Goal: Task Accomplishment & Management: Use online tool/utility

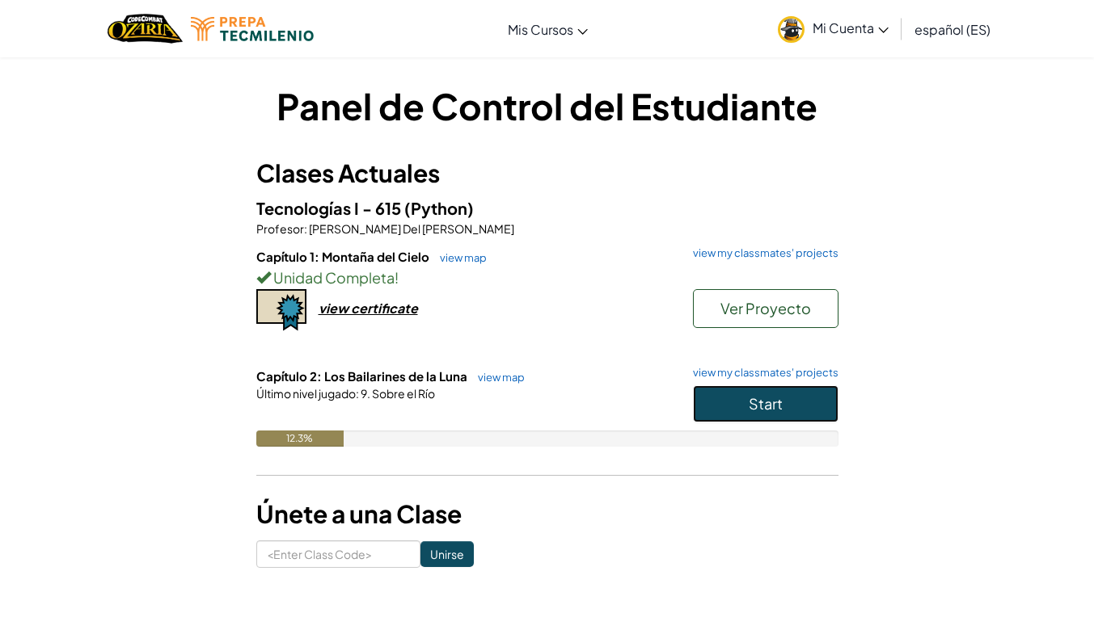
click at [788, 395] on button "Start" at bounding box center [765, 404] width 145 height 37
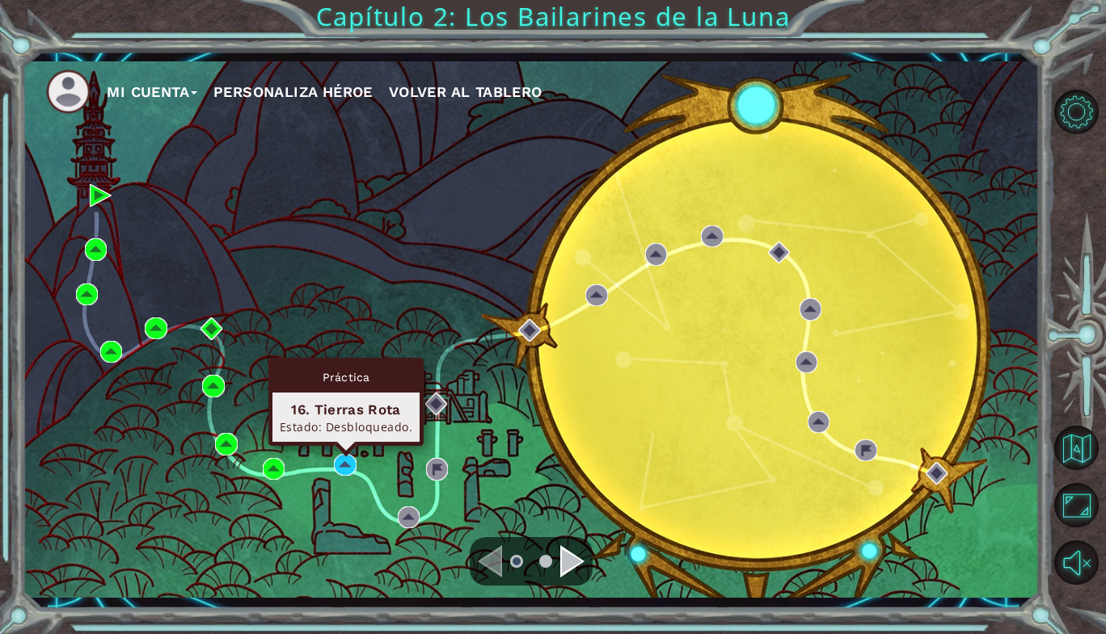
click at [340, 446] on div "Práctica 16. Tierras Rota Estado: Desbloqueado." at bounding box center [345, 402] width 155 height 88
click at [344, 463] on img at bounding box center [345, 465] width 22 height 22
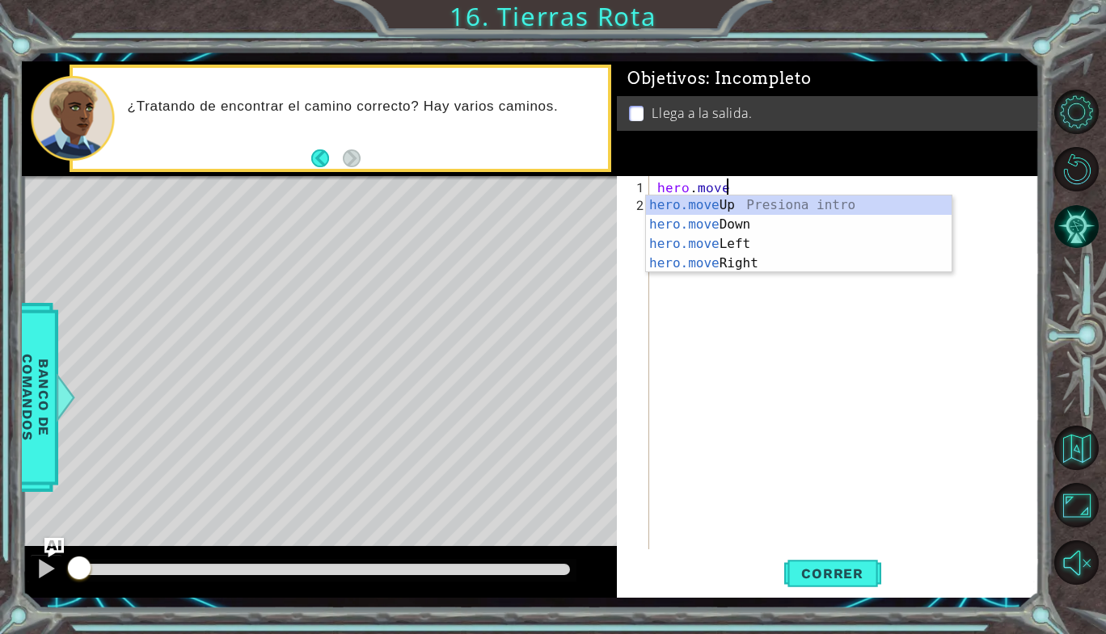
scroll to position [0, 3]
click at [735, 268] on div "hero.move Up Presiona intro hero.move Down Presiona intro hero.move Left Presio…" at bounding box center [799, 254] width 306 height 116
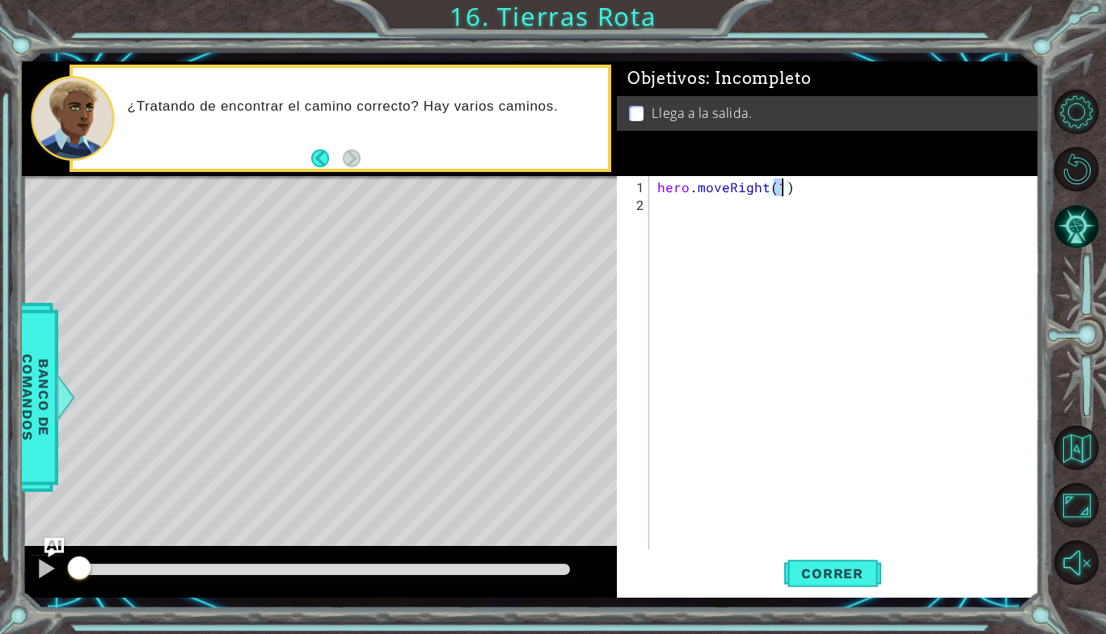
type textarea "hero.moveRight()"
click at [736, 214] on div "hero . moveRight ( )" at bounding box center [849, 383] width 390 height 409
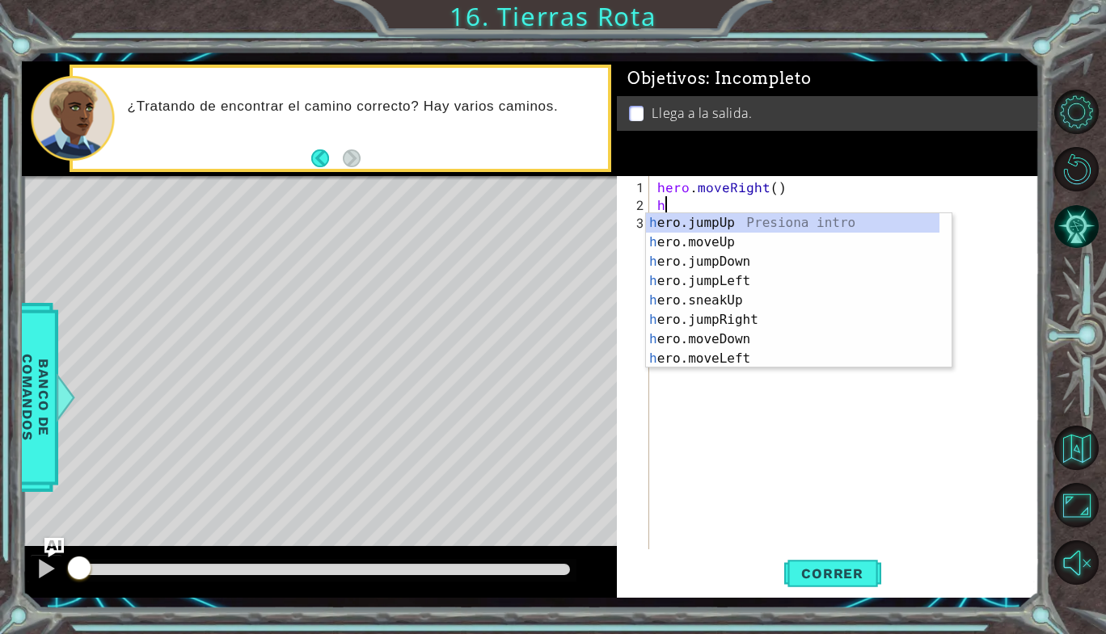
click at [803, 209] on div "hero . moveRight ( ) h" at bounding box center [849, 383] width 390 height 409
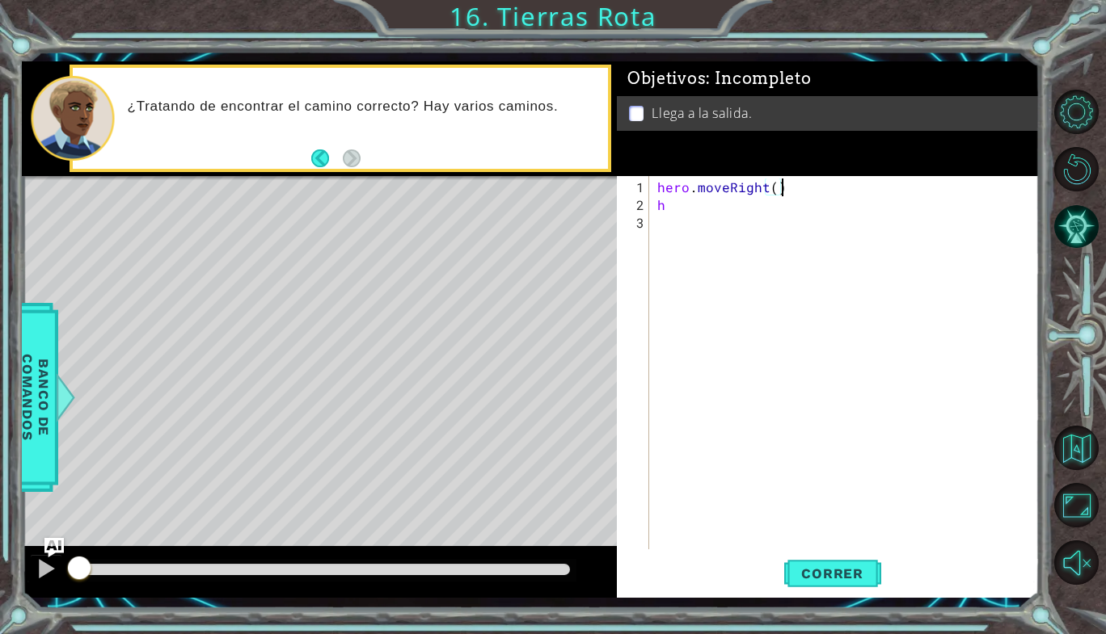
click at [802, 188] on div "hero . moveRight ( ) h" at bounding box center [849, 383] width 390 height 409
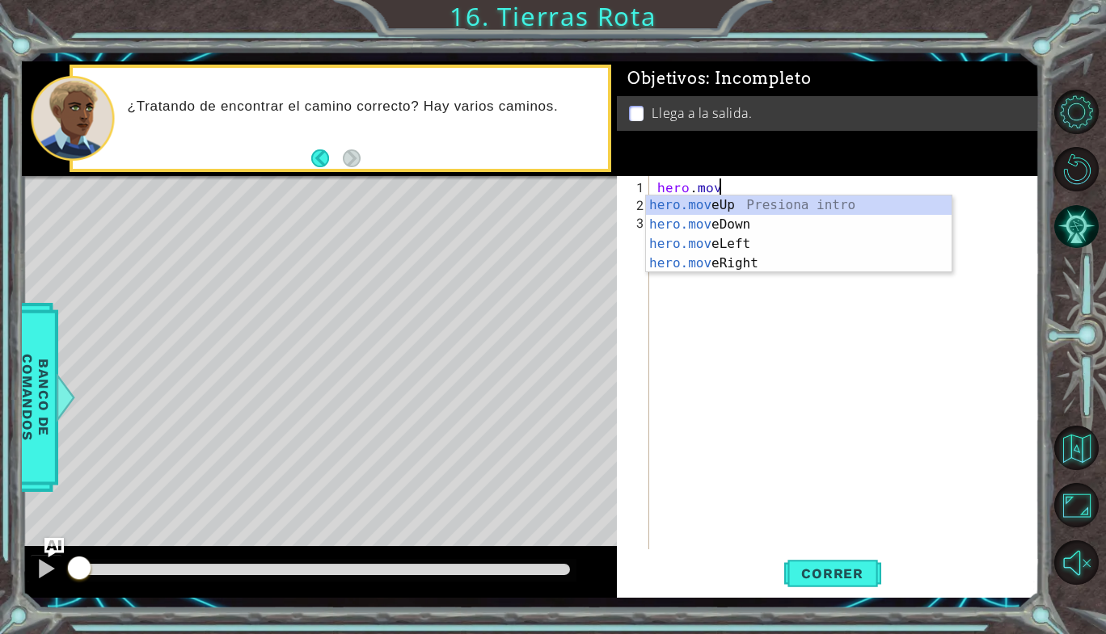
type textarea "h"
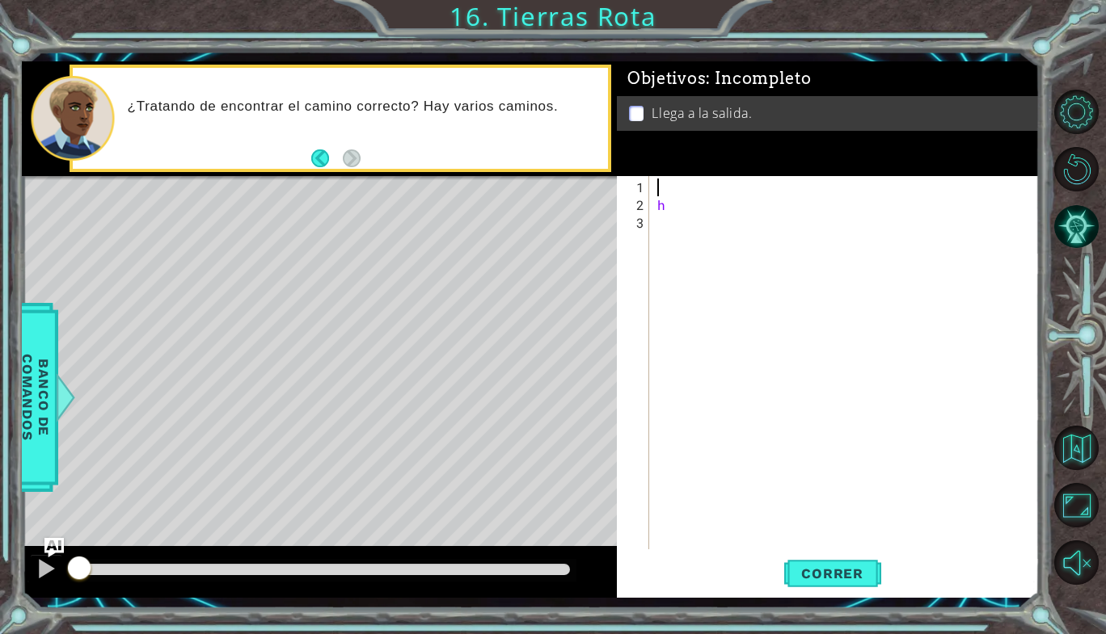
type textarea "h"
click at [713, 183] on div at bounding box center [849, 383] width 390 height 409
type textarea "h"
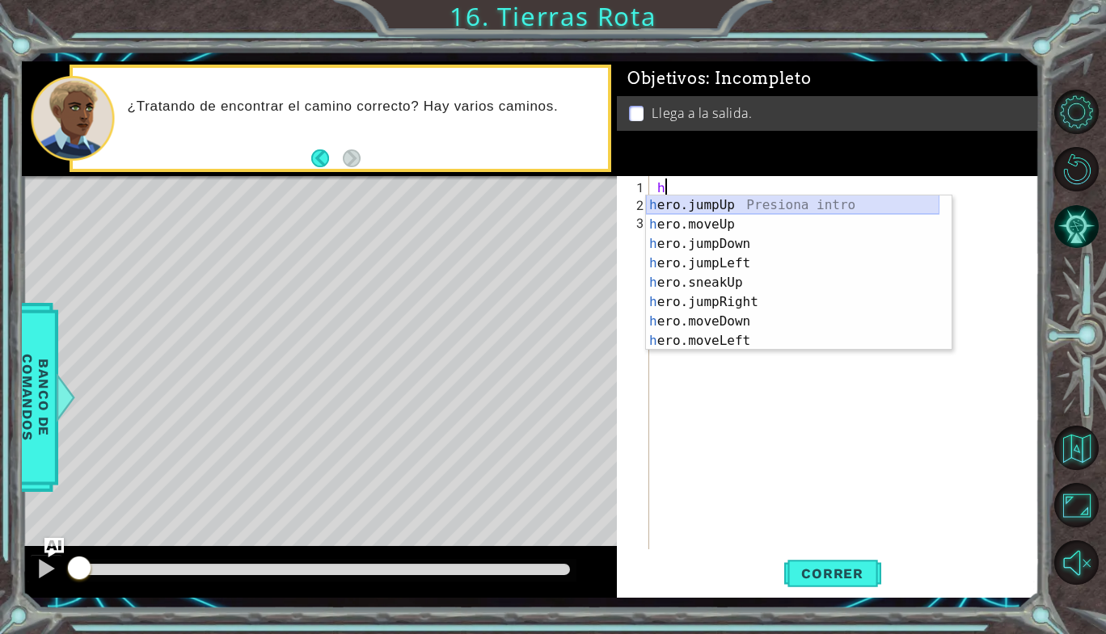
click at [705, 205] on div "h ero.jumpUp Presiona intro h ero.moveUp Presiona intro h ero.jumpDown Presiona…" at bounding box center [792, 293] width 293 height 194
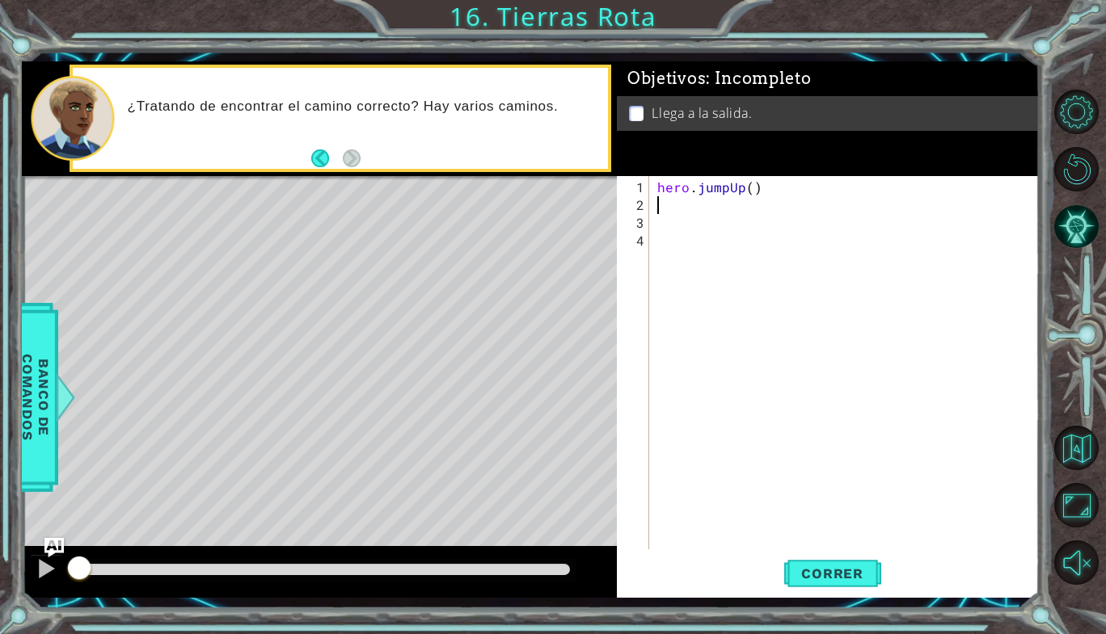
click at [705, 205] on div "hero . jumpUp ( )" at bounding box center [849, 383] width 390 height 409
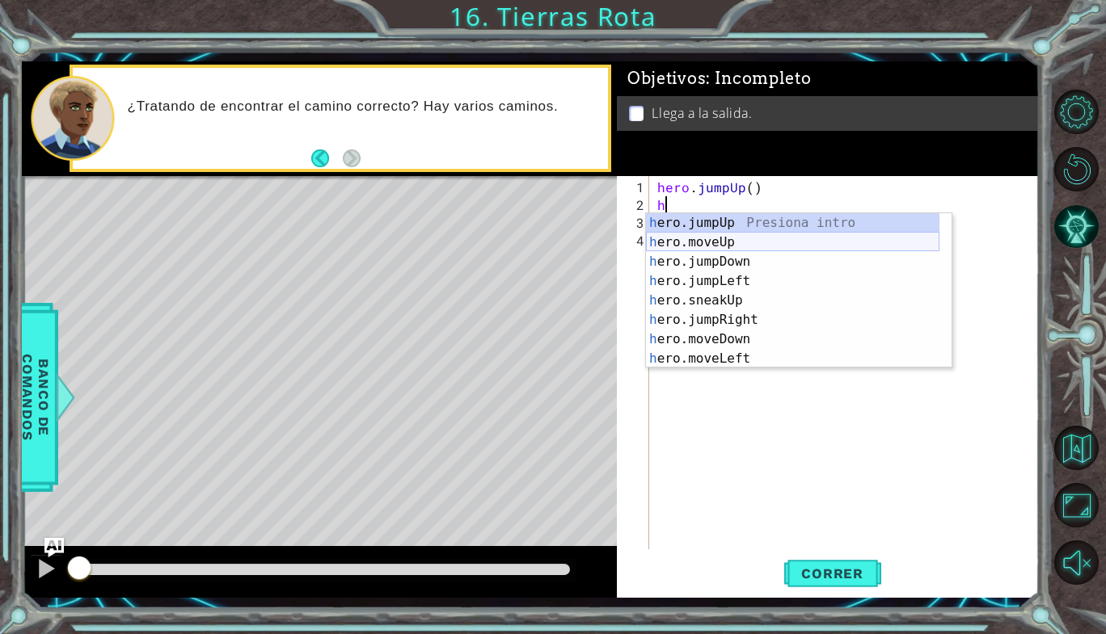
click at [740, 248] on div "h ero.jumpUp Presiona intro h ero.moveUp Presiona intro h ero.jumpDown Presiona…" at bounding box center [792, 310] width 293 height 194
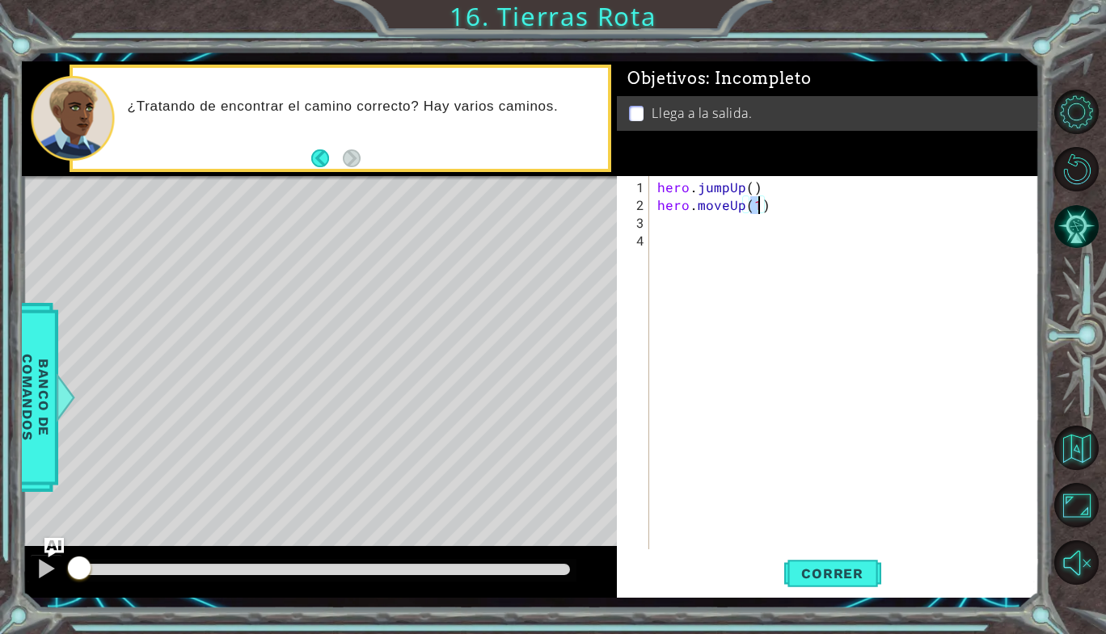
type textarea "hero.moveUp()"
click at [719, 229] on div "hero . jumpUp ( ) hero . moveUp ( )" at bounding box center [849, 383] width 390 height 409
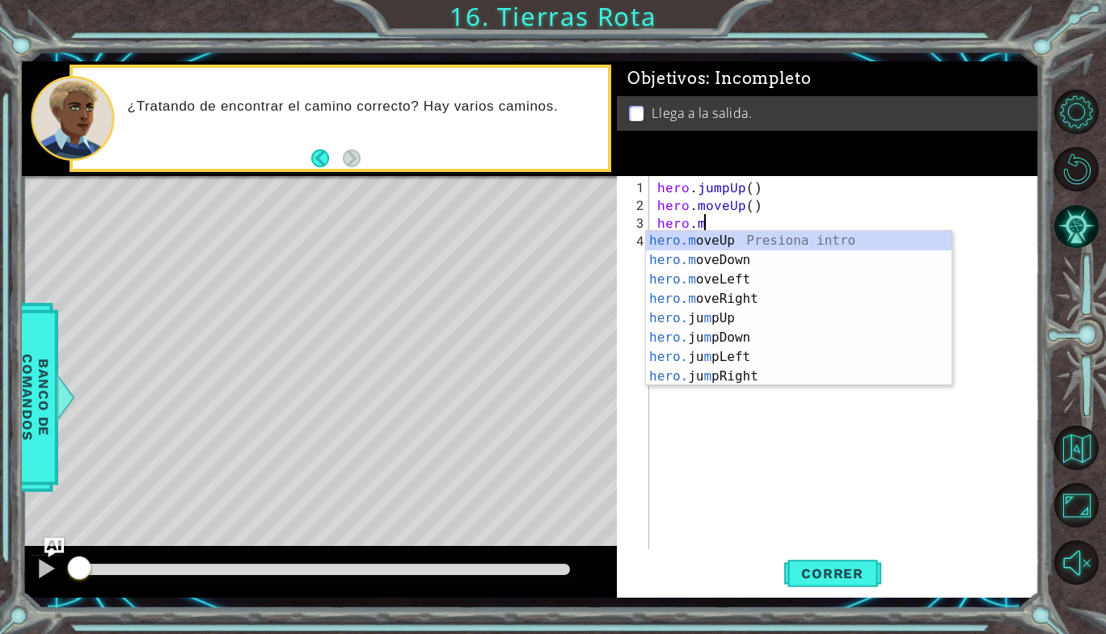
scroll to position [0, 2]
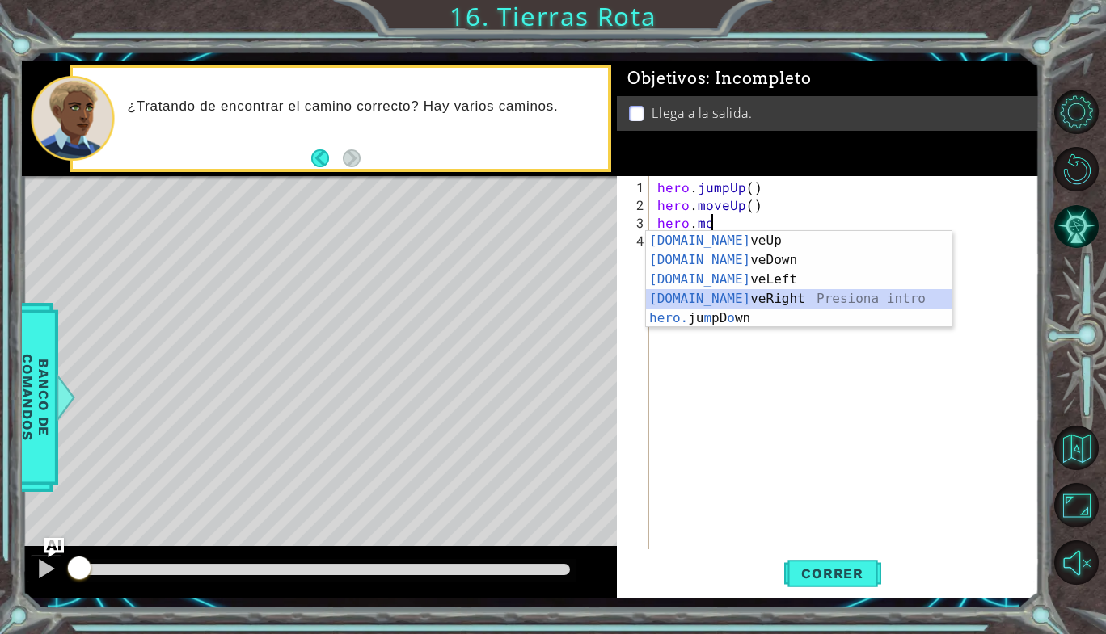
click at [749, 302] on div "[DOMAIN_NAME] veUp Presiona intro [DOMAIN_NAME] veDown Presiona intro [DOMAIN_N…" at bounding box center [799, 299] width 306 height 136
type textarea "hero.moveRight(1)"
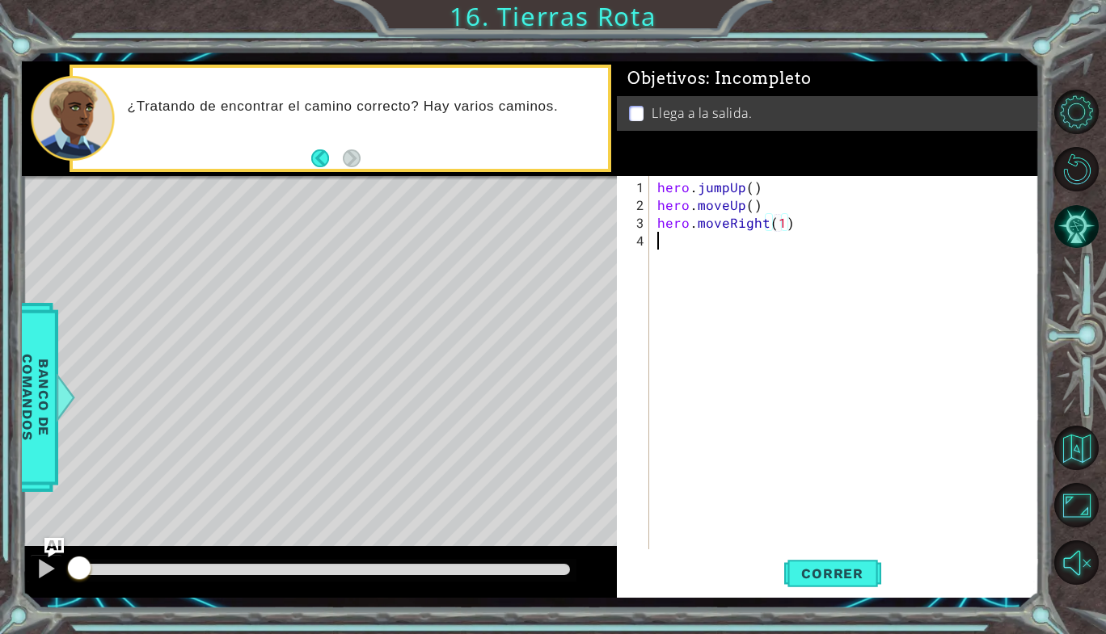
click at [725, 247] on div "hero . jumpUp ( ) hero . moveUp ( ) hero . moveRight ( 1 )" at bounding box center [849, 383] width 390 height 409
type textarea "h"
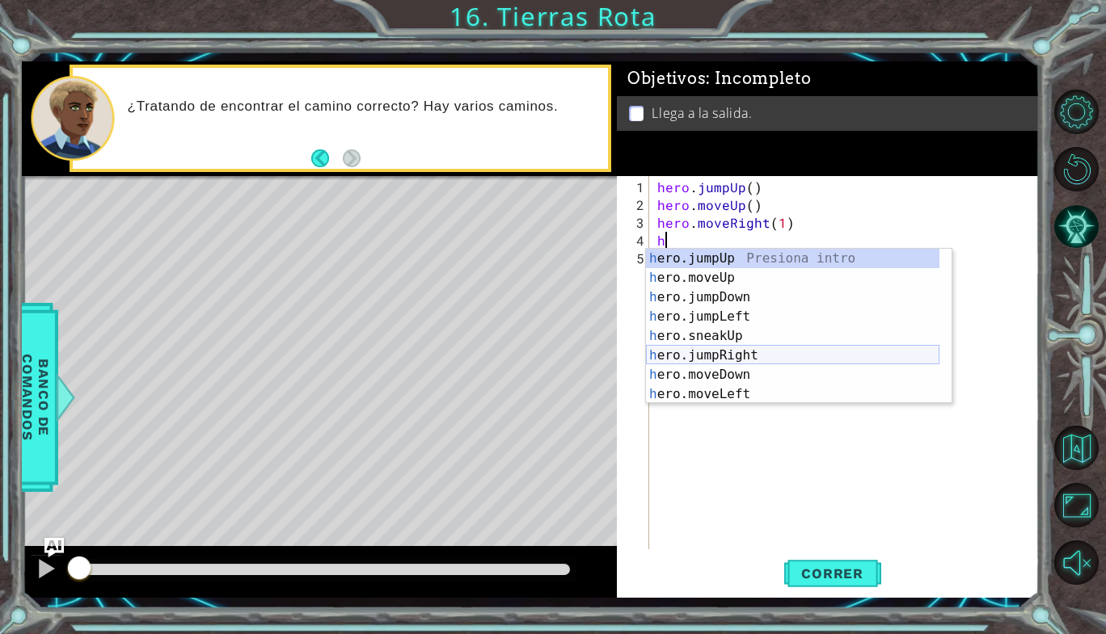
click at [736, 353] on div "h ero.jumpUp Presiona intro h ero.moveUp Presiona intro h ero.jumpDown Presiona…" at bounding box center [792, 346] width 293 height 194
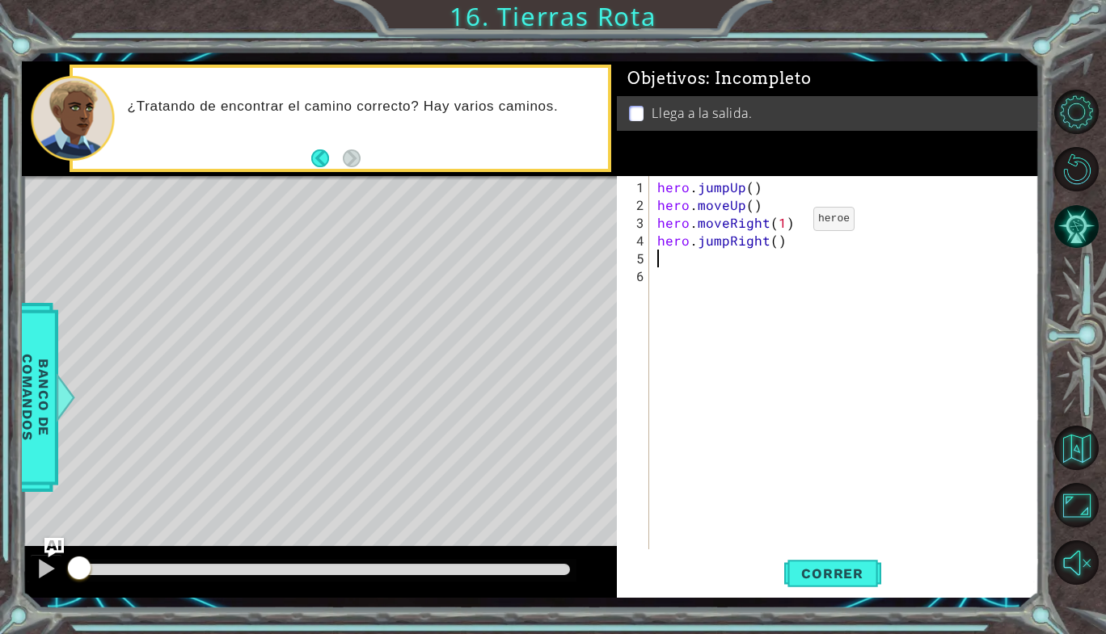
click at [784, 225] on div "hero . jumpUp ( ) hero . moveUp ( ) hero . moveRight ( 1 ) hero . jumpRight ( )" at bounding box center [849, 383] width 390 height 409
type textarea "hero.moveRight()"
click at [746, 263] on div "hero . jumpUp ( ) hero . moveUp ( ) hero . moveRight ( ) hero . jumpRight ( )" at bounding box center [849, 383] width 390 height 409
click at [766, 278] on div "hero.moveR ight Presiona intro" at bounding box center [799, 296] width 306 height 58
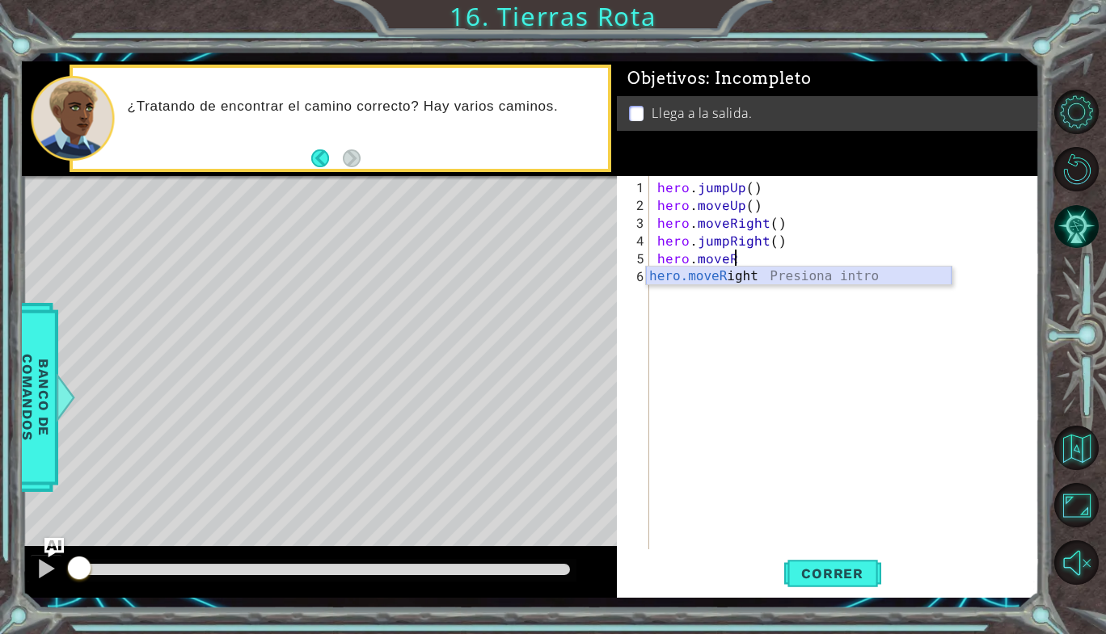
type textarea "hero.moveRight(1)"
click at [778, 406] on div "hero . jumpUp ( ) hero . moveUp ( ) hero . moveRight ( ) hero . jumpRight ( ) h…" at bounding box center [849, 383] width 390 height 409
click at [781, 269] on div "hero . jumpUp ( ) hero . moveUp ( ) hero . moveRight ( ) hero . jumpRight ( ) h…" at bounding box center [849, 383] width 390 height 409
click at [779, 259] on div "hero . jumpUp ( ) hero . moveUp ( ) hero . moveRight ( ) hero . jumpRight ( ) h…" at bounding box center [849, 383] width 390 height 409
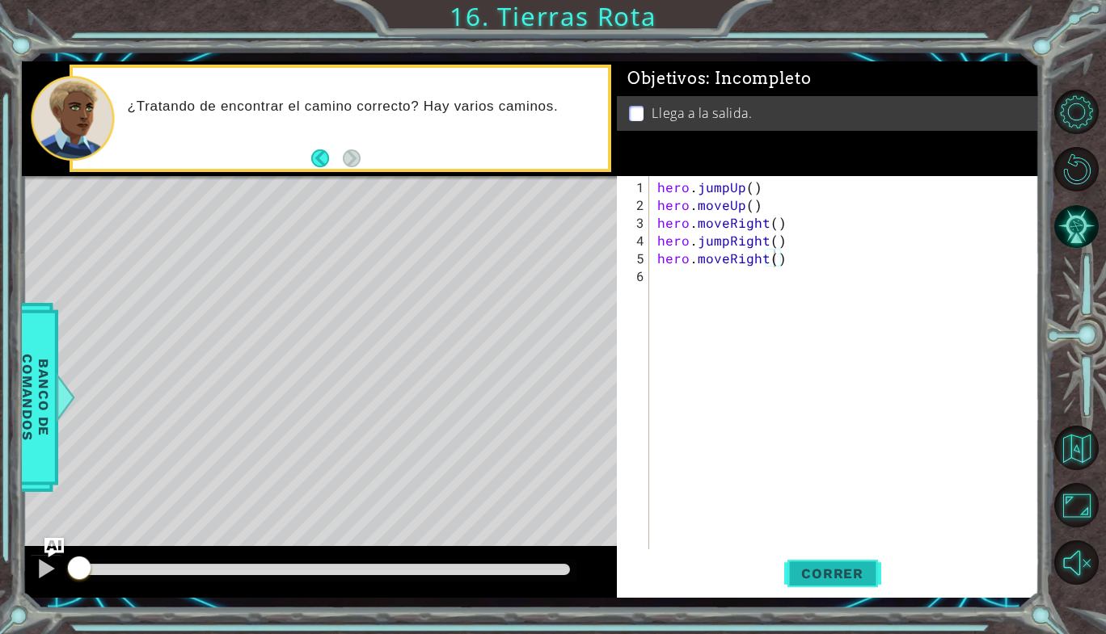
click at [833, 557] on button "Correr" at bounding box center [832, 574] width 97 height 42
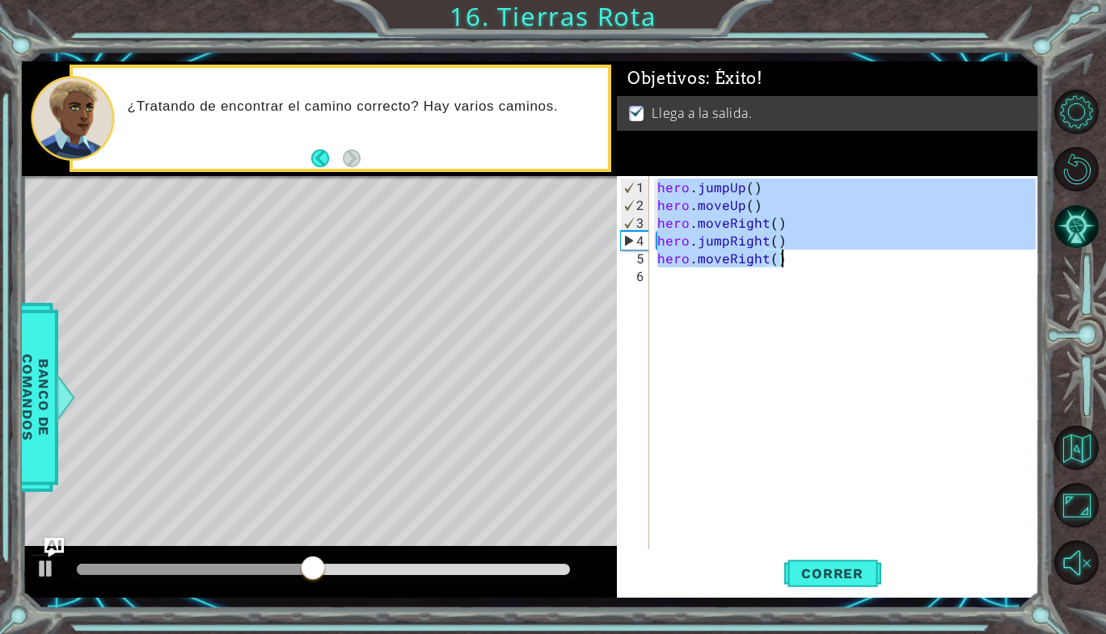
drag, startPoint x: 657, startPoint y: 186, endPoint x: 883, endPoint y: 255, distance: 236.7
click at [883, 255] on div "hero . jumpUp ( ) hero . moveUp ( ) hero . moveRight ( ) hero . jumpRight ( ) h…" at bounding box center [849, 383] width 390 height 409
type textarea "hero.jumpRight() hero.moveRight()"
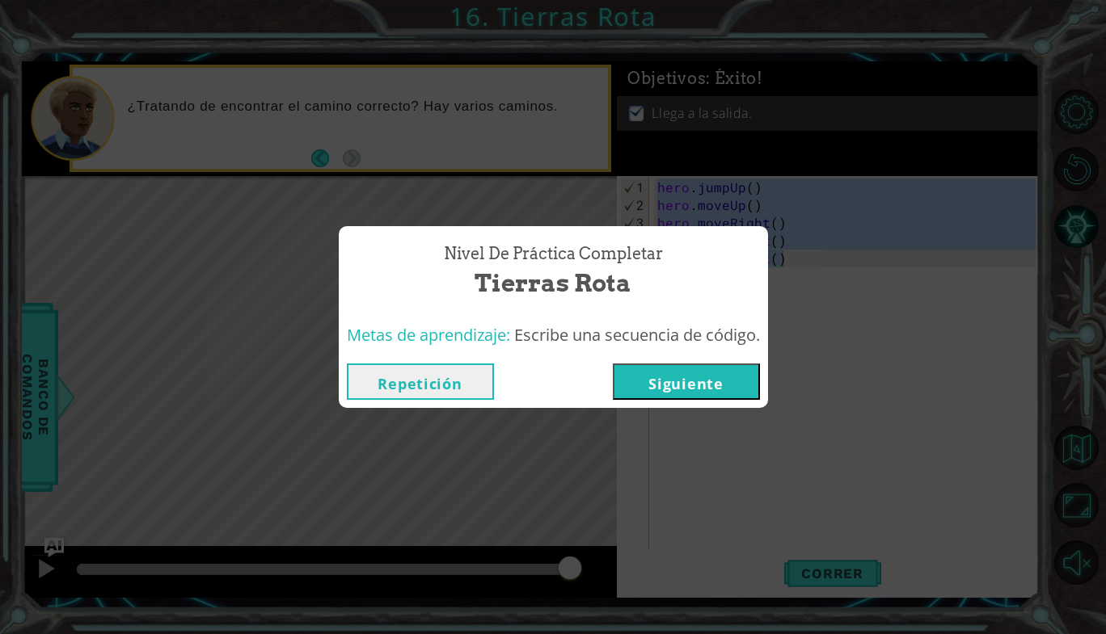
click at [661, 397] on button "Siguiente" at bounding box center [686, 382] width 147 height 36
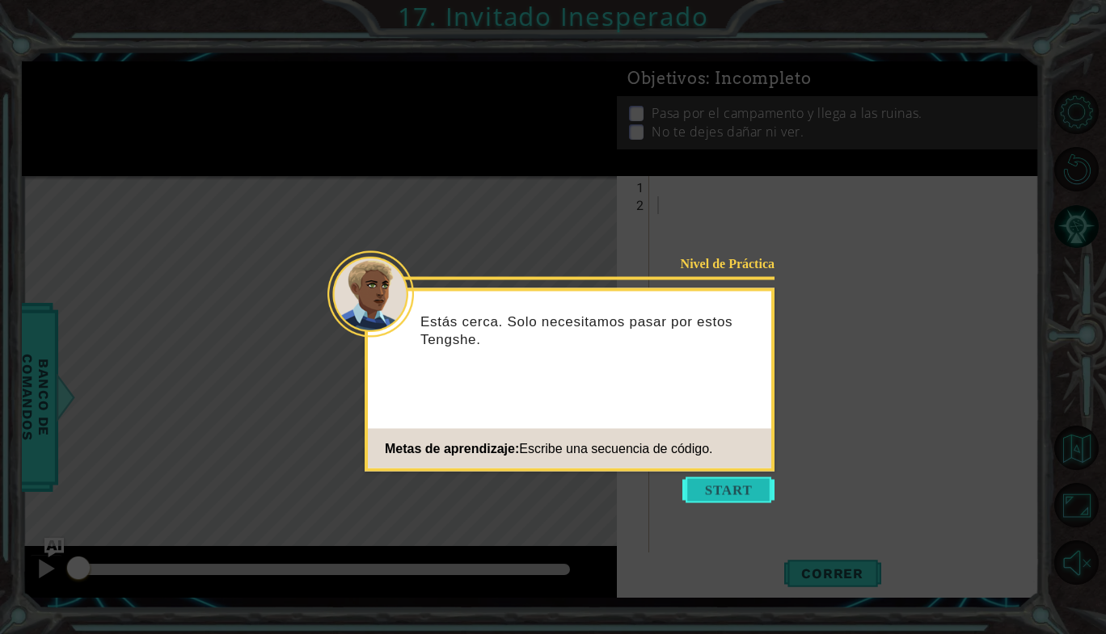
click at [707, 481] on button "Start" at bounding box center [728, 491] width 92 height 26
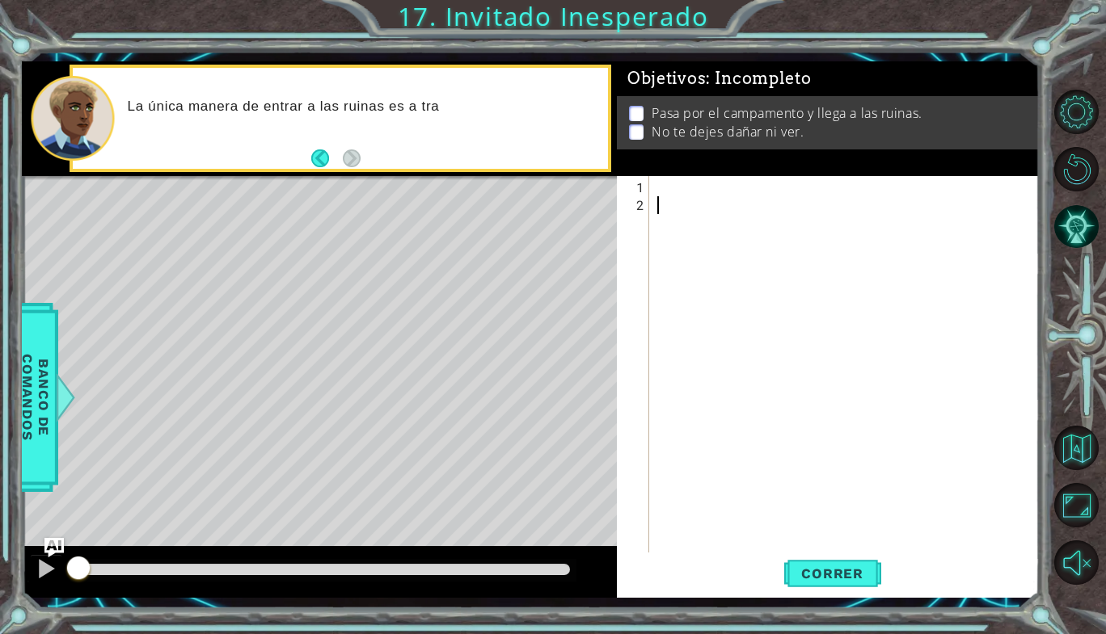
click at [643, 180] on div "1" at bounding box center [634, 188] width 29 height 18
click at [321, 158] on button "Back" at bounding box center [327, 159] width 32 height 18
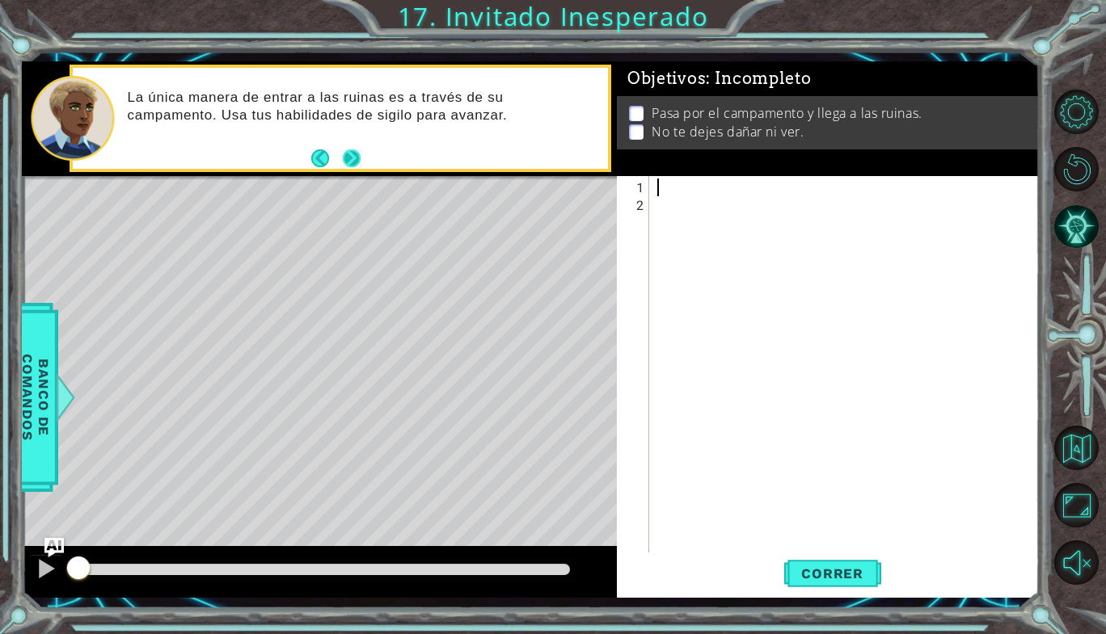
click at [352, 167] on footer at bounding box center [335, 158] width 49 height 24
click at [358, 157] on button "Next" at bounding box center [351, 158] width 24 height 24
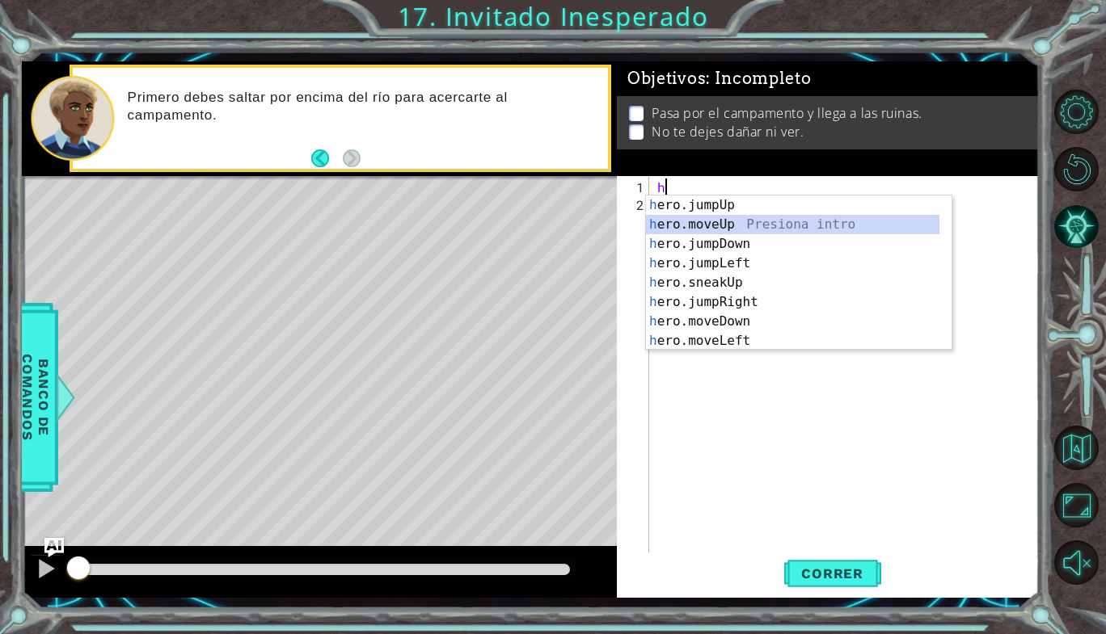
click at [704, 217] on div "h ero.jumpUp Presiona intro h ero.moveUp Presiona intro h ero.jumpDown Presiona…" at bounding box center [792, 293] width 293 height 194
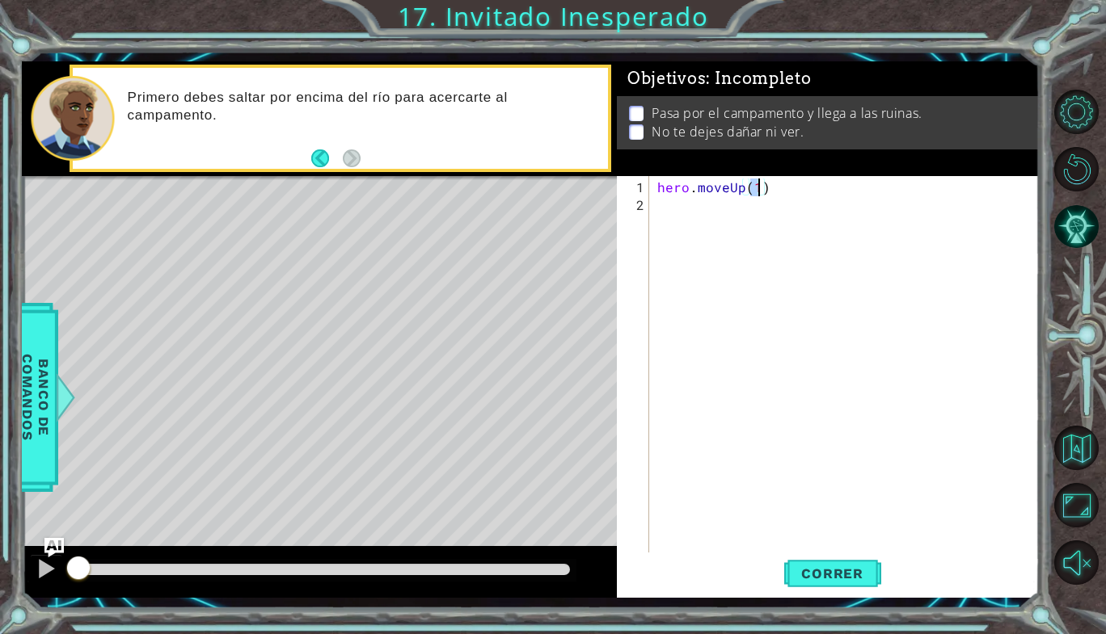
click at [704, 217] on div "hero . moveUp ( 1 )" at bounding box center [849, 392] width 390 height 427
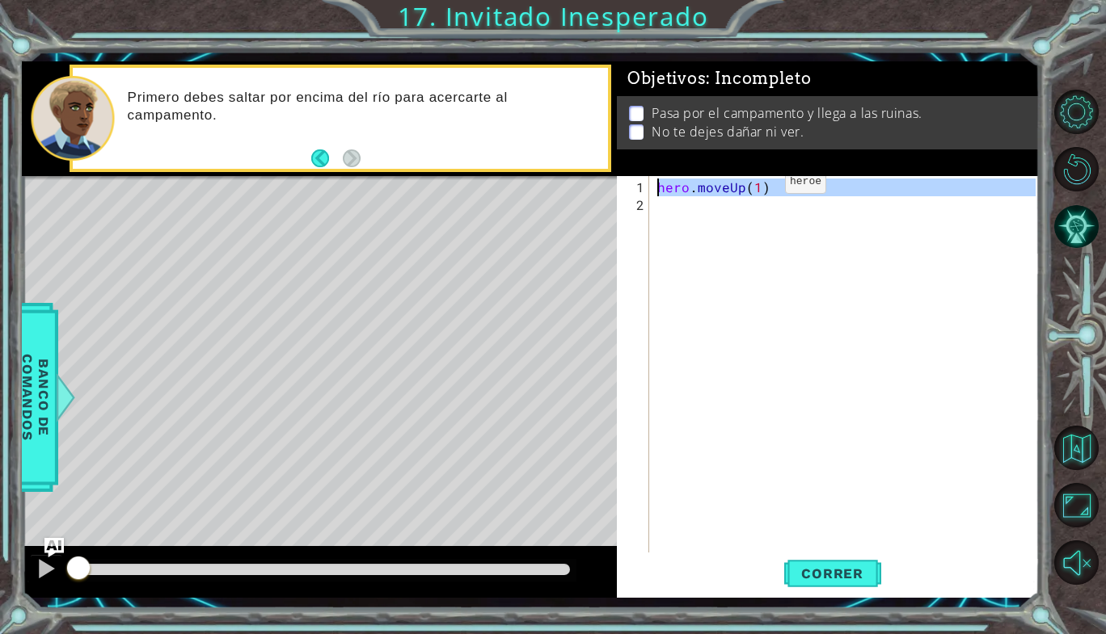
click at [755, 187] on div "hero . moveUp ( 1 )" at bounding box center [844, 371] width 381 height 391
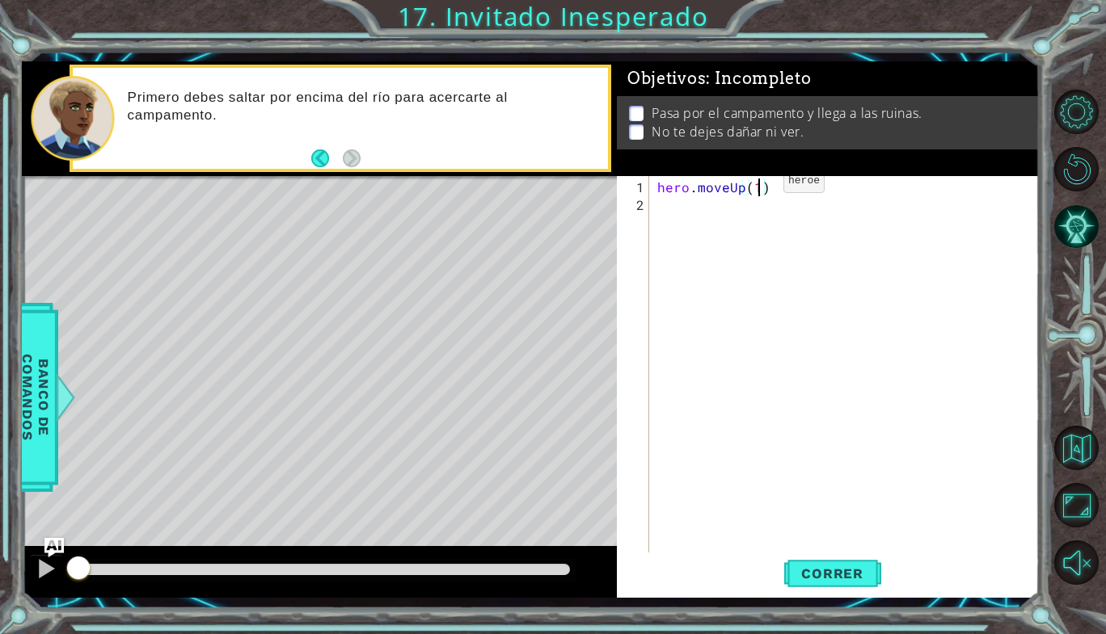
type textarea "hero.moveUp()"
click at [671, 199] on div "hero . moveUp ( )" at bounding box center [849, 392] width 390 height 427
type textarea "h"
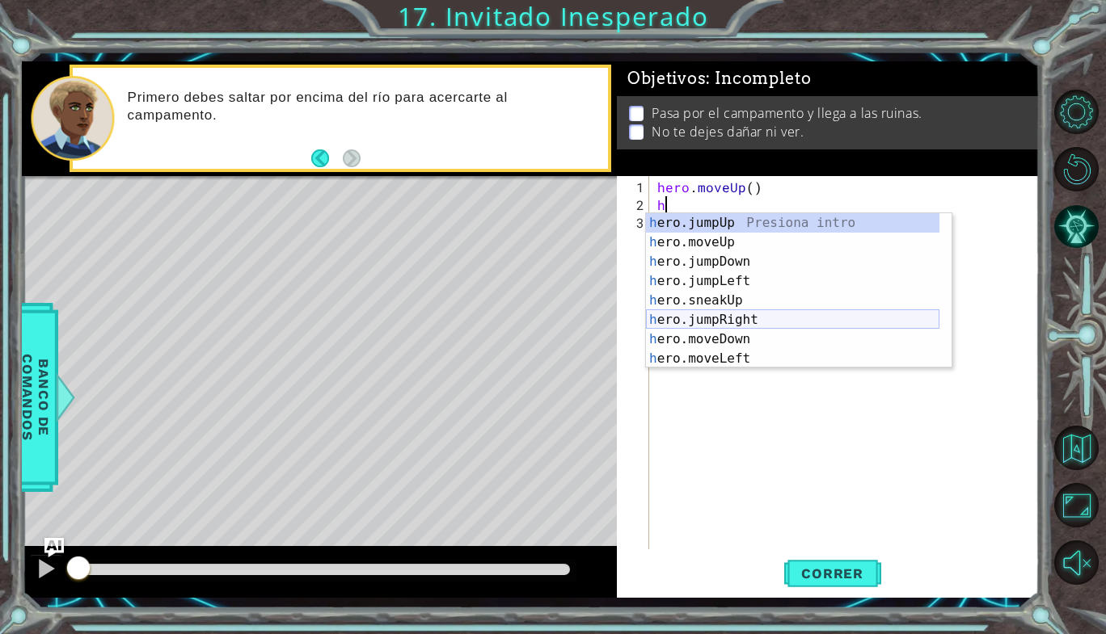
click at [727, 318] on div "h ero.jumpUp Presiona intro h ero.moveUp Presiona intro h ero.jumpDown Presiona…" at bounding box center [792, 310] width 293 height 194
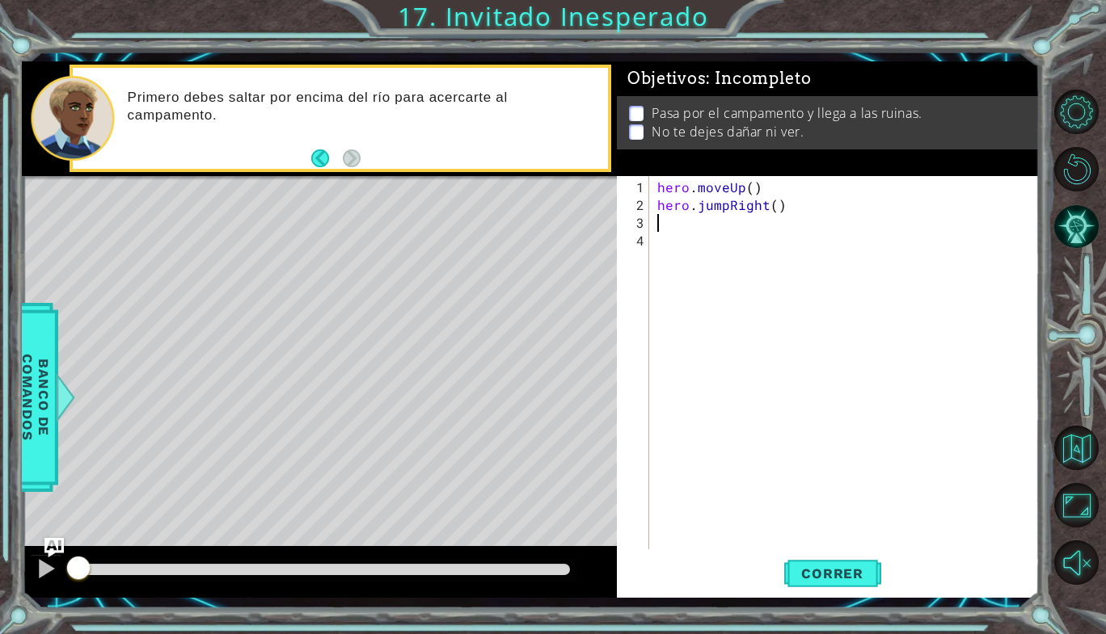
type textarea "h"
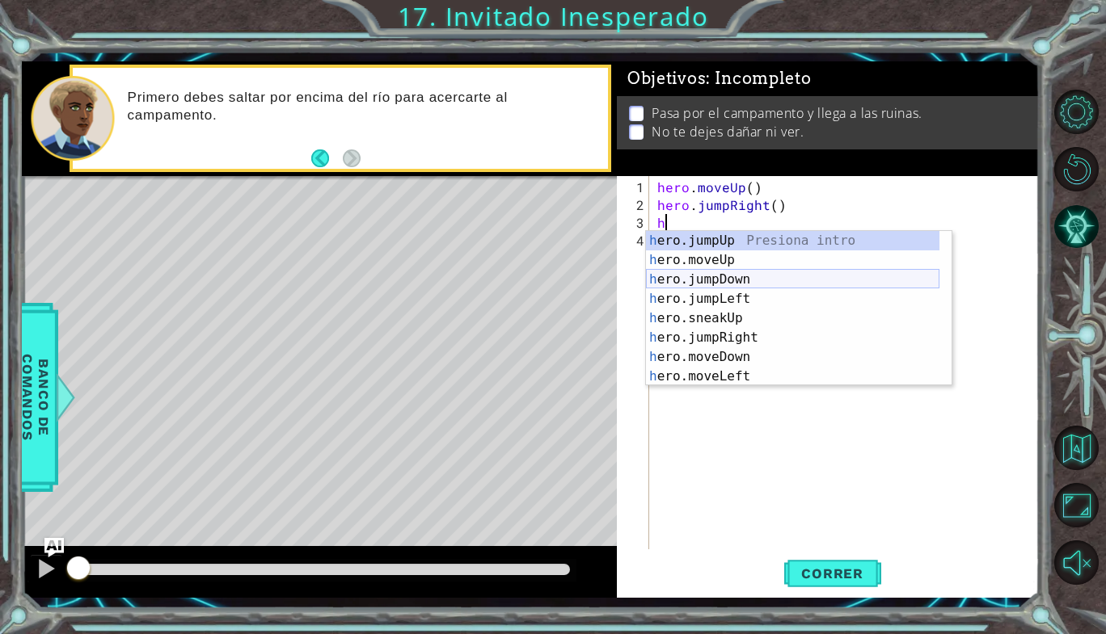
click at [735, 274] on div "h ero.jumpUp Presiona intro h ero.moveUp Presiona intro h ero.jumpDown Presiona…" at bounding box center [792, 328] width 293 height 194
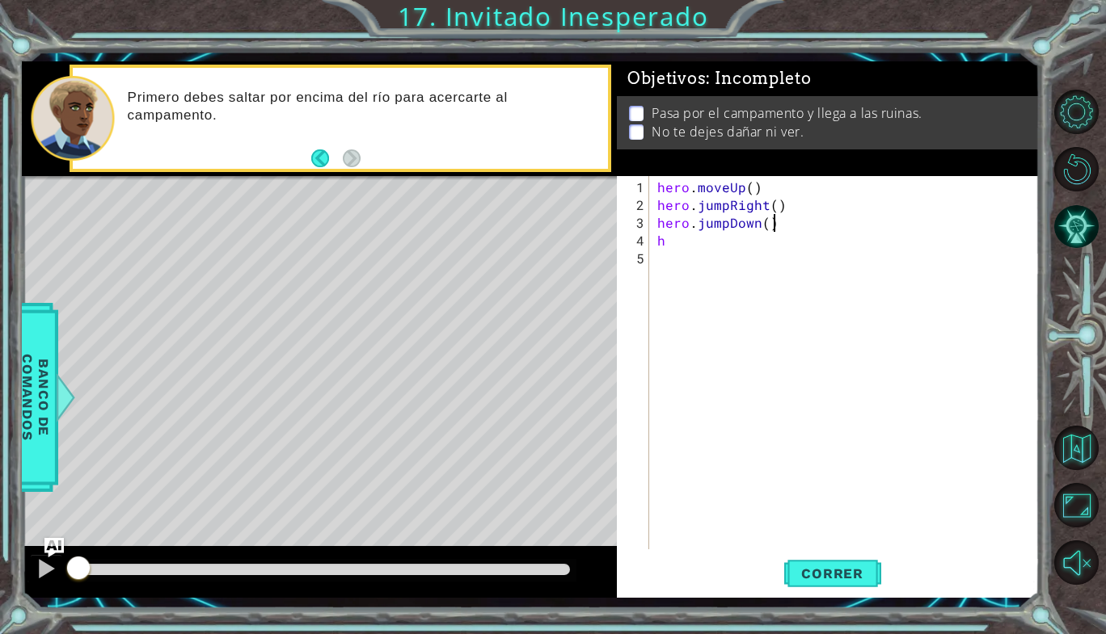
click at [799, 224] on div "hero . moveUp ( ) hero . jumpRight ( ) hero . jumpDown ( ) h" at bounding box center [849, 383] width 390 height 409
type textarea "hero.jumpDown()"
click at [761, 249] on div "hero . moveUp ( ) hero . jumpRight ( ) hero . jumpDown ( ) h" at bounding box center [849, 383] width 390 height 409
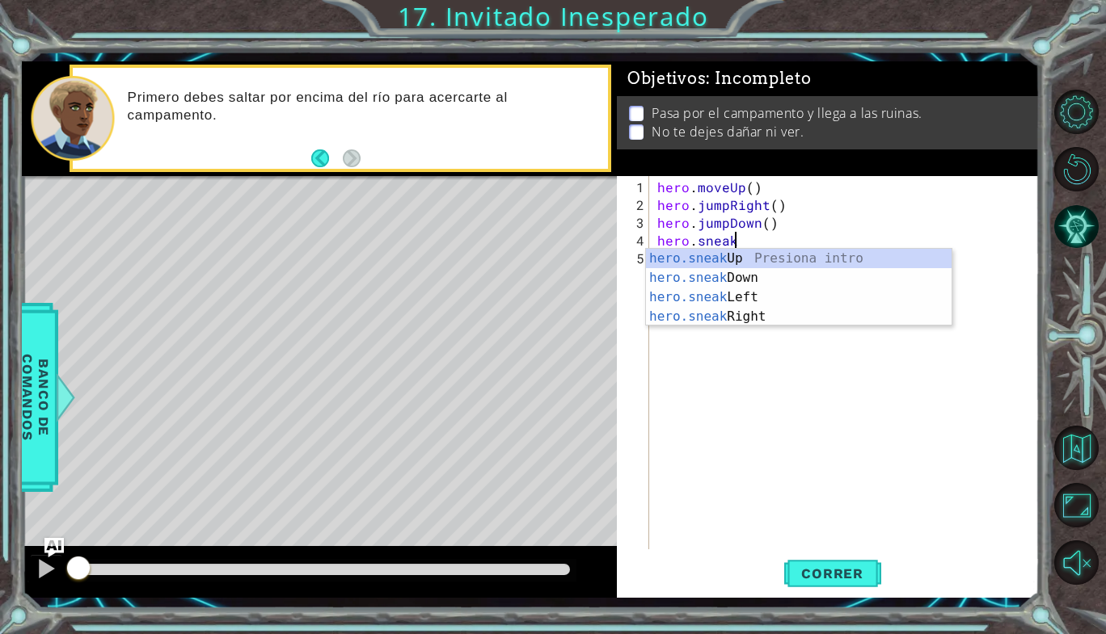
scroll to position [0, 4]
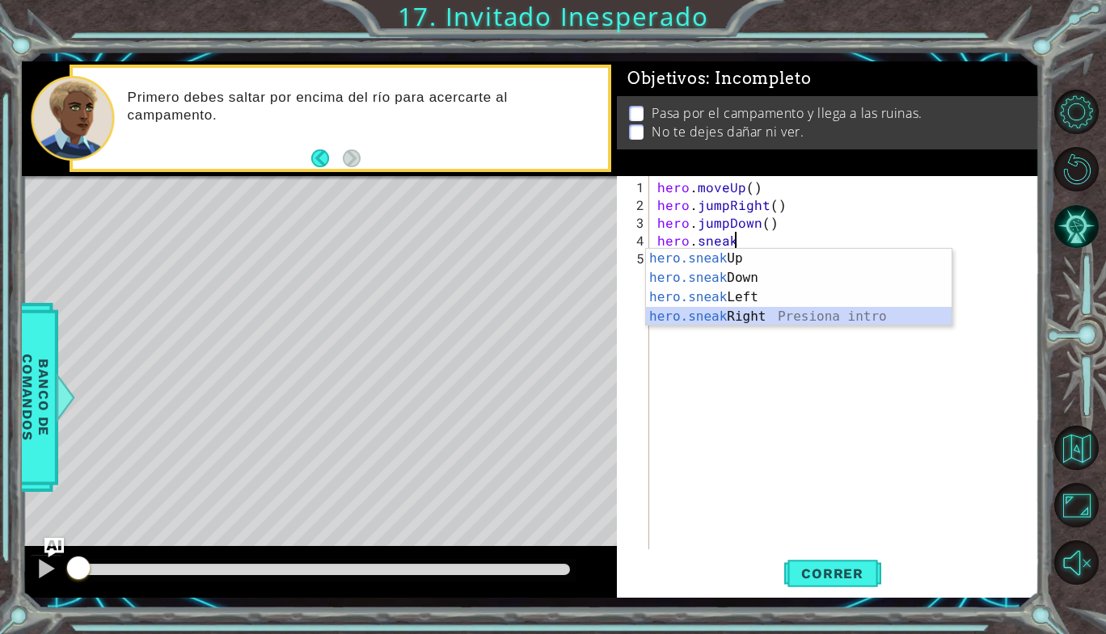
click at [731, 311] on div "hero.sneak Up Presiona intro hero.sneak Down Presiona intro hero.sneak Left Pre…" at bounding box center [799, 307] width 306 height 116
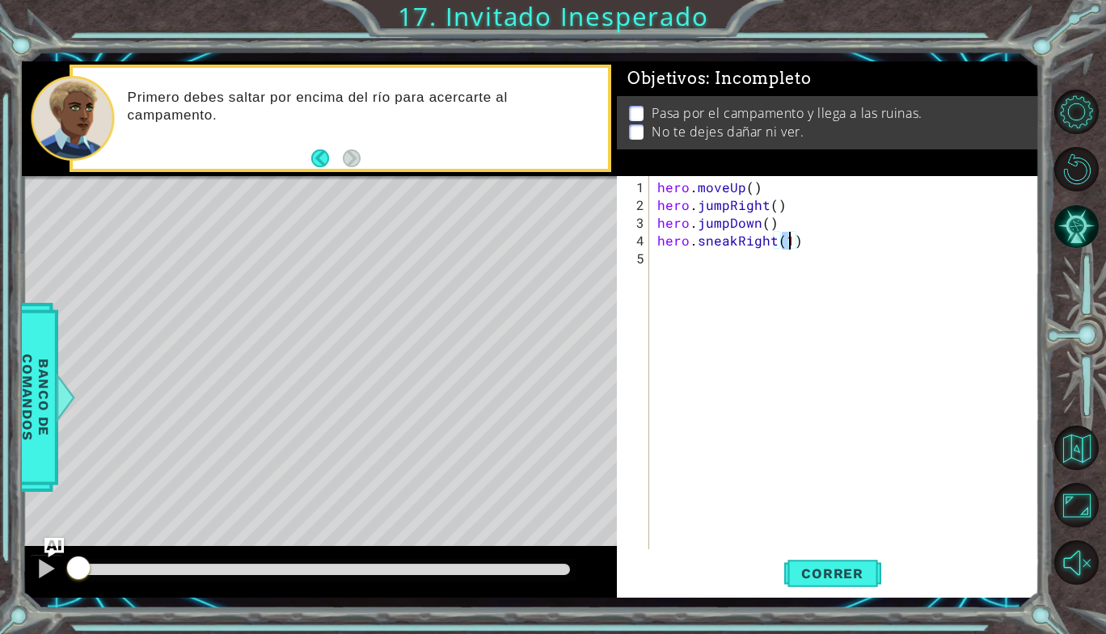
type textarea "hero.sneakRight()"
click at [733, 264] on div "hero . moveUp ( ) hero . jumpRight ( ) hero . jumpDown ( ) hero . sneakRight ( )" at bounding box center [849, 383] width 390 height 409
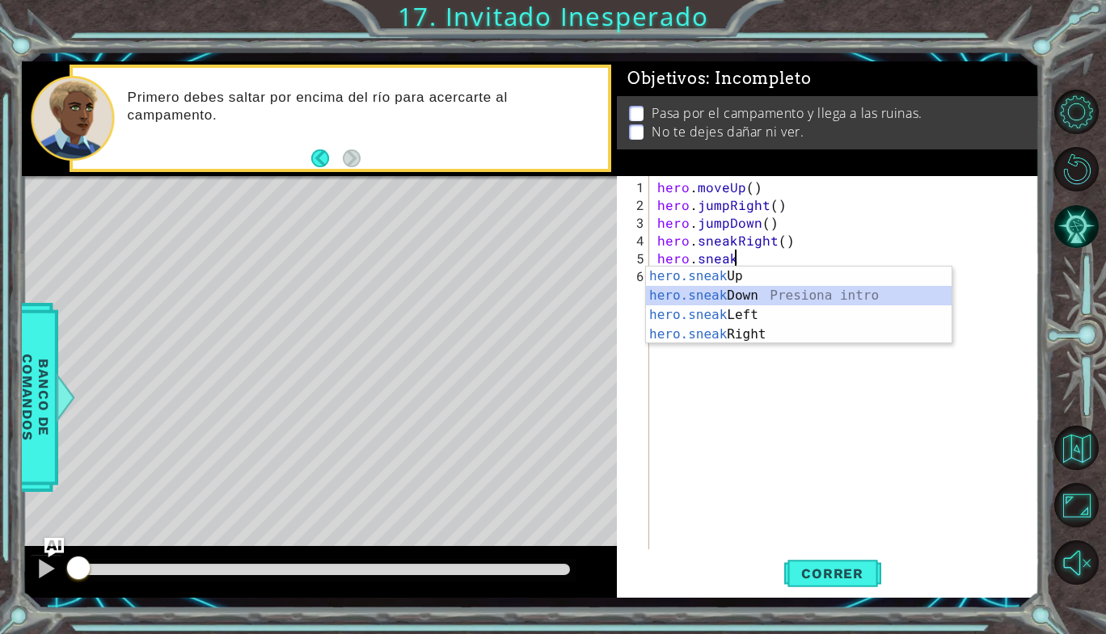
click at [739, 301] on div "hero.sneak Up Presiona intro hero.sneak Down Presiona intro hero.sneak Left Pre…" at bounding box center [799, 325] width 306 height 116
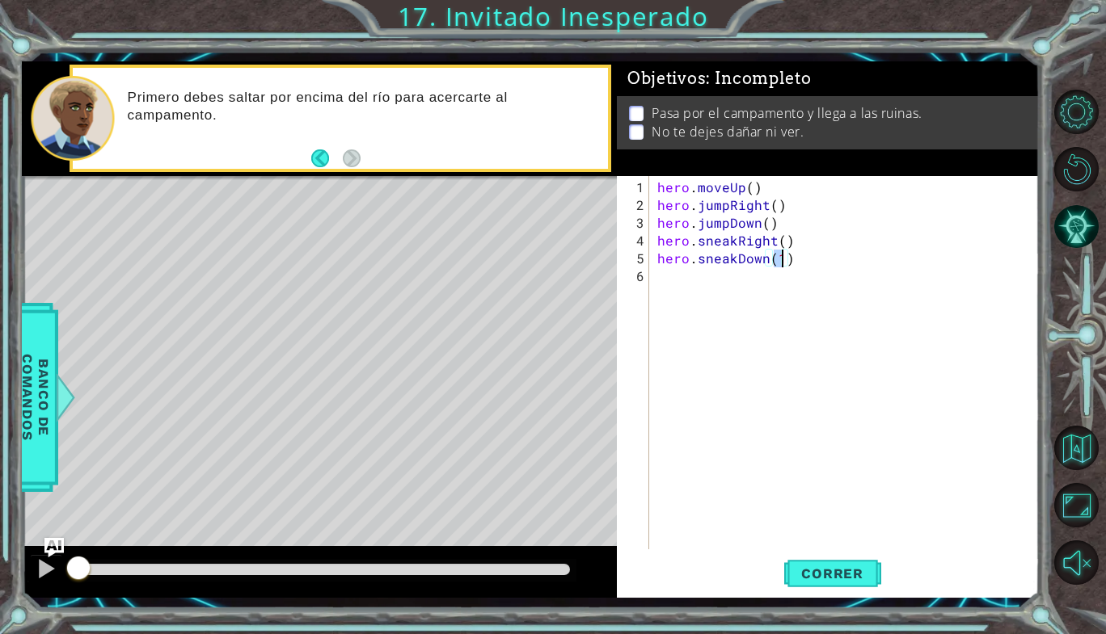
type textarea "hero.sneakDown()"
click at [736, 291] on div "hero . moveUp ( ) hero . jumpRight ( ) hero . jumpDown ( ) hero . sneakRight ( …" at bounding box center [849, 383] width 390 height 409
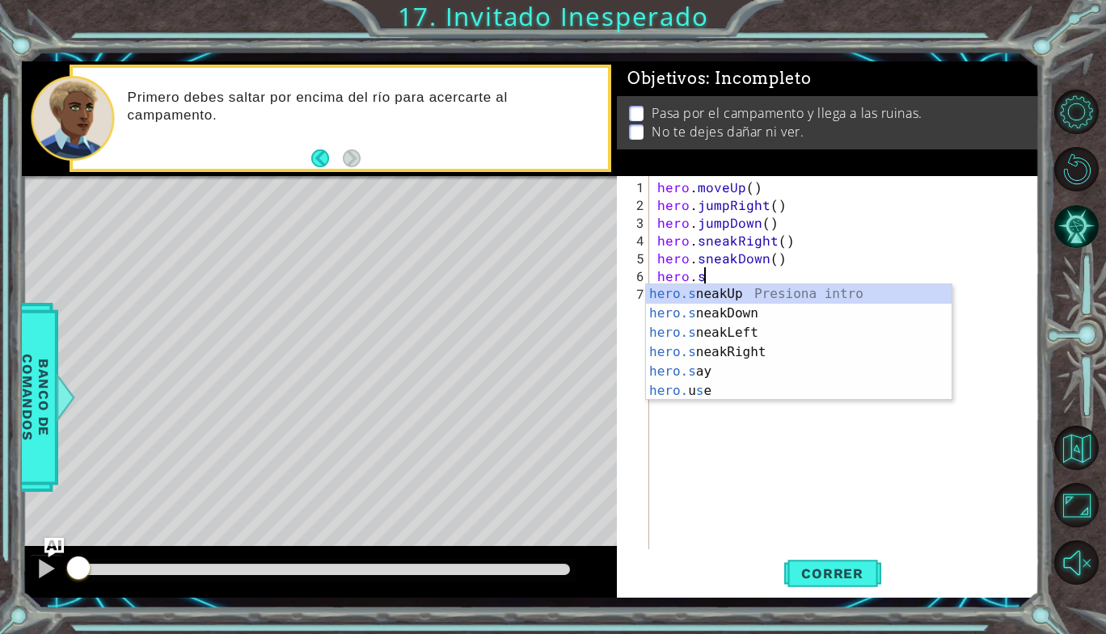
scroll to position [0, 2]
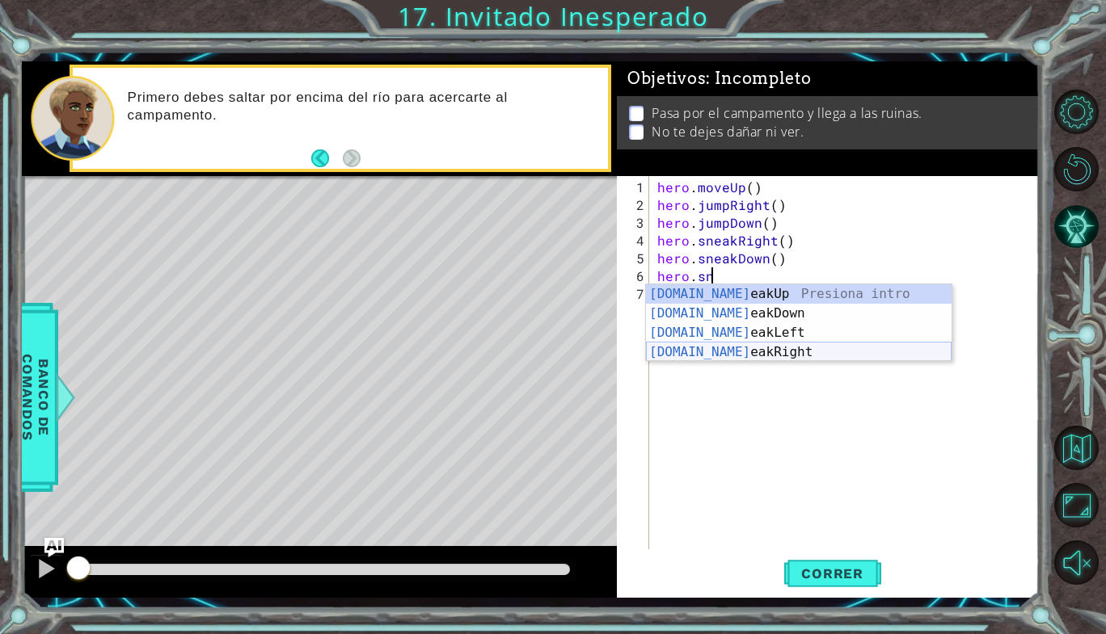
click at [752, 347] on div "[DOMAIN_NAME] eakUp Presiona intro [DOMAIN_NAME] eakDown Presiona intro [DOMAIN…" at bounding box center [799, 343] width 306 height 116
type textarea "hero.sneakRight(1)"
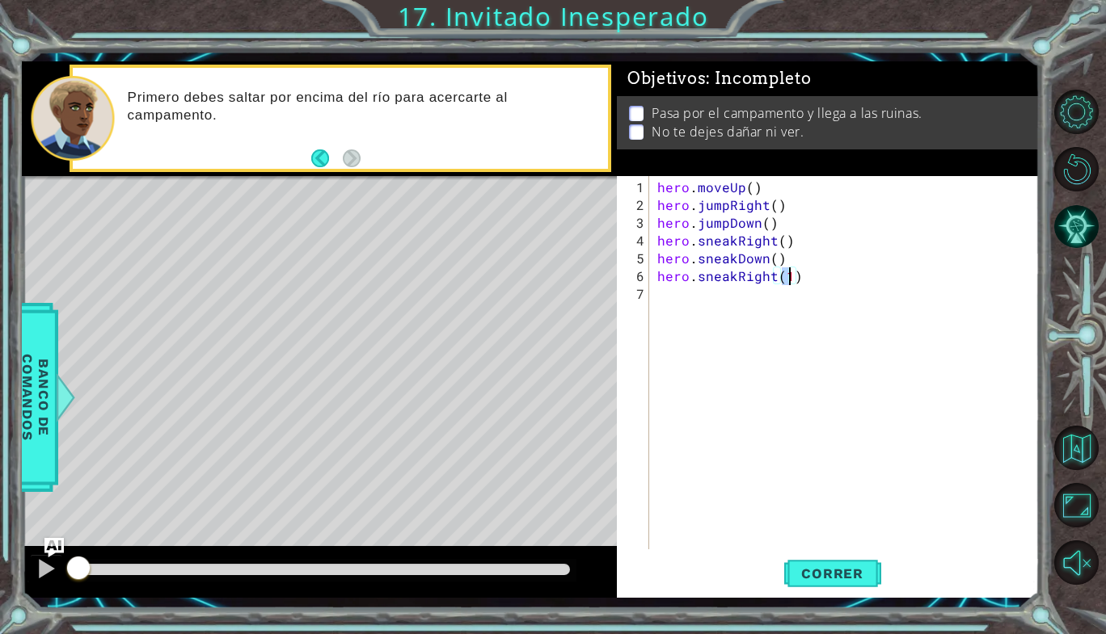
click at [830, 334] on div "hero . moveUp ( ) hero . jumpRight ( ) hero . jumpDown ( ) hero . sneakRight ( …" at bounding box center [849, 383] width 390 height 409
click at [789, 280] on div "hero . moveUp ( ) hero . jumpRight ( ) hero . jumpDown ( ) hero . sneakRight ( …" at bounding box center [849, 383] width 390 height 409
click at [809, 581] on span "Correr" at bounding box center [832, 574] width 95 height 16
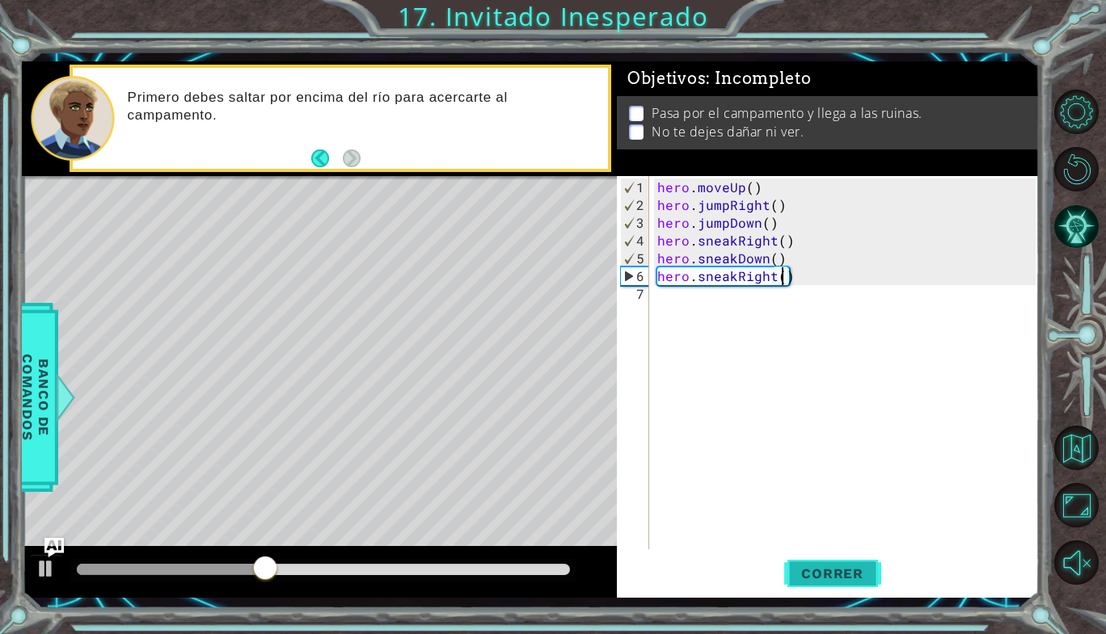
type textarea "hero.sneakRight(2)"
click at [694, 314] on div "hero . moveUp ( ) hero . jumpRight ( ) hero . jumpDown ( ) hero . sneakRight ( …" at bounding box center [849, 383] width 390 height 409
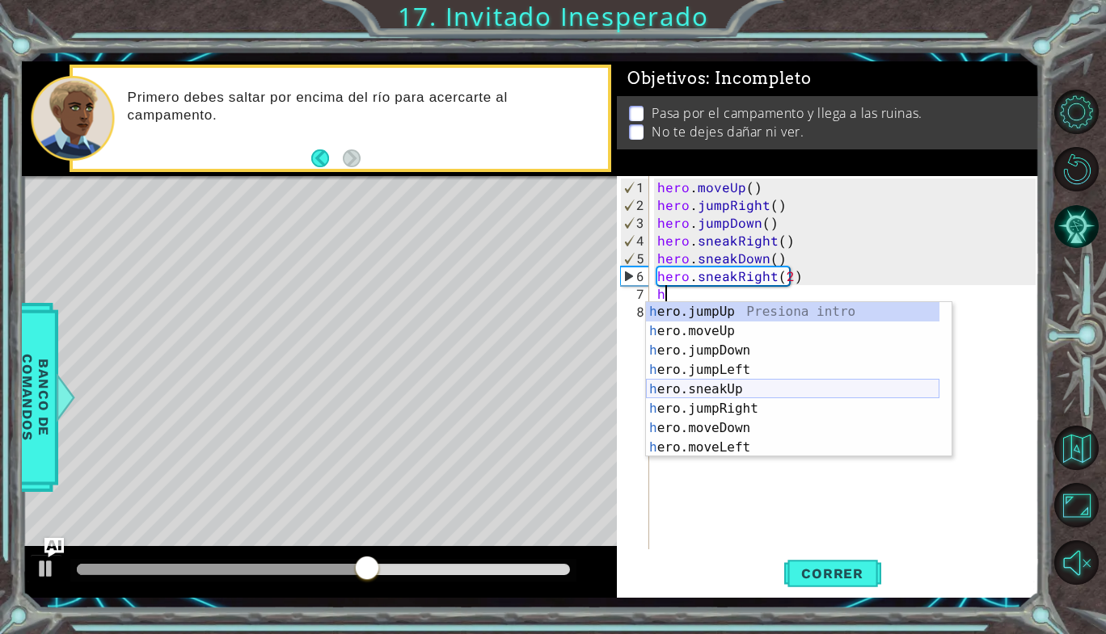
click at [736, 390] on div "h ero.jumpUp Presiona intro h ero.moveUp Presiona intro h ero.jumpDown Presiona…" at bounding box center [792, 399] width 293 height 194
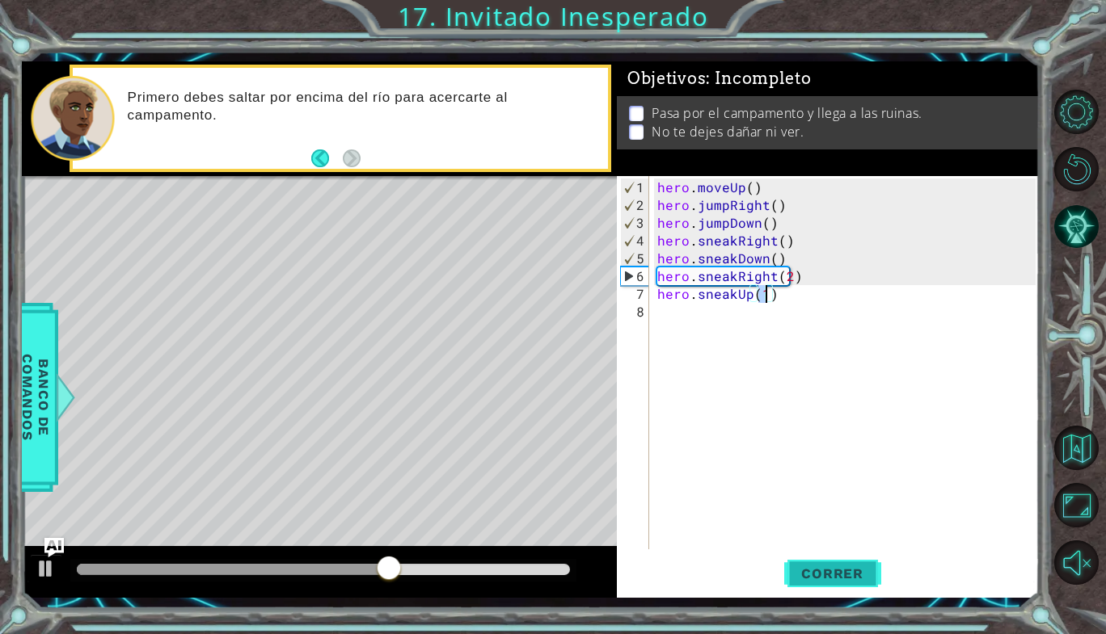
click at [823, 574] on span "Correr" at bounding box center [832, 574] width 95 height 16
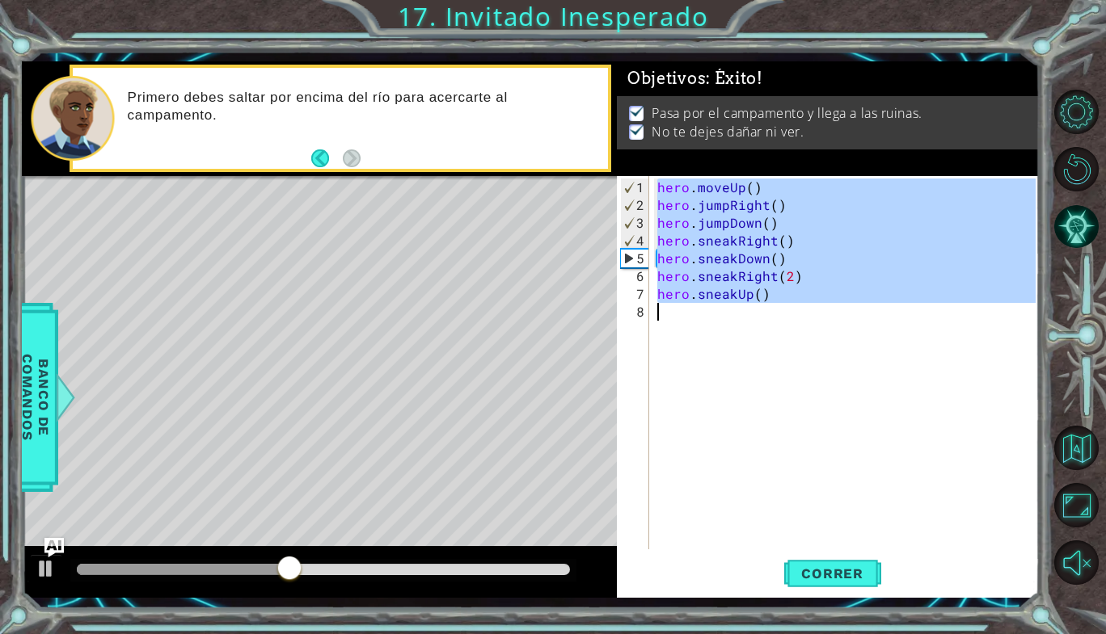
drag, startPoint x: 654, startPoint y: 188, endPoint x: 811, endPoint y: 314, distance: 201.3
click at [811, 314] on div "hero . moveUp ( ) hero . jumpRight ( ) hero . jumpDown ( ) hero . sneakRight ( …" at bounding box center [849, 383] width 390 height 409
type textarea "hero.sneakUp()"
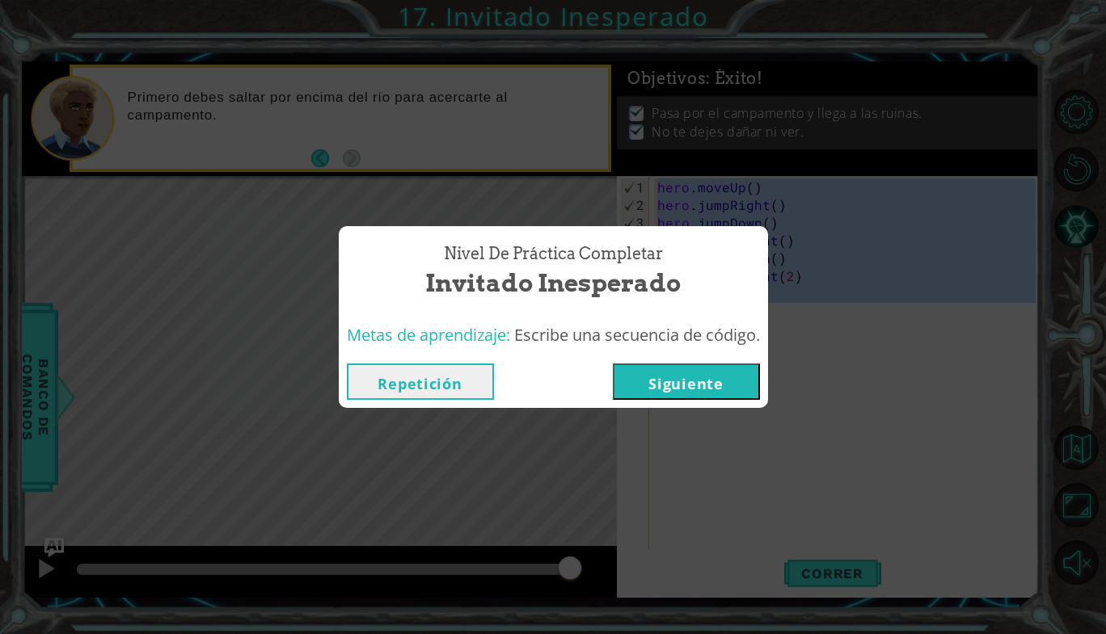
click at [674, 377] on button "Siguiente" at bounding box center [686, 382] width 147 height 36
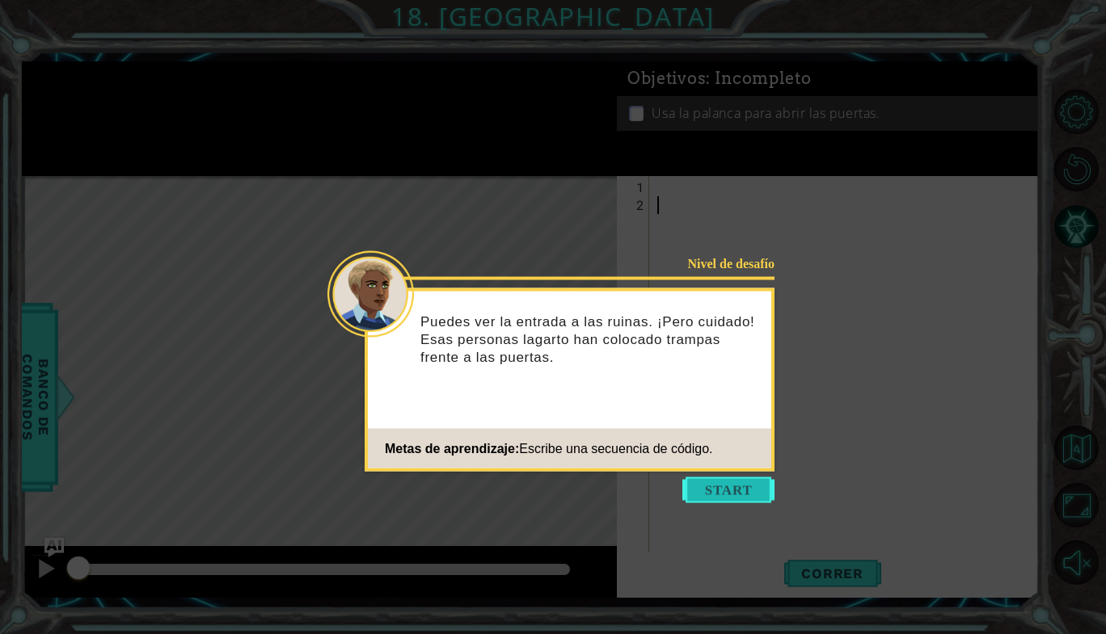
click at [693, 496] on button "Start" at bounding box center [728, 491] width 92 height 26
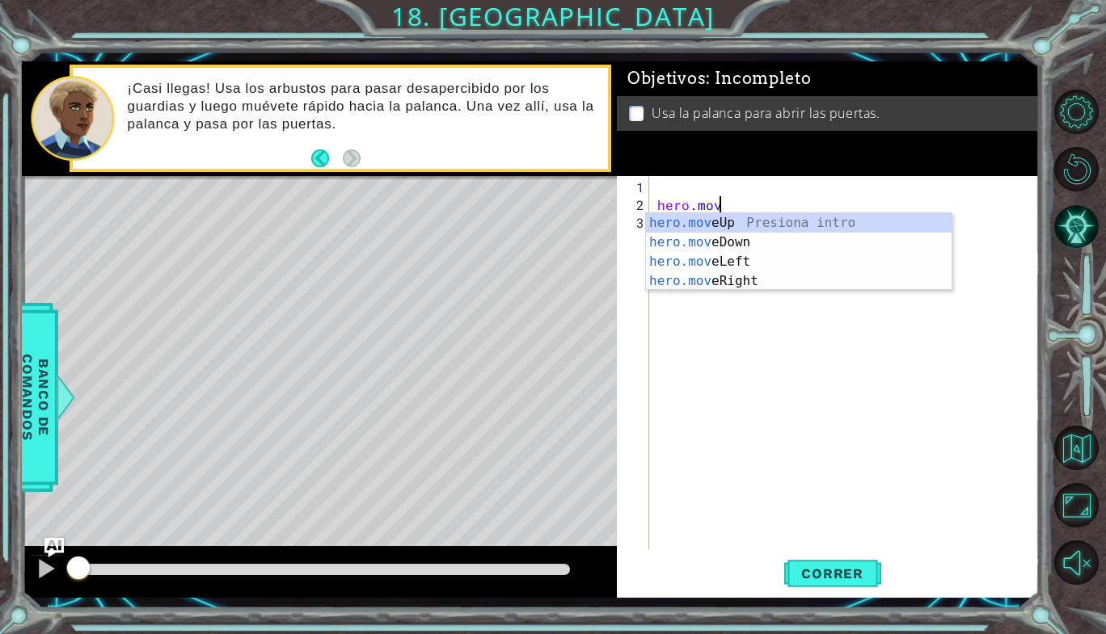
scroll to position [0, 3]
click at [725, 281] on div "hero.move Up Presiona intro hero.move Down Presiona intro hero.move Left Presio…" at bounding box center [799, 271] width 306 height 116
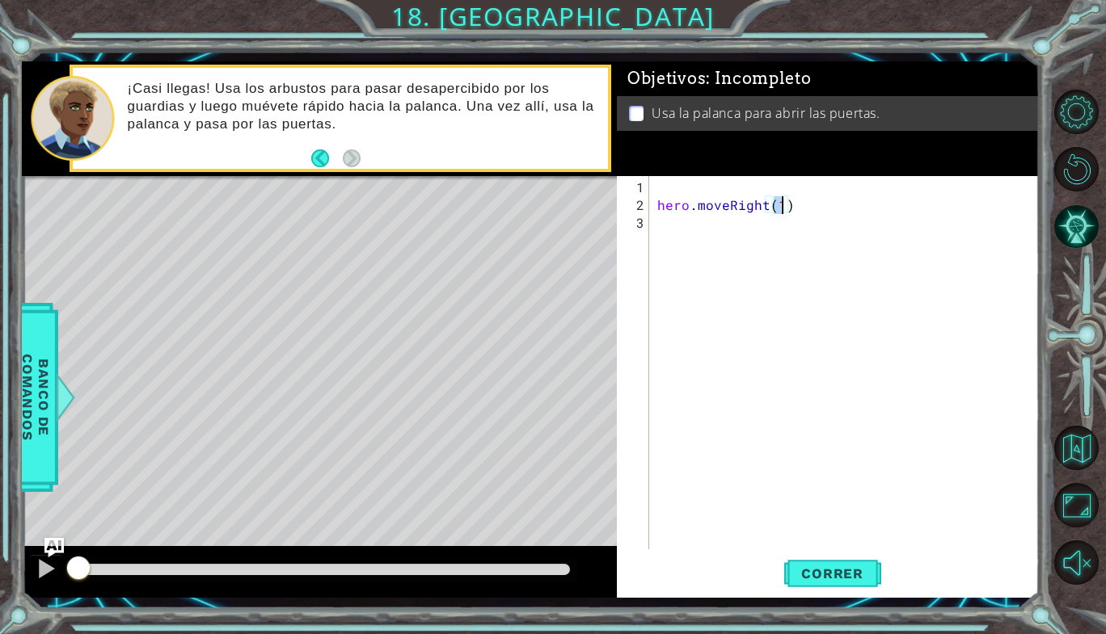
type textarea "hero.moveRight()"
click at [727, 248] on div "hero . moveRight ( )" at bounding box center [849, 383] width 390 height 409
click at [656, 201] on div "hero . moveRight ( )" at bounding box center [849, 383] width 390 height 409
type textarea "hero.moveRight()"
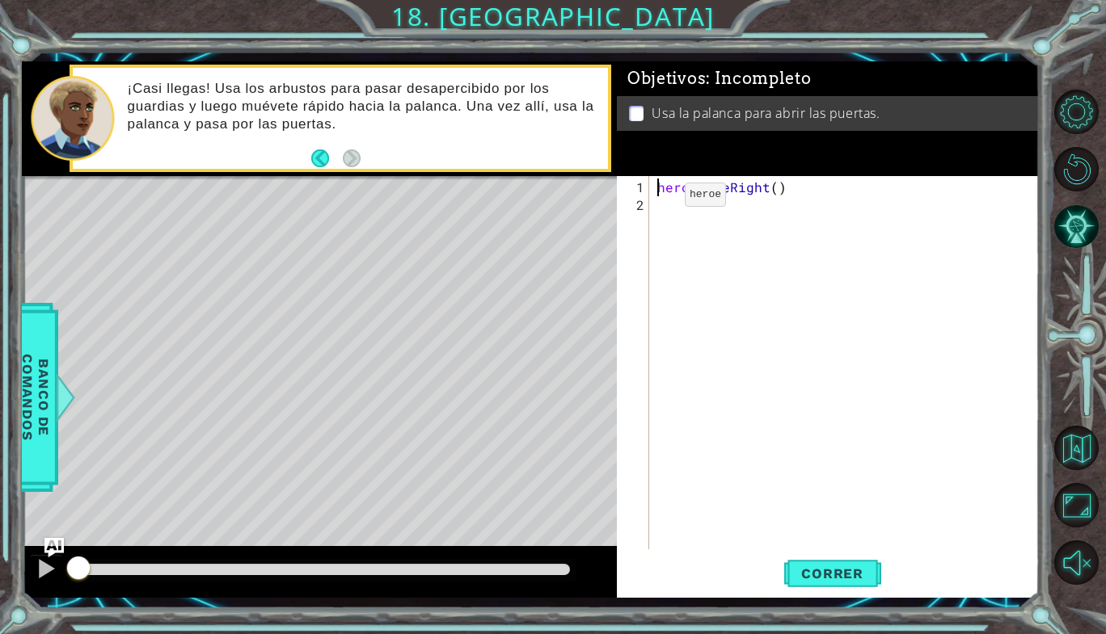
click at [656, 201] on div "hero . moveRight ( )" at bounding box center [849, 383] width 390 height 409
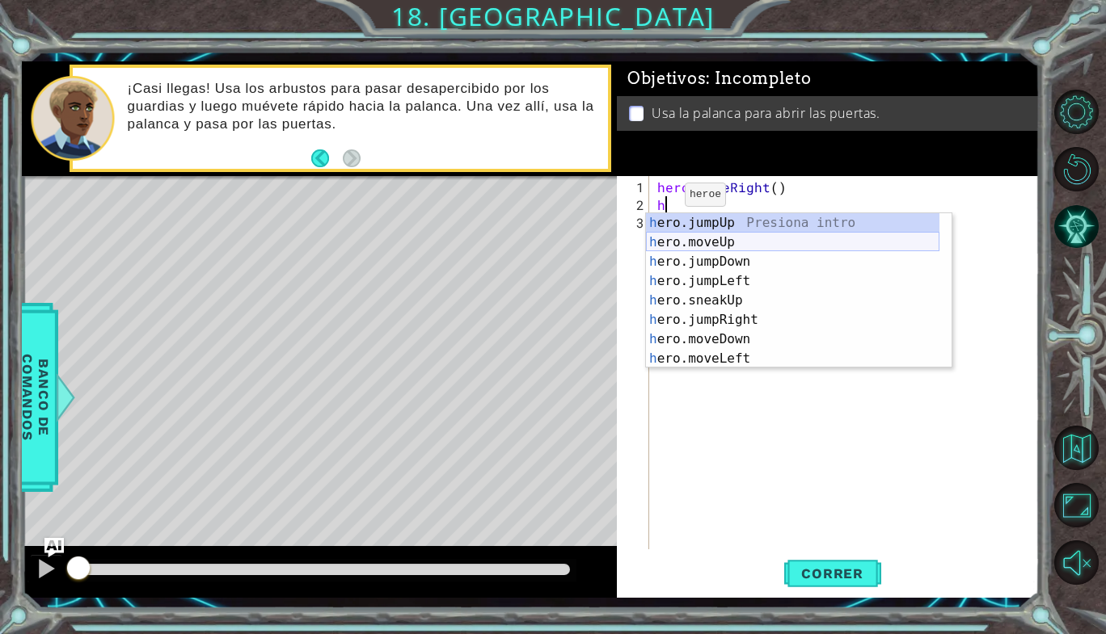
click at [702, 239] on div "h ero.jumpUp Presiona intro h ero.moveUp Presiona intro h ero.jumpDown Presiona…" at bounding box center [792, 310] width 293 height 194
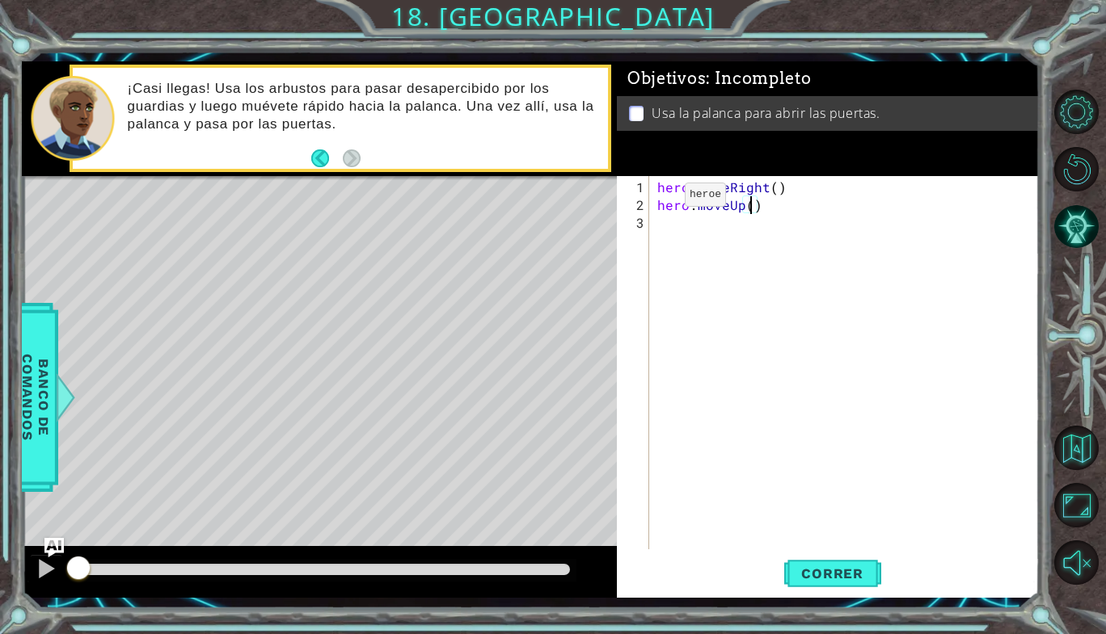
type textarea "hero.moveUp(2)"
click at [698, 226] on div "hero . moveRight ( ) hero . moveUp ( 2 )" at bounding box center [849, 383] width 390 height 409
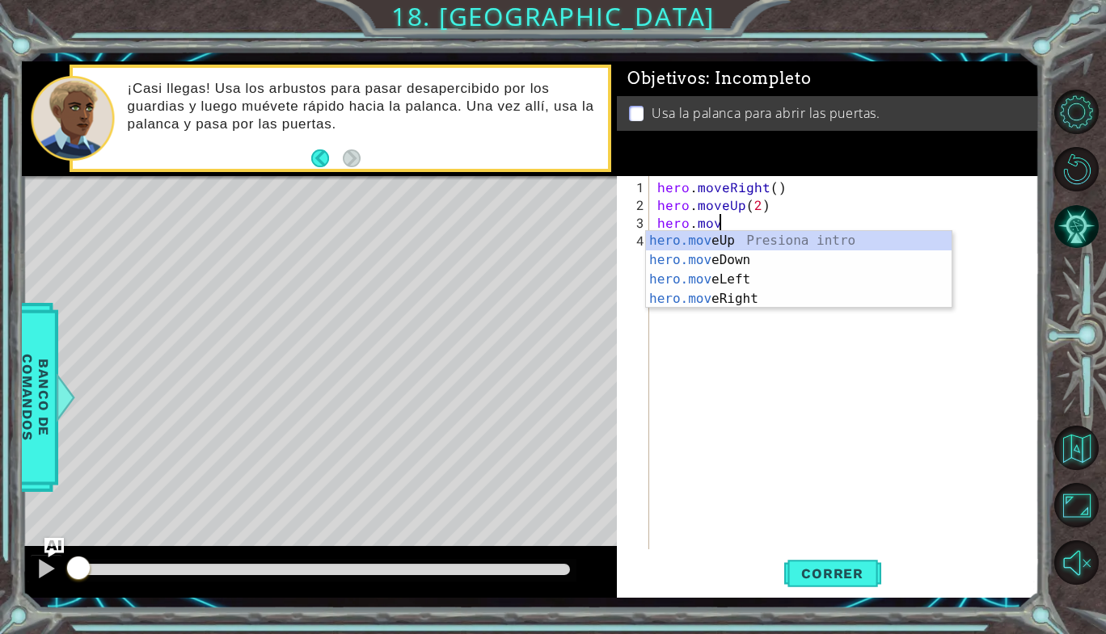
scroll to position [0, 2]
click at [731, 296] on div "hero.mov eUp Presiona intro hero.mov eDown Presiona intro hero.mov eLeft Presio…" at bounding box center [799, 289] width 306 height 116
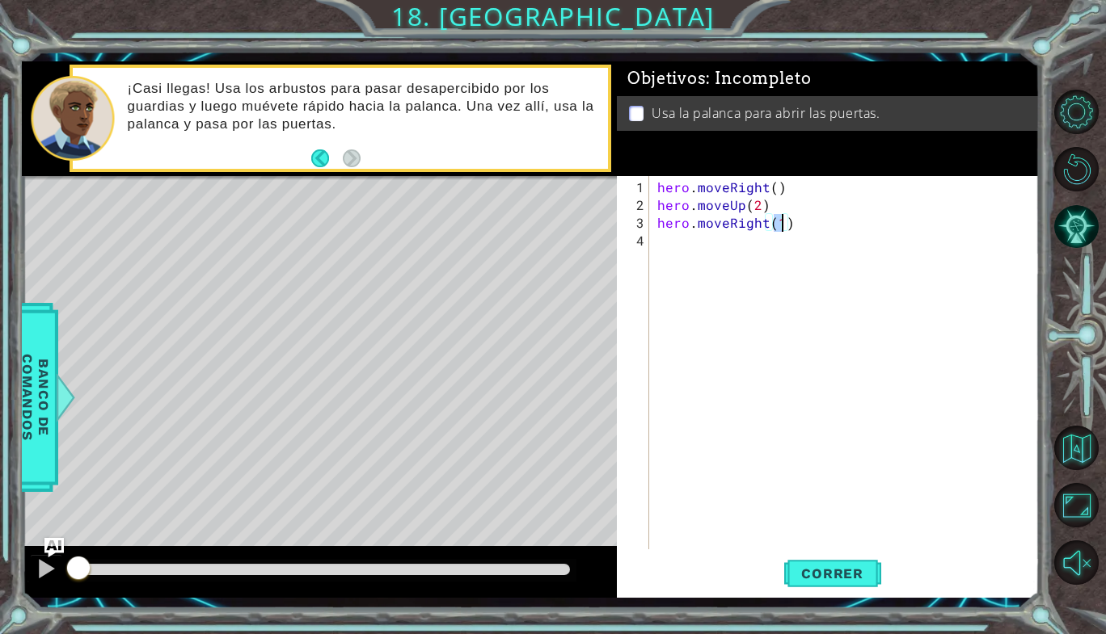
type textarea "hero.moveRight()"
click at [724, 249] on div "hero . moveRight ( ) hero . moveUp ( 2 ) hero . moveRight ( )" at bounding box center [849, 383] width 390 height 409
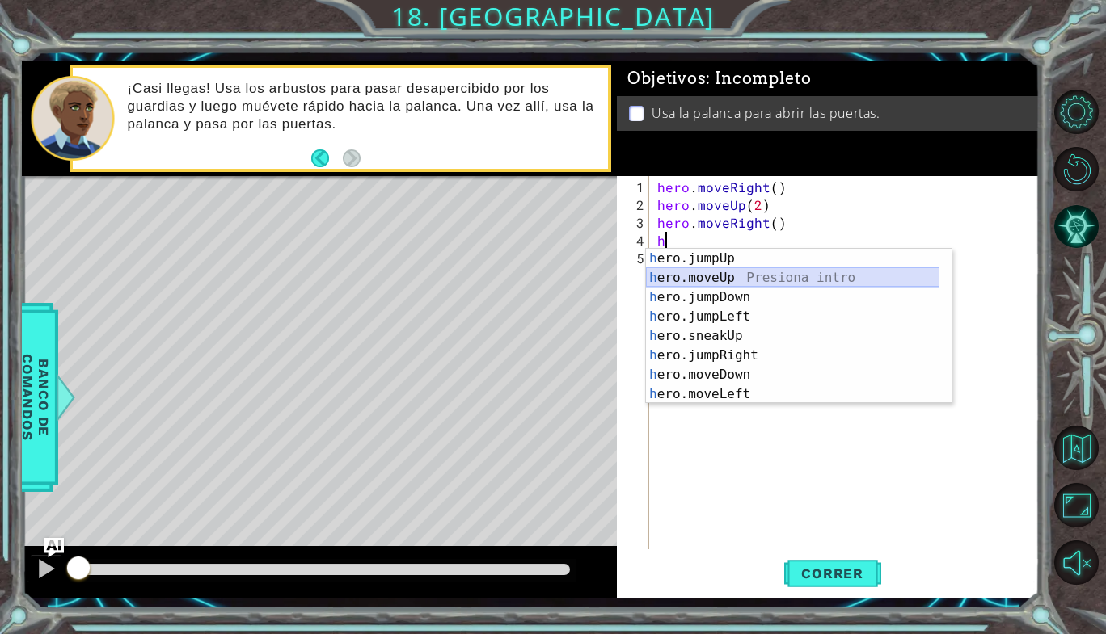
click at [721, 285] on div "h ero.jumpUp Presiona intro h ero.moveUp Presiona intro h ero.jumpDown Presiona…" at bounding box center [792, 346] width 293 height 194
type textarea "hero.moveUp(1)"
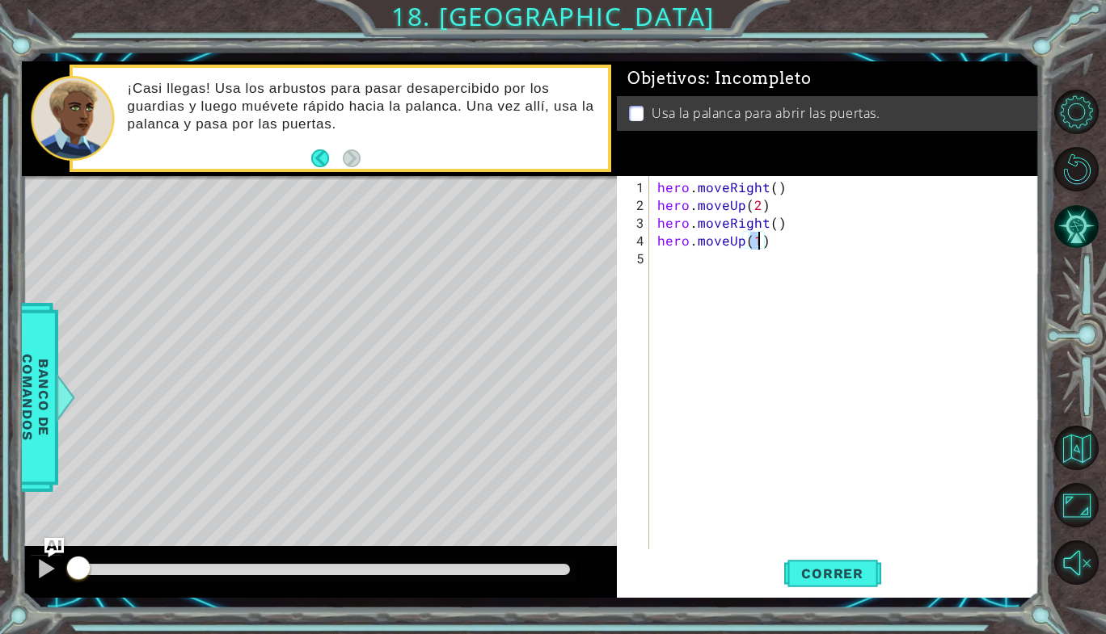
click at [721, 285] on div "hero . moveRight ( ) hero . moveUp ( 2 ) hero . moveRight ( ) hero . moveUp ( 1…" at bounding box center [849, 383] width 390 height 409
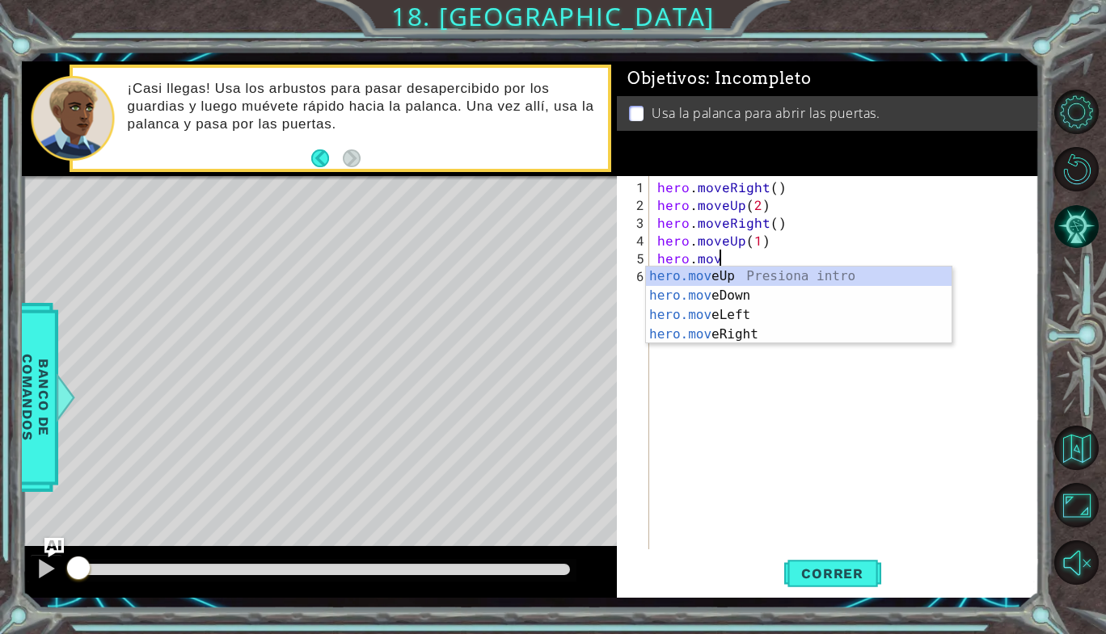
scroll to position [0, 3]
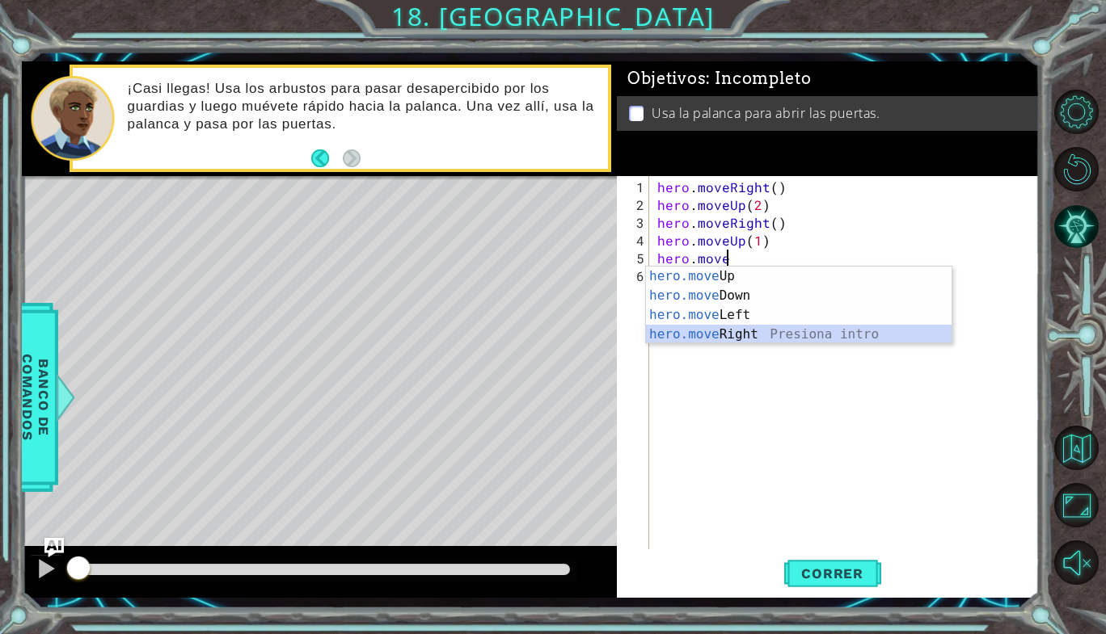
click at [722, 338] on div "hero.move Up Presiona intro hero.move Down Presiona intro hero.move Left Presio…" at bounding box center [799, 325] width 306 height 116
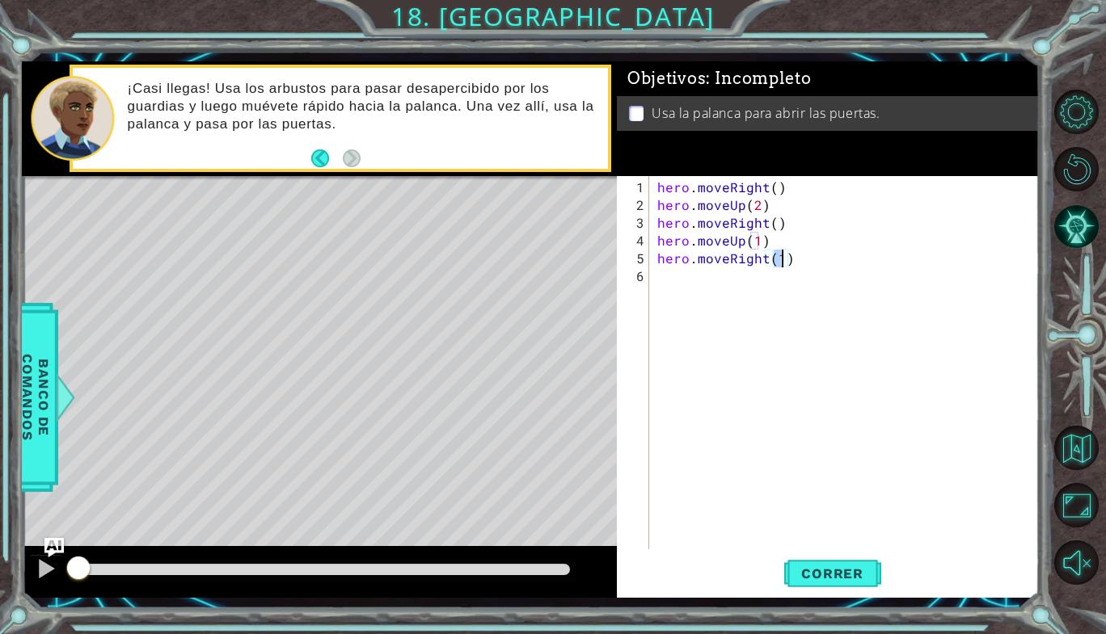
type textarea "hero.moveRight(2)"
click at [698, 308] on div "hero . moveRight ( ) hero . moveUp ( 2 ) hero . moveRight ( ) hero . moveUp ( 1…" at bounding box center [849, 383] width 390 height 409
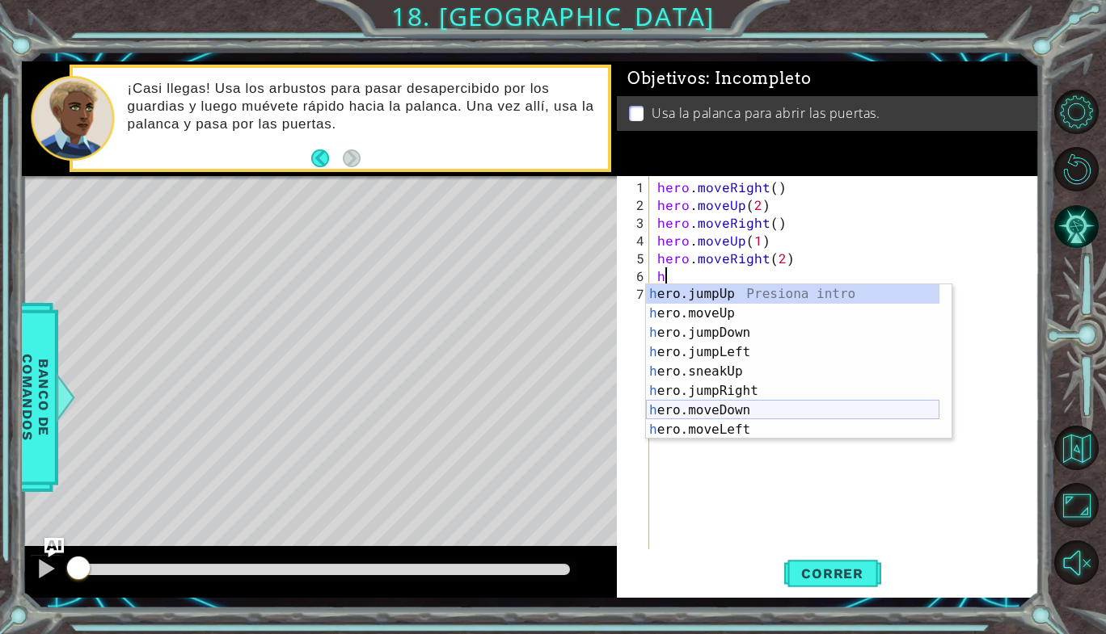
click at [718, 406] on div "h ero.jumpUp Presiona intro h ero.moveUp Presiona intro h ero.jumpDown Presiona…" at bounding box center [792, 382] width 293 height 194
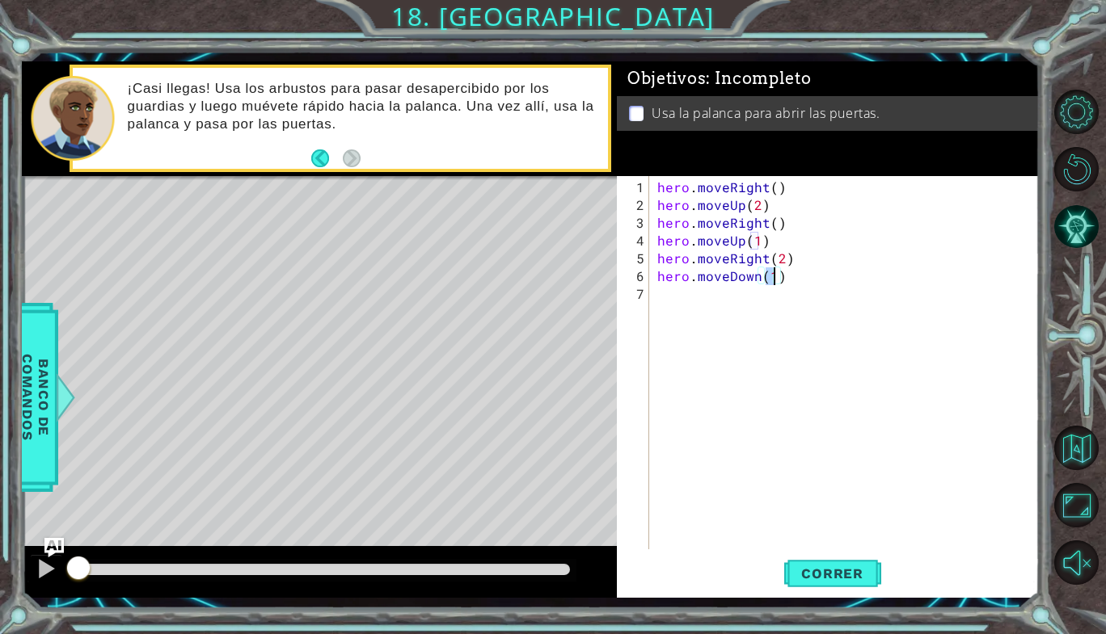
type textarea "hero.moveDown()"
click at [710, 311] on div "hero . moveRight ( ) hero . moveUp ( 2 ) hero . moveRight ( ) hero . moveUp ( 1…" at bounding box center [849, 383] width 390 height 409
type textarea "h"
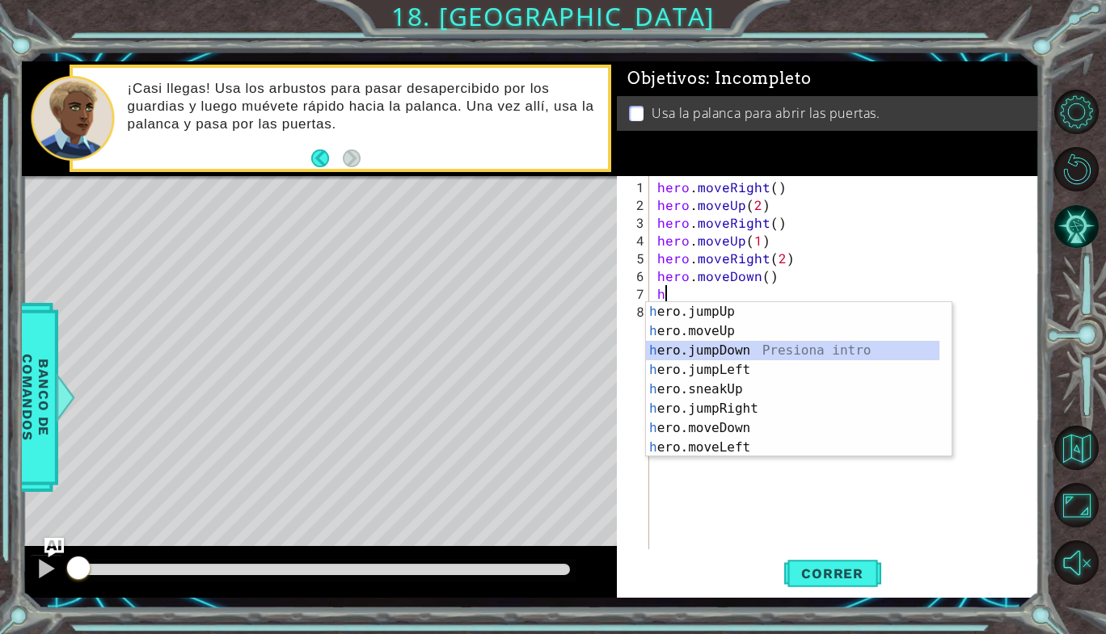
click at [731, 355] on div "h ero.jumpUp Presiona intro h ero.moveUp Presiona intro h ero.jumpDown Presiona…" at bounding box center [792, 399] width 293 height 194
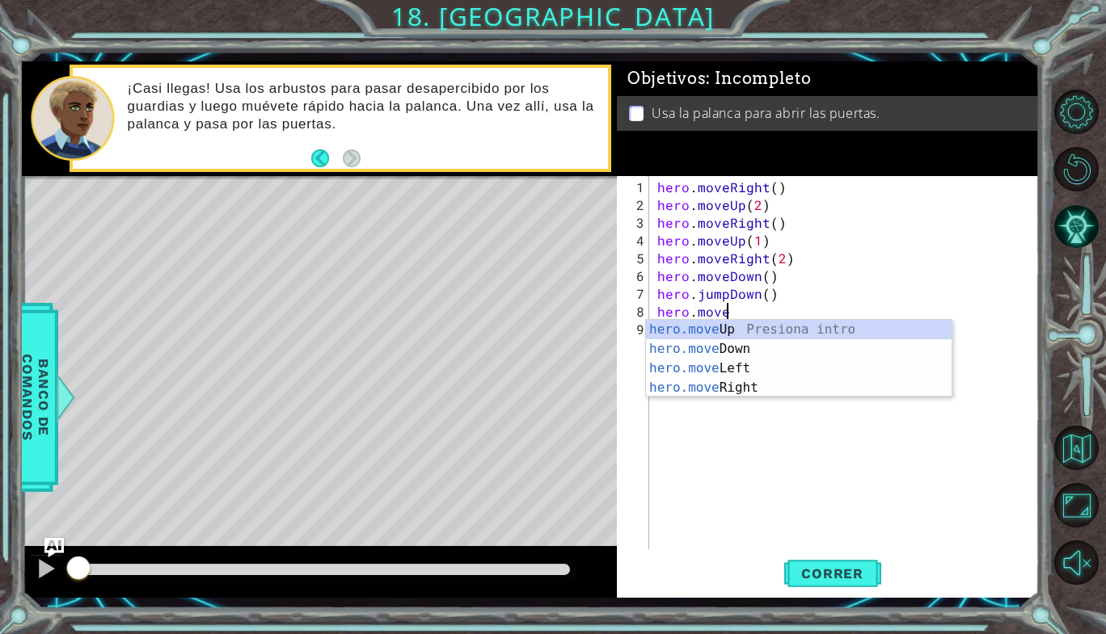
scroll to position [0, 3]
click at [731, 387] on div "hero.move Up Presiona intro hero.move Down Presiona intro hero.move Left Presio…" at bounding box center [799, 378] width 306 height 116
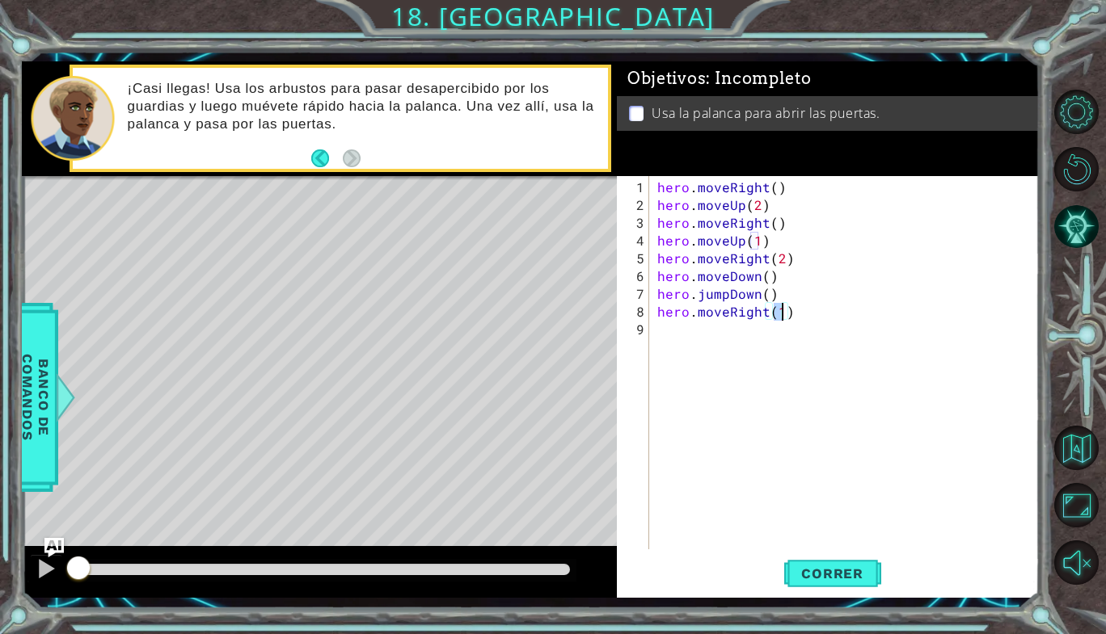
type textarea "hero.moveRight(2)"
click at [723, 342] on div "hero . moveRight ( ) hero . moveUp ( 2 ) hero . moveRight ( ) hero . moveUp ( 1…" at bounding box center [849, 383] width 390 height 409
type textarea "h"
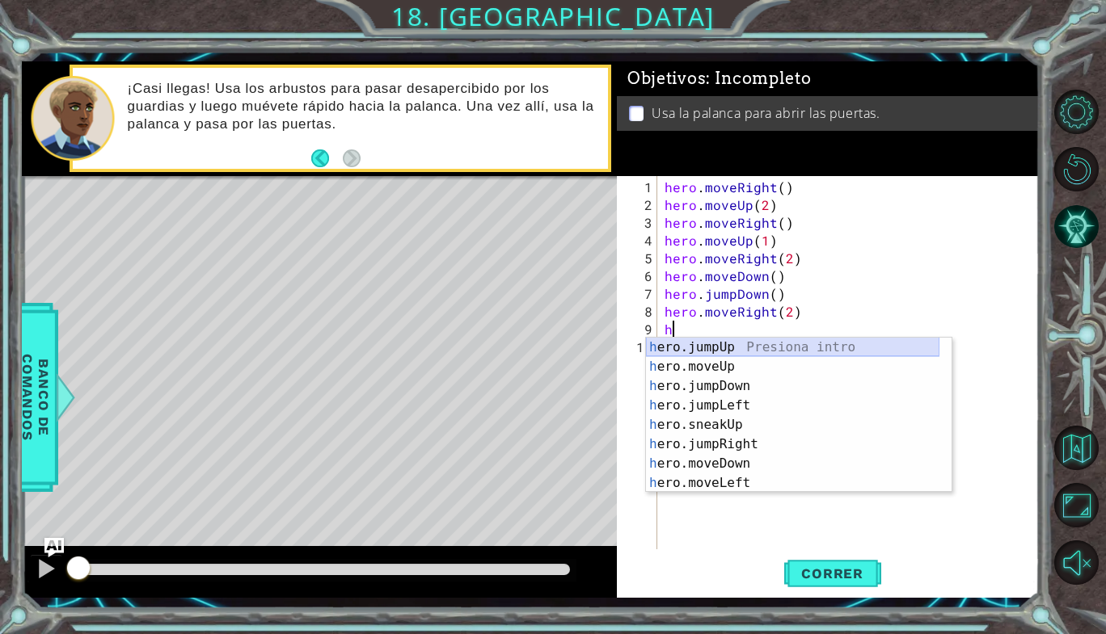
click at [731, 350] on div "h ero.jumpUp Presiona intro h ero.moveUp Presiona intro h ero.jumpDown Presiona…" at bounding box center [792, 435] width 293 height 194
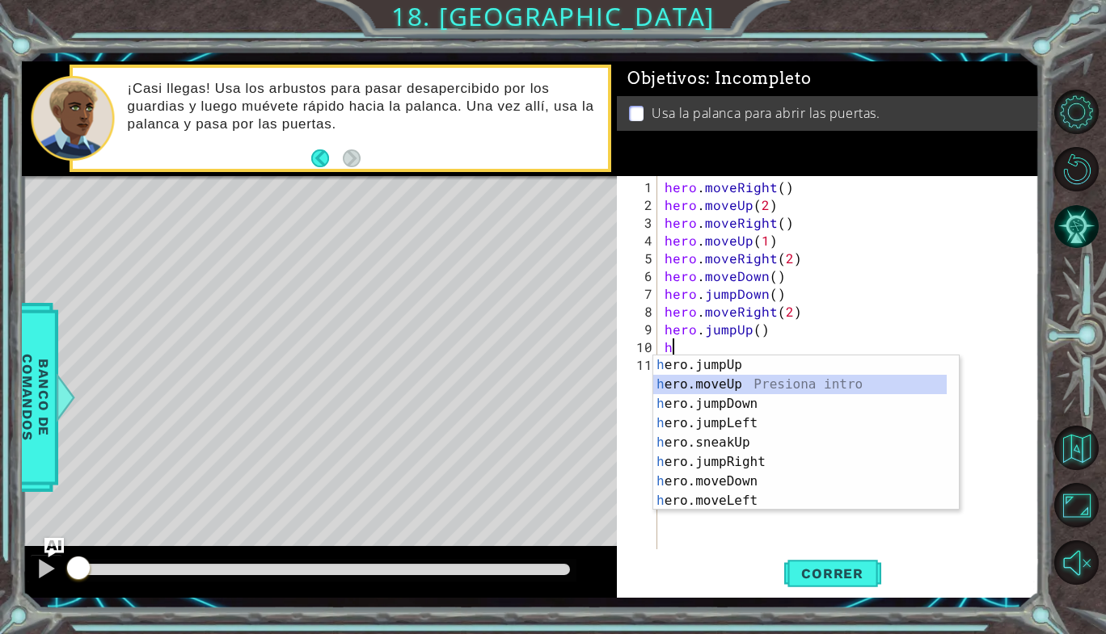
click at [732, 380] on div "h ero.jumpUp Presiona intro h ero.moveUp Presiona intro h ero.jumpDown Presiona…" at bounding box center [799, 453] width 293 height 194
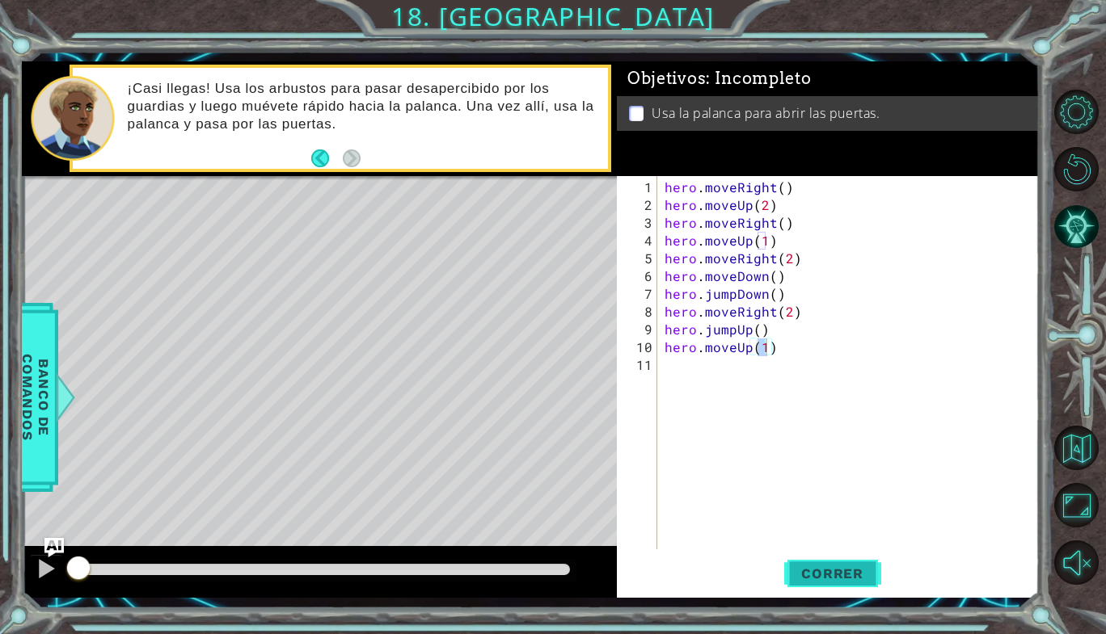
click at [832, 584] on button "Correr" at bounding box center [832, 574] width 97 height 42
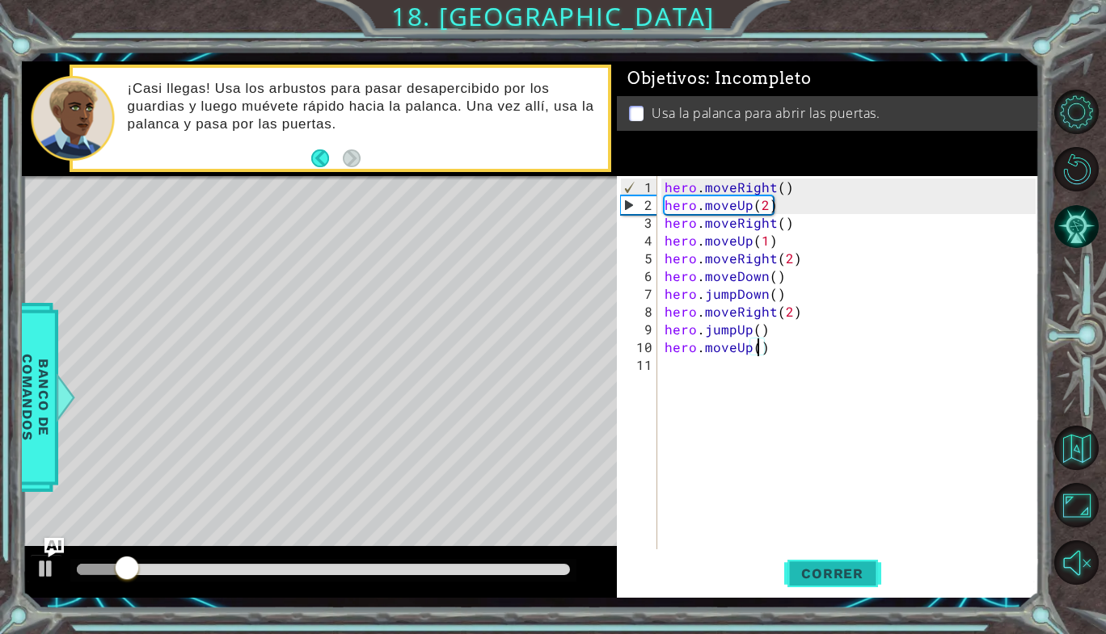
click at [841, 563] on button "Correr" at bounding box center [832, 574] width 97 height 42
click at [766, 240] on div "hero . moveRight ( ) hero . moveUp ( 2 ) hero . moveRight ( ) hero . moveUp ( 1…" at bounding box center [852, 383] width 382 height 409
click at [820, 574] on span "Correr" at bounding box center [832, 574] width 95 height 16
click at [735, 188] on div "hero . moveRight ( ) hero . moveUp ( 2 ) hero . moveRight ( ) hero . moveUp ( )…" at bounding box center [852, 383] width 382 height 409
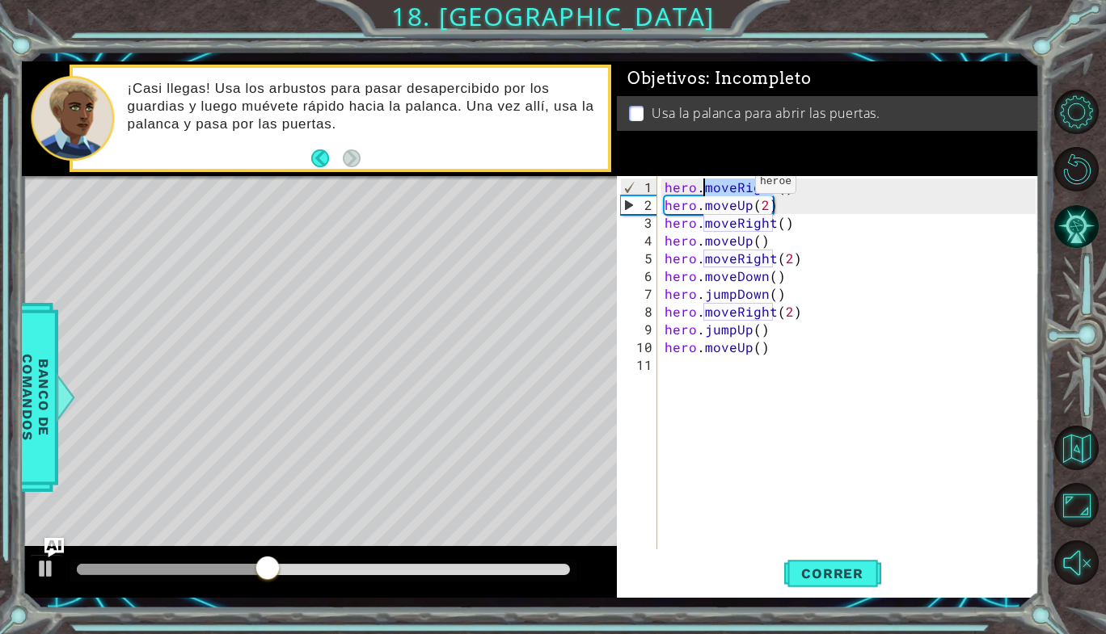
click at [735, 188] on div "hero . moveRight ( ) hero . moveUp ( 2 ) hero . moveRight ( ) hero . moveUp ( )…" at bounding box center [852, 383] width 382 height 409
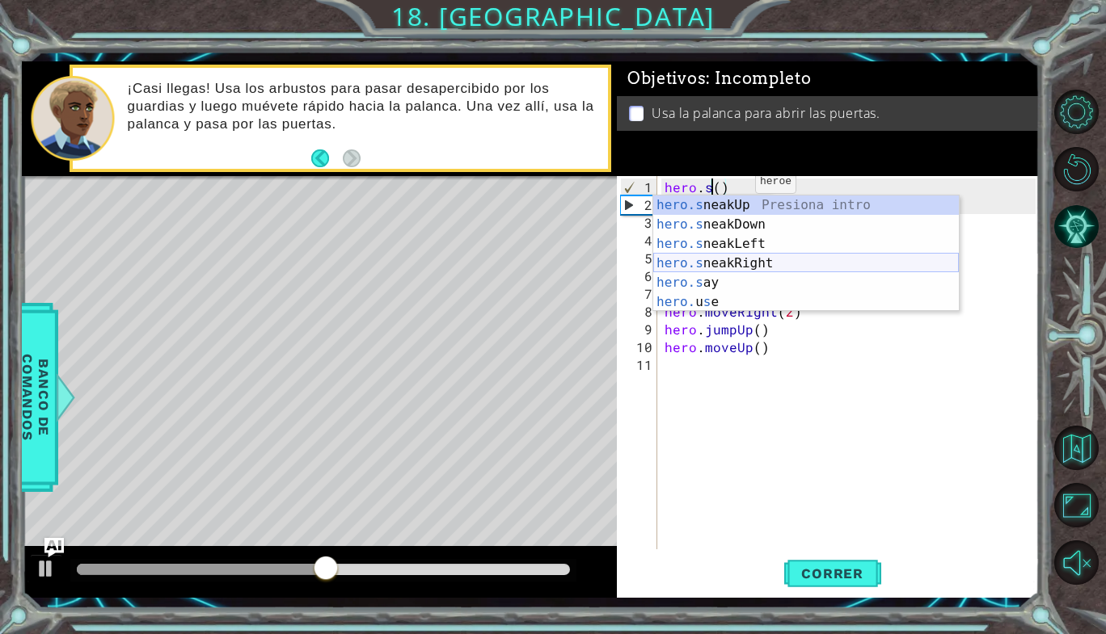
click at [742, 258] on div "hero.s neakUp Presiona intro hero.s neakDown Presiona intro hero.s neakLeft Pre…" at bounding box center [806, 273] width 306 height 155
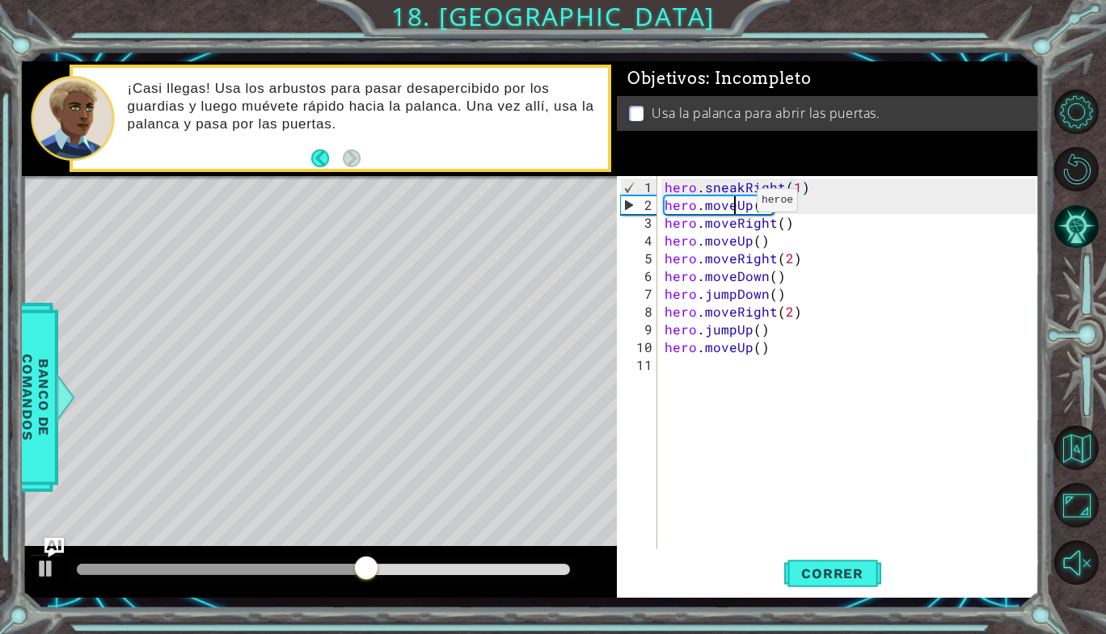
click at [736, 206] on div "hero . sneakRight ( 1 ) hero . moveUp ( 2 ) hero . moveRight ( ) hero . moveUp …" at bounding box center [852, 383] width 382 height 409
click at [736, 206] on div "hero . sneakRight ( 1 ) hero . moveUp ( 2 ) hero . moveRight ( ) hero . moveUp …" at bounding box center [848, 362] width 374 height 373
drag, startPoint x: 736, startPoint y: 206, endPoint x: 704, endPoint y: 209, distance: 32.5
click at [704, 209] on div "hero . sneakRight ( 1 ) hero . moveUp ( 2 ) hero . moveRight ( ) hero . moveUp …" at bounding box center [852, 383] width 382 height 409
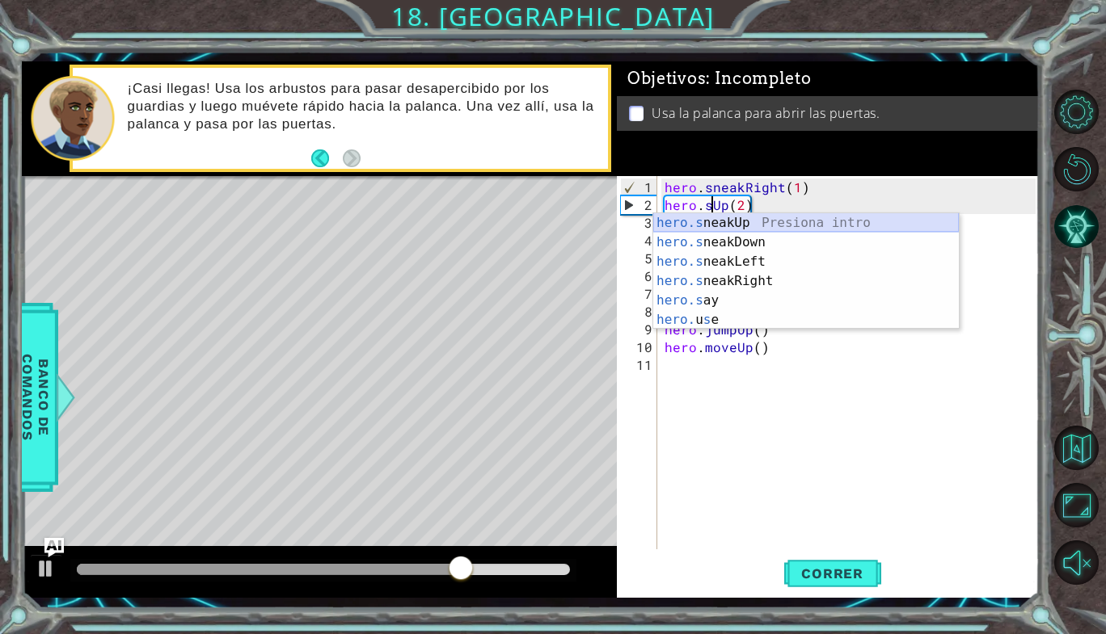
click at [738, 221] on div "hero.s neakUp Presiona intro hero.s neakDown Presiona intro hero.s neakLeft Pre…" at bounding box center [806, 290] width 306 height 155
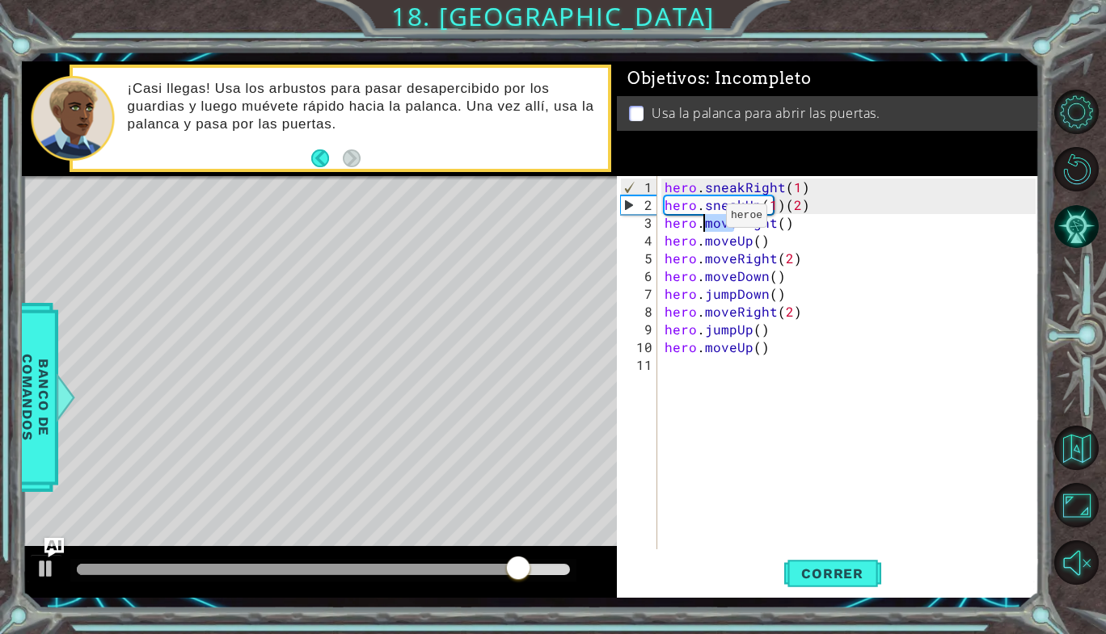
drag, startPoint x: 733, startPoint y: 221, endPoint x: 706, endPoint y: 221, distance: 27.5
click at [706, 221] on div "hero . sneakRight ( 1 ) hero . sneakUp ( 1 ) ( 2 ) hero . moveRight ( ) hero . …" at bounding box center [852, 383] width 382 height 409
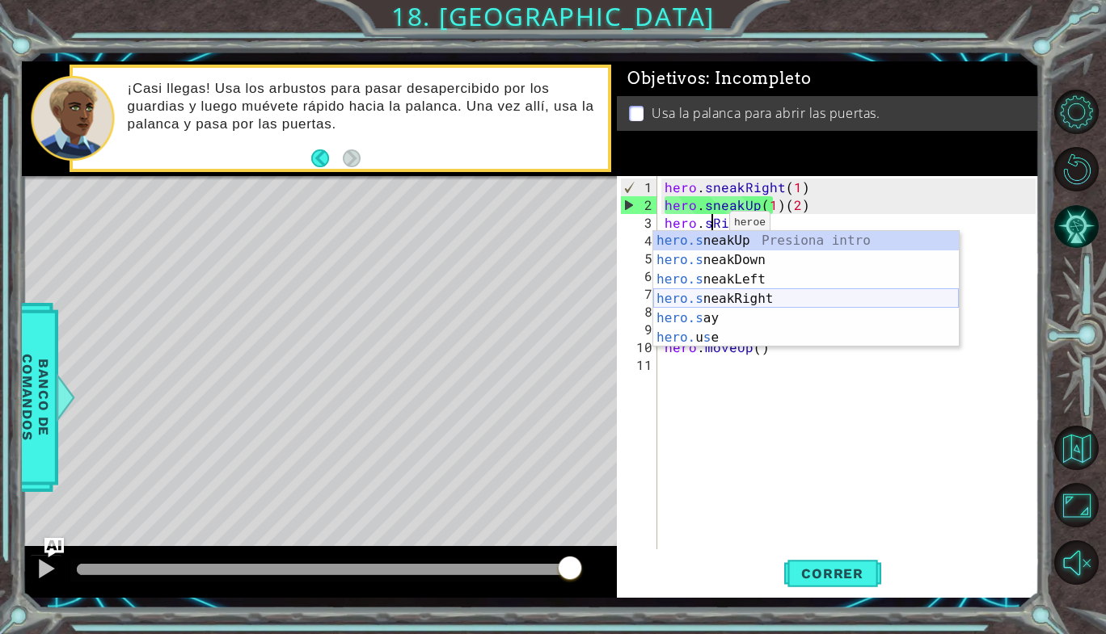
click at [723, 295] on div "hero.s neakUp Presiona intro hero.s neakDown Presiona intro hero.s neakLeft Pre…" at bounding box center [806, 308] width 306 height 155
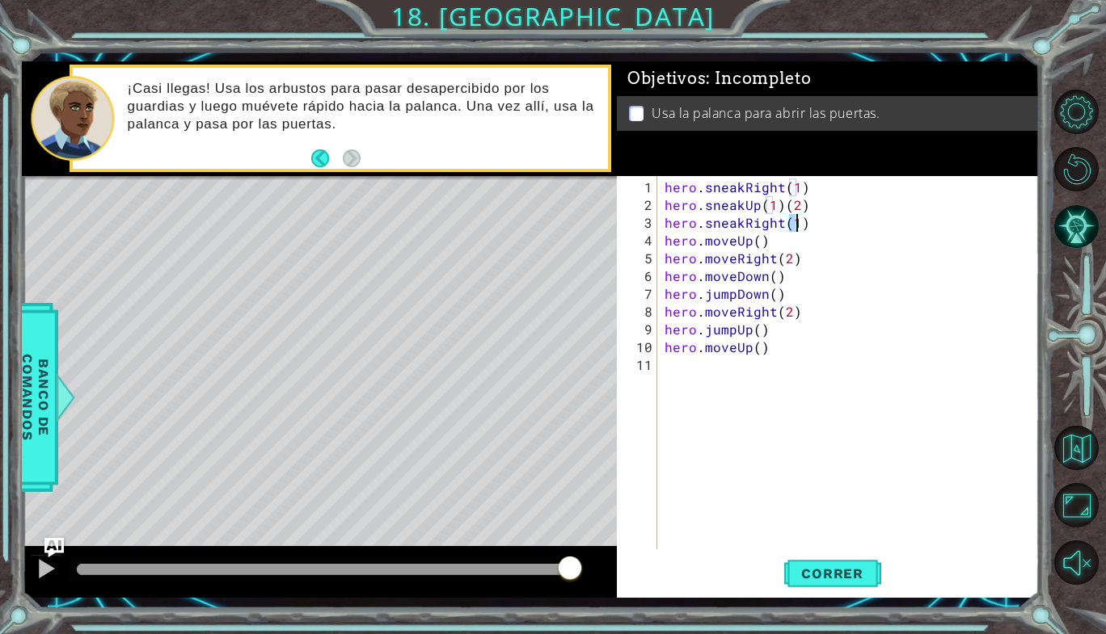
click at [841, 209] on div "hero . sneakRight ( 1 ) hero . sneakUp ( 1 ) ( 2 ) hero . sneakRight ( 1 ) hero…" at bounding box center [852, 383] width 382 height 409
click at [797, 230] on div "hero . sneakRight ( 1 ) hero . sneakUp ( 1 ) ( 2 ) hero . sneakRight ( 1 ) hero…" at bounding box center [852, 383] width 382 height 409
click at [797, 224] on div "hero . sneakRight ( 1 ) hero . sneakUp ( 1 ) ( 2 ) hero . sneakRight ( 1 ) hero…" at bounding box center [852, 383] width 382 height 409
click at [773, 205] on div "hero . sneakRight ( 1 ) hero . sneakUp ( 1 ) ( 2 ) hero . sneakRight ( 1 ) hero…" at bounding box center [852, 383] width 382 height 409
click at [795, 232] on div "hero . sneakRight ( 1 ) hero . sneakUp ( ) ( 2 ) hero . sneakRight ( 1 ) hero .…" at bounding box center [852, 383] width 382 height 409
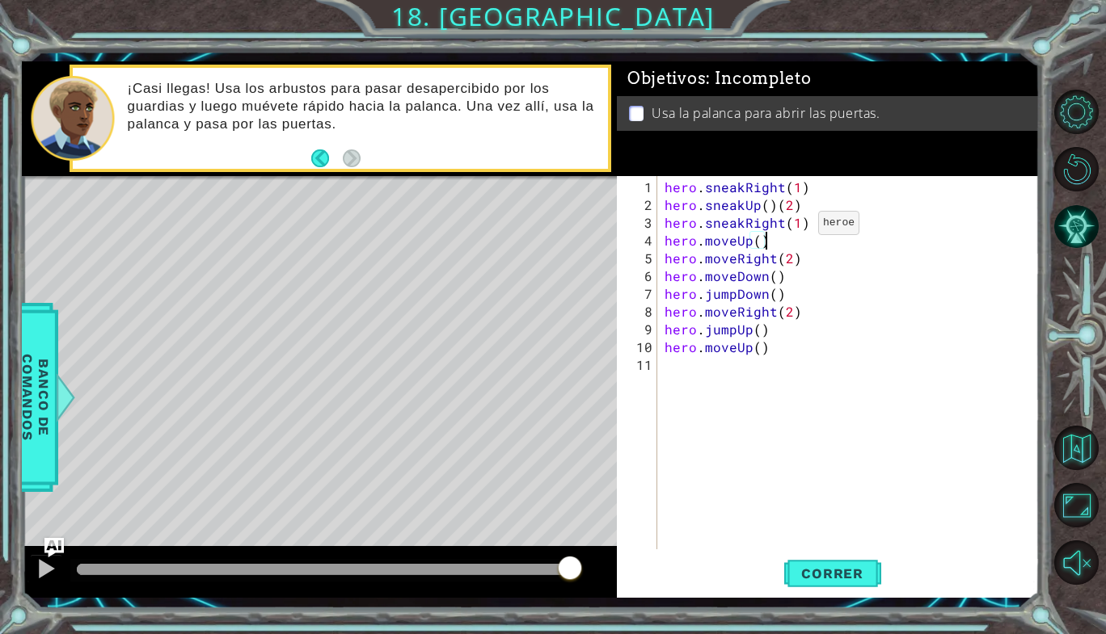
click at [798, 228] on div "hero . sneakRight ( 1 ) hero . sneakUp ( ) ( 2 ) hero . sneakRight ( 1 ) hero .…" at bounding box center [852, 383] width 382 height 409
drag, startPoint x: 731, startPoint y: 241, endPoint x: 710, endPoint y: 243, distance: 21.2
click at [710, 243] on div "hero . sneakRight ( 1 ) hero . sneakUp ( ) ( 2 ) hero . sneakRight ( ) hero . m…" at bounding box center [852, 383] width 382 height 409
click at [710, 243] on div "hero . sneakRight ( 1 ) hero . sneakUp ( ) ( 2 ) hero . sneakRight ( ) hero . m…" at bounding box center [848, 362] width 374 height 373
drag, startPoint x: 710, startPoint y: 243, endPoint x: 734, endPoint y: 240, distance: 24.5
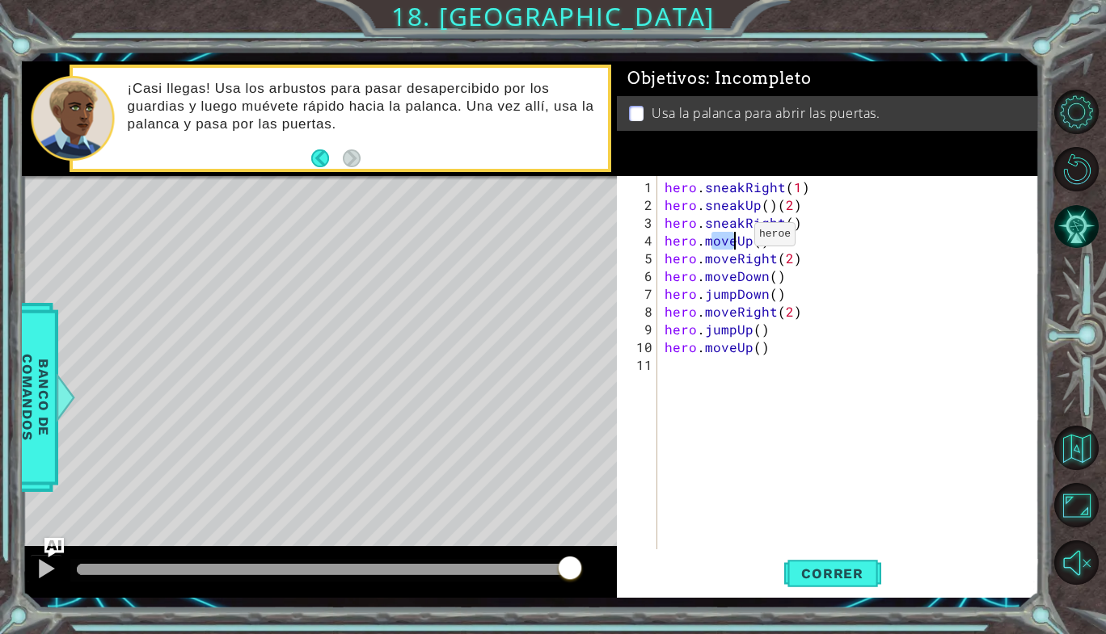
click at [734, 240] on div "hero . sneakRight ( 1 ) hero . sneakUp ( ) ( 2 ) hero . sneakRight ( ) hero . m…" at bounding box center [852, 383] width 382 height 409
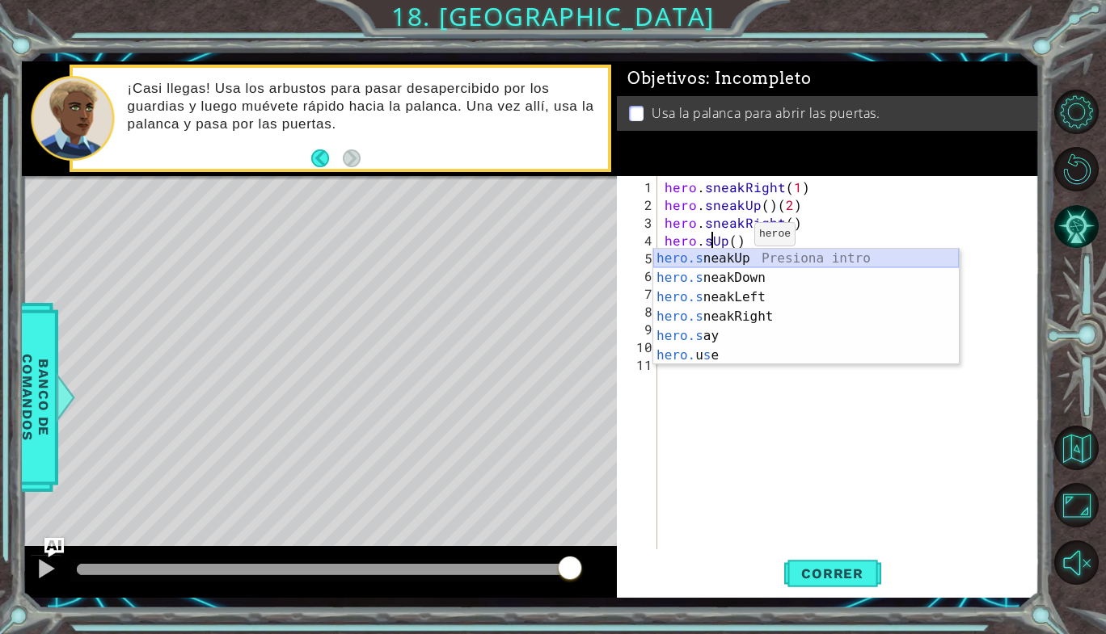
click at [744, 256] on div "hero.s neakUp Presiona intro hero.s neakDown Presiona intro hero.s neakLeft Pre…" at bounding box center [806, 326] width 306 height 155
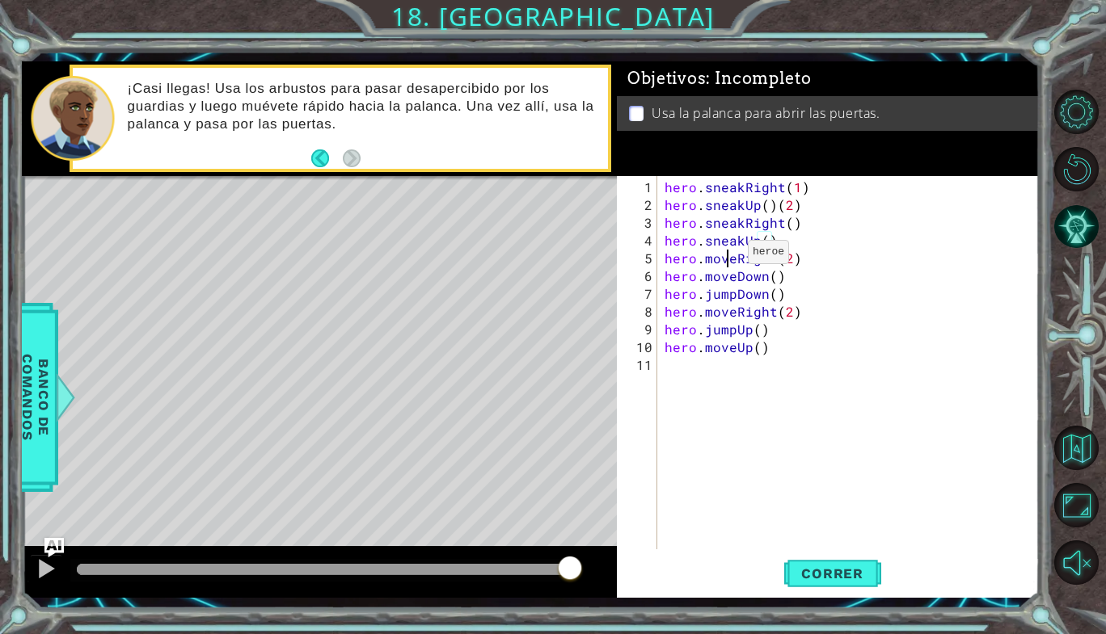
click at [727, 259] on div "hero . sneakRight ( 1 ) hero . sneakUp ( ) ( 2 ) hero . sneakRight ( ) hero . s…" at bounding box center [852, 383] width 382 height 409
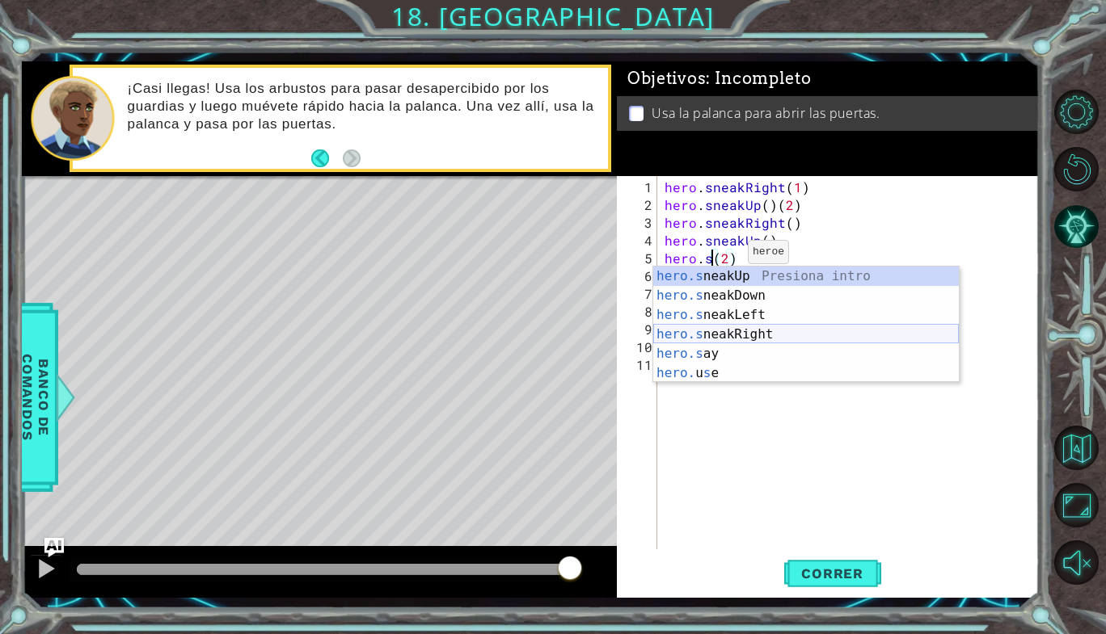
click at [742, 335] on div "hero.s neakUp Presiona intro hero.s neakDown Presiona intro hero.s neakLeft Pre…" at bounding box center [806, 344] width 306 height 155
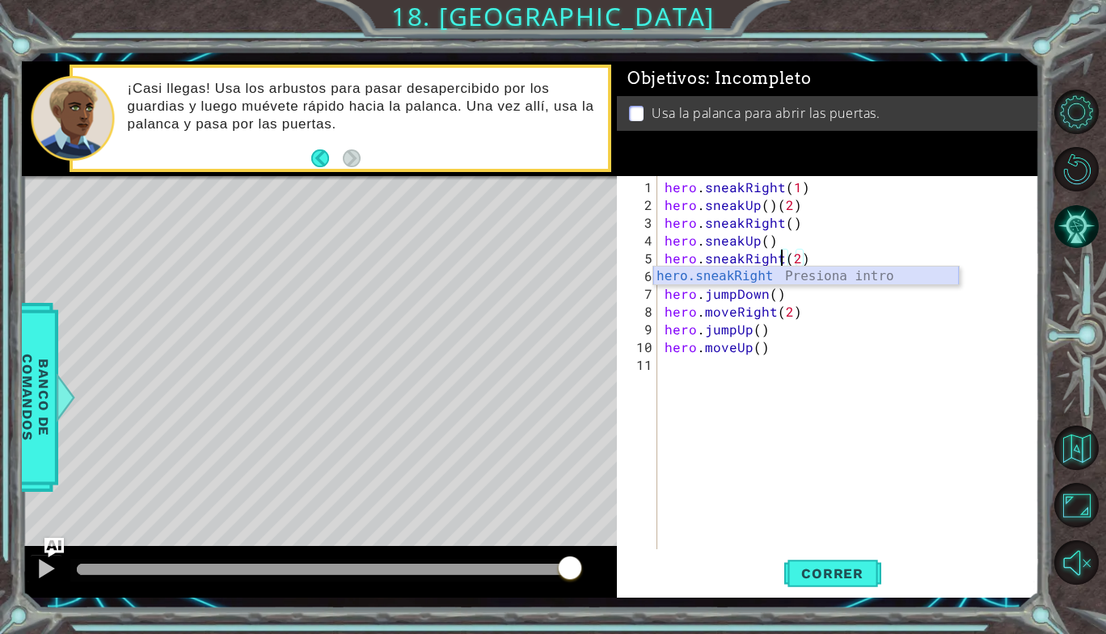
click at [786, 278] on div "hero.sneakRight Presiona intro" at bounding box center [806, 296] width 306 height 58
type textarea "hero.sneakRight(2)"
click at [768, 398] on div "hero . sneakRight ( 1 ) hero . sneakUp ( ) ( 2 ) hero . sneakRight ( ) hero . s…" at bounding box center [852, 383] width 382 height 409
drag, startPoint x: 735, startPoint y: 277, endPoint x: 706, endPoint y: 275, distance: 29.2
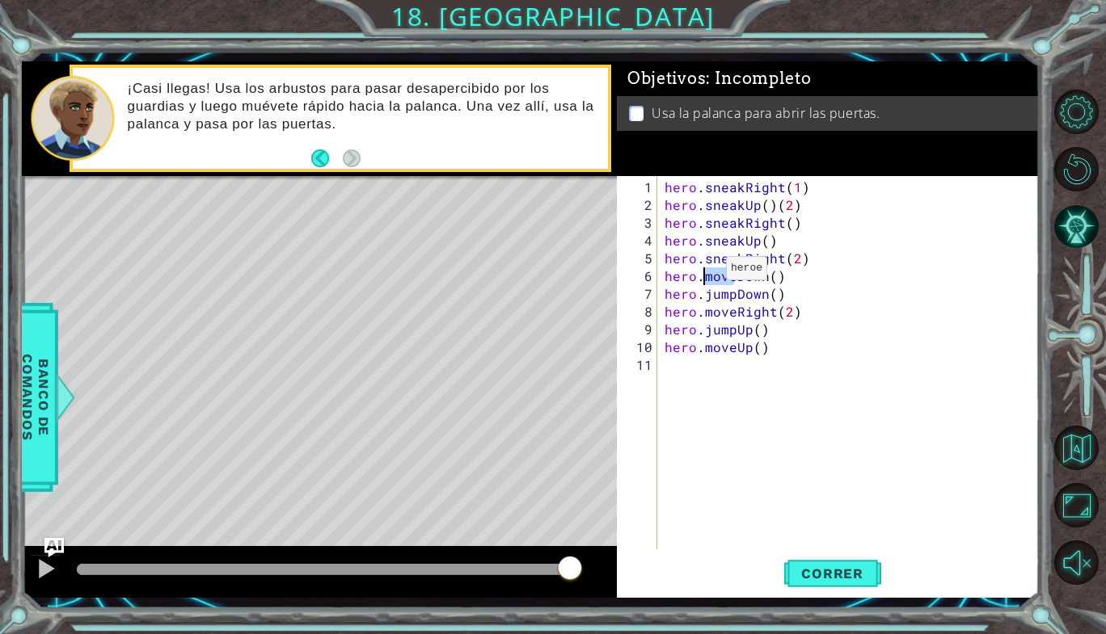
click at [706, 275] on div "hero . sneakRight ( 1 ) hero . sneakUp ( ) ( 2 ) hero . sneakRight ( ) hero . s…" at bounding box center [852, 383] width 382 height 409
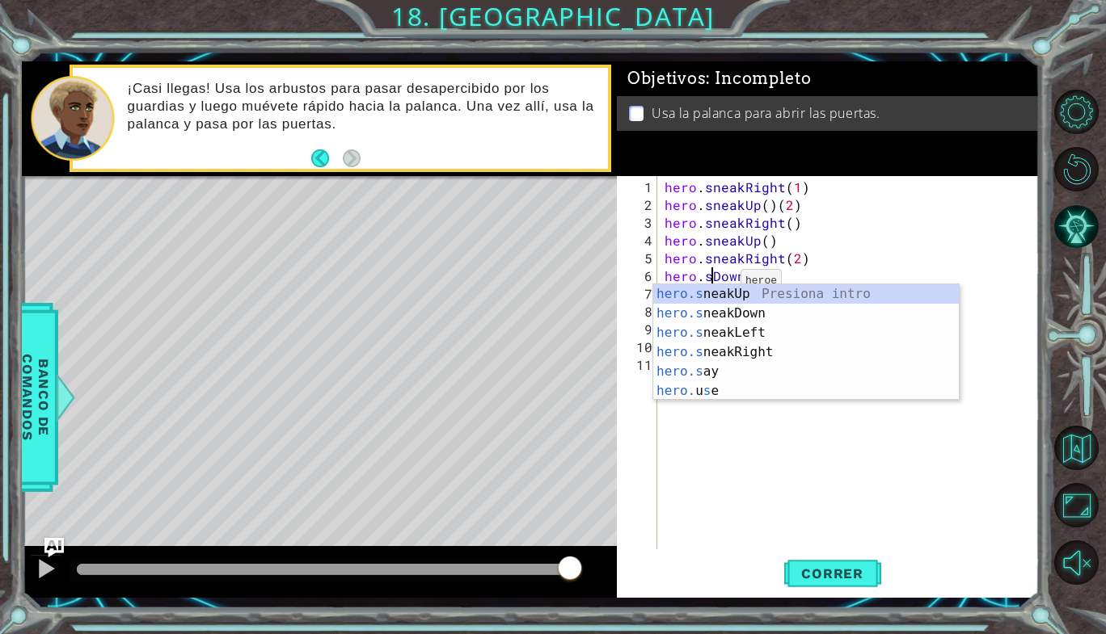
scroll to position [0, 2]
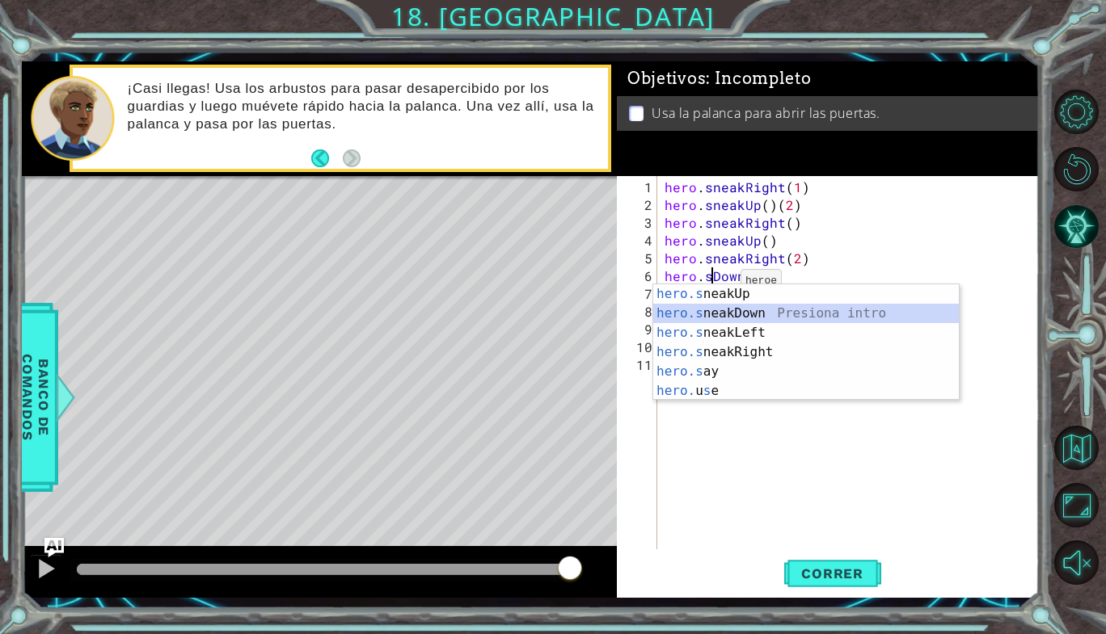
click at [743, 310] on div "hero.s neakUp Presiona intro hero.s neakDown Presiona intro hero.s neakLeft Pre…" at bounding box center [806, 362] width 306 height 155
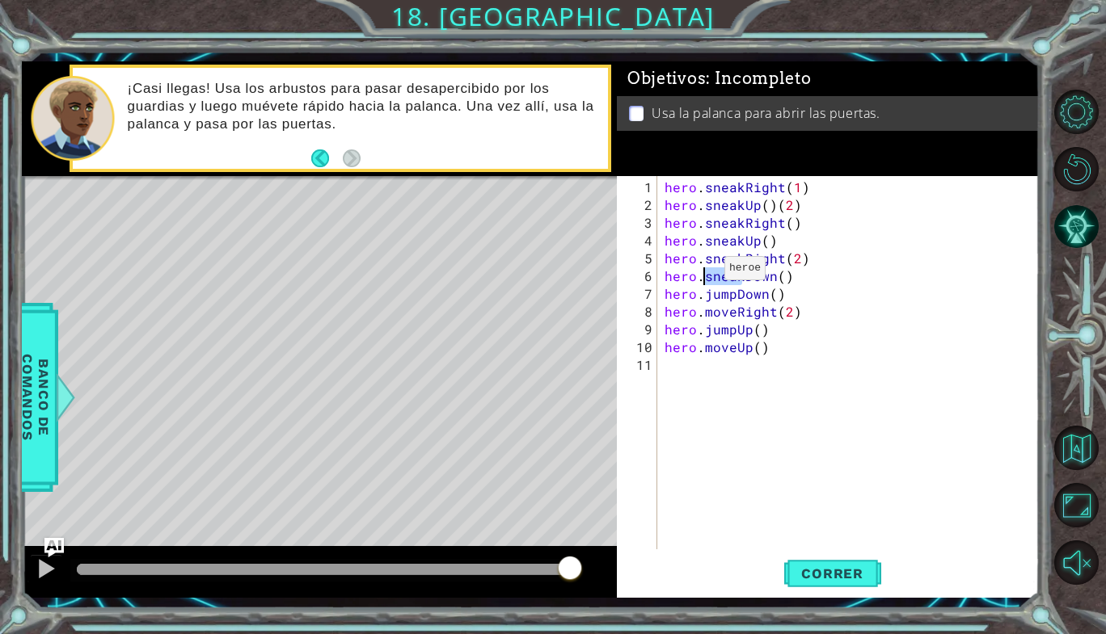
drag, startPoint x: 740, startPoint y: 277, endPoint x: 703, endPoint y: 274, distance: 36.5
click at [703, 274] on div "hero . sneakRight ( 1 ) hero . sneakUp ( ) ( 2 ) hero . sneakRight ( ) hero . s…" at bounding box center [852, 383] width 382 height 409
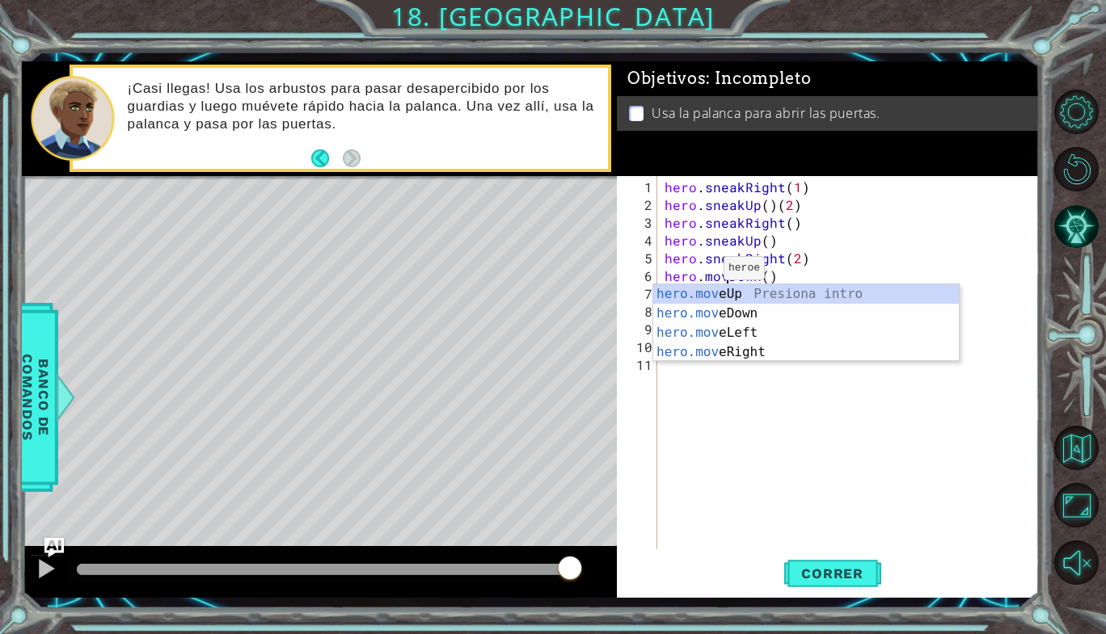
scroll to position [0, 4]
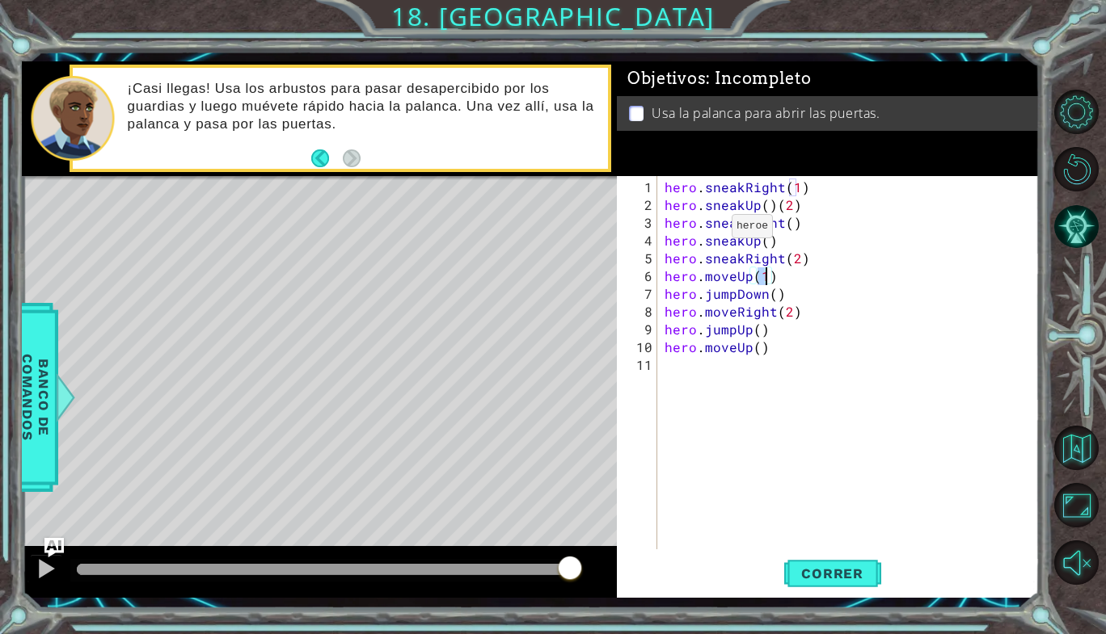
type textarea "hero.moveUp()"
click at [817, 548] on div "hero . sneakRight ( 1 ) hero . sneakUp ( ) ( 2 ) hero . sneakRight ( ) hero . s…" at bounding box center [852, 383] width 382 height 409
click at [748, 279] on div "hero . sneakRight ( 1 ) hero . sneakUp ( ) ( 2 ) hero . sneakRight ( ) hero . s…" at bounding box center [852, 383] width 382 height 409
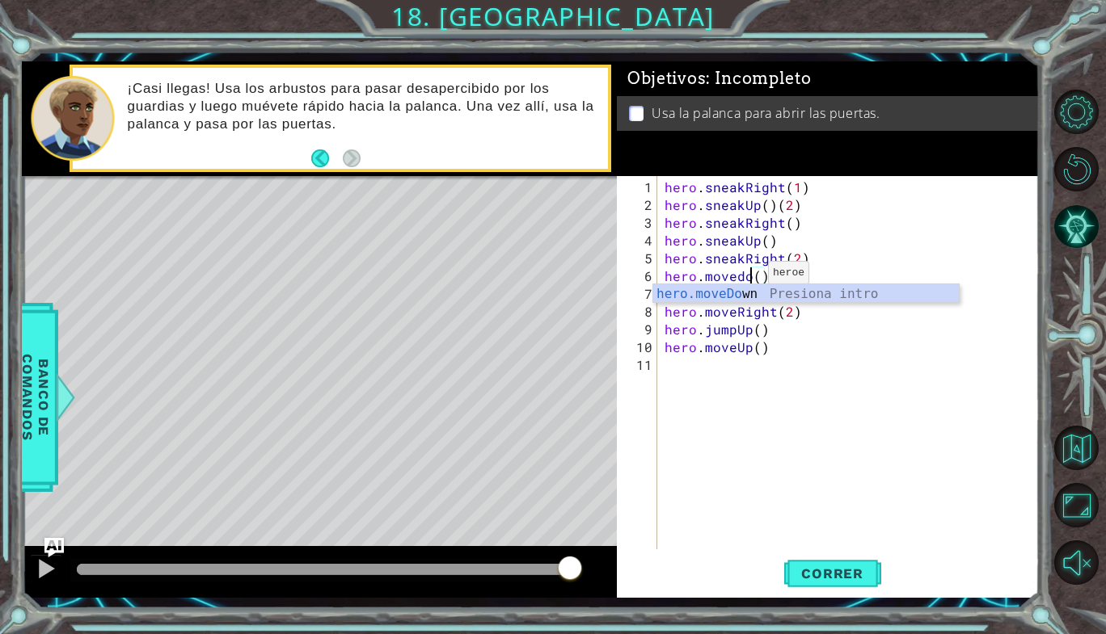
scroll to position [0, 5]
click at [752, 295] on div "hero.moveDow n Presiona intro" at bounding box center [806, 314] width 306 height 58
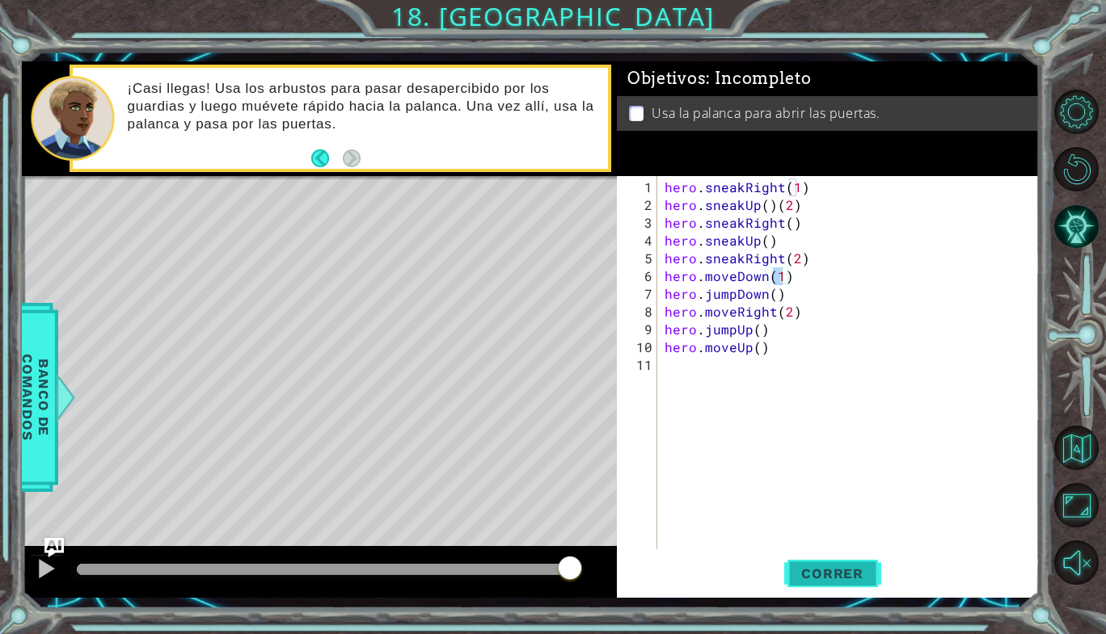
click at [842, 569] on span "Correr" at bounding box center [832, 574] width 95 height 16
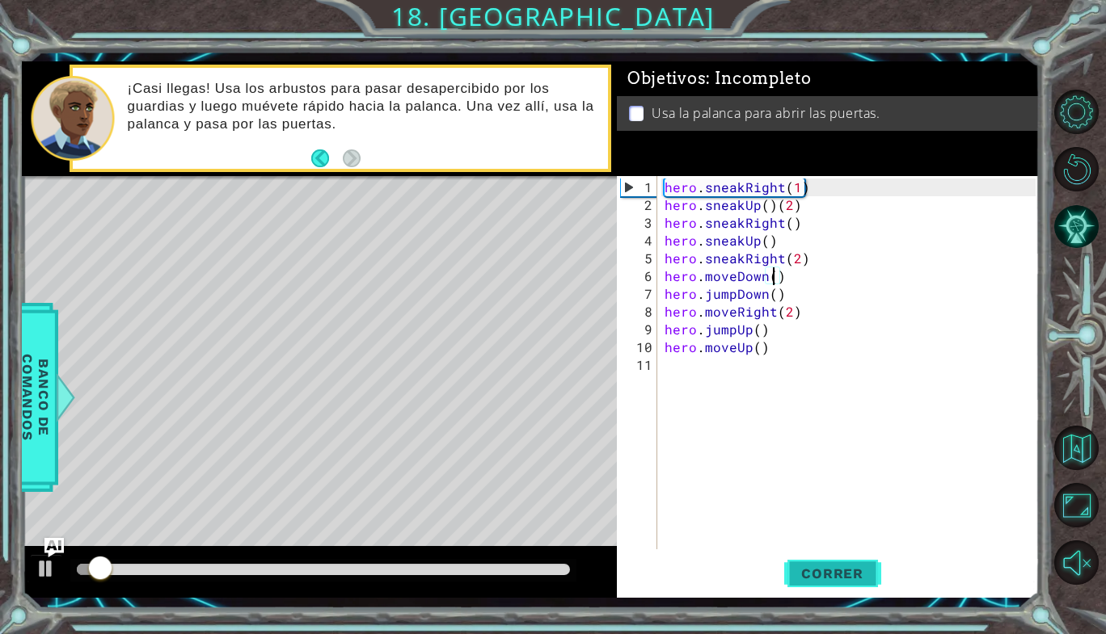
click at [851, 575] on span "Correr" at bounding box center [832, 574] width 95 height 16
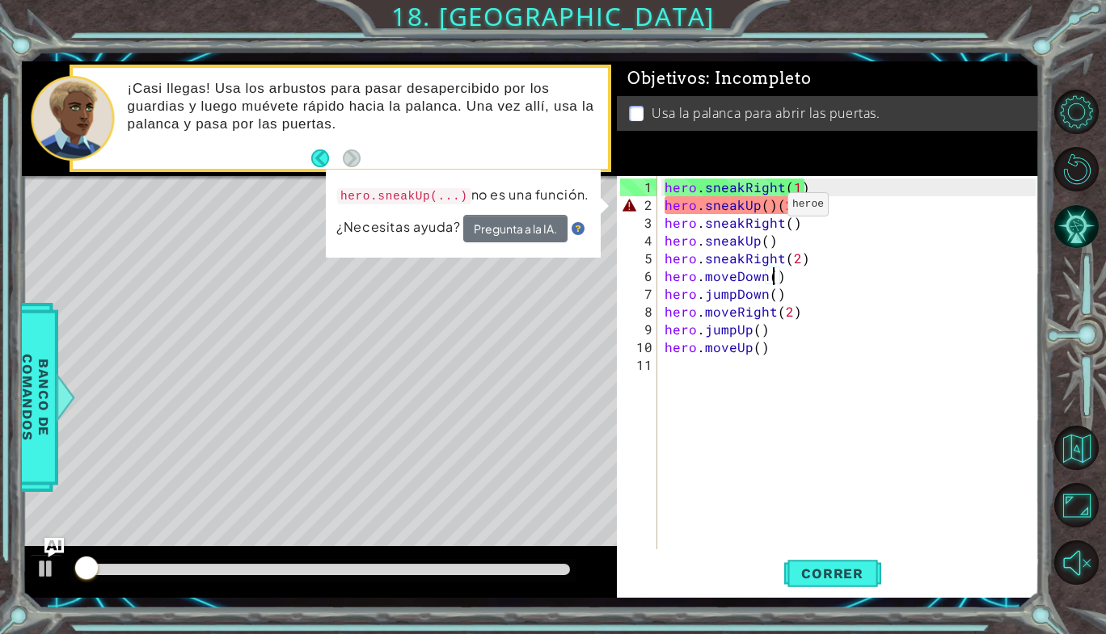
click at [767, 211] on div "hero . sneakRight ( 1 ) hero . sneakUp ( ) ( 2 ) hero . sneakRight ( ) hero . s…" at bounding box center [852, 383] width 382 height 409
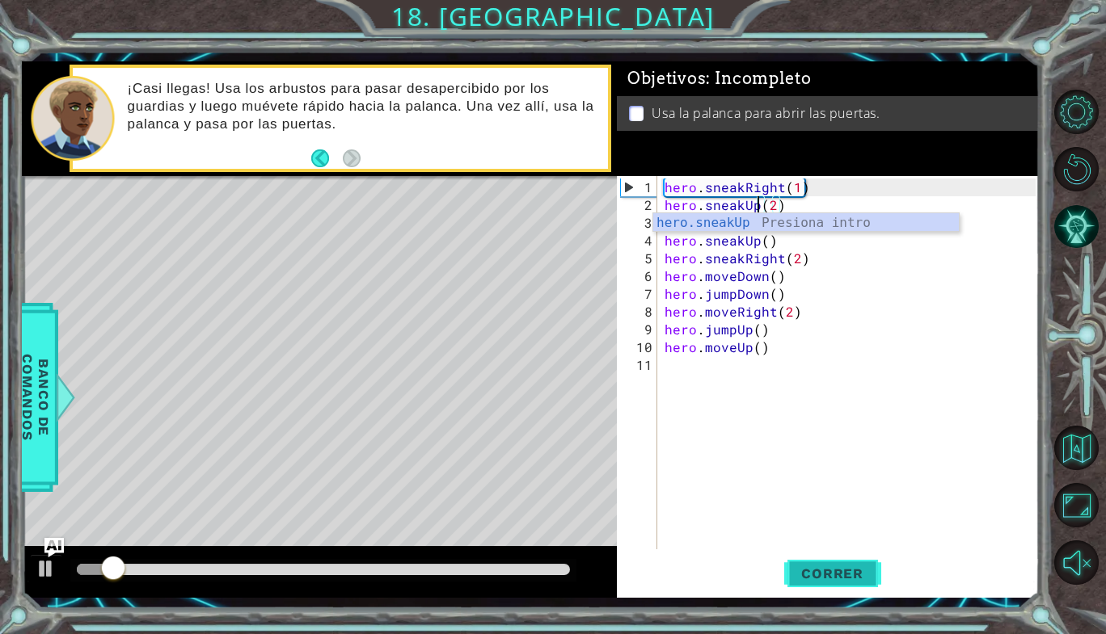
click at [829, 581] on span "Correr" at bounding box center [832, 574] width 95 height 16
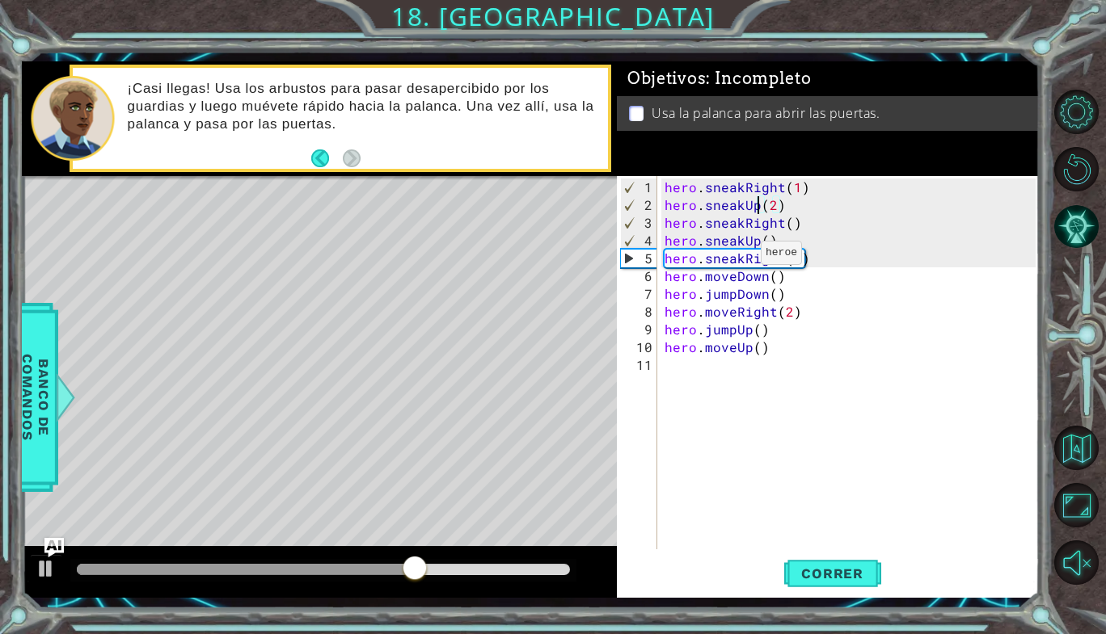
click at [740, 259] on div "hero . sneakRight ( 1 ) hero . sneakUp ( 2 ) hero . sneakRight ( ) hero . sneak…" at bounding box center [852, 383] width 382 height 409
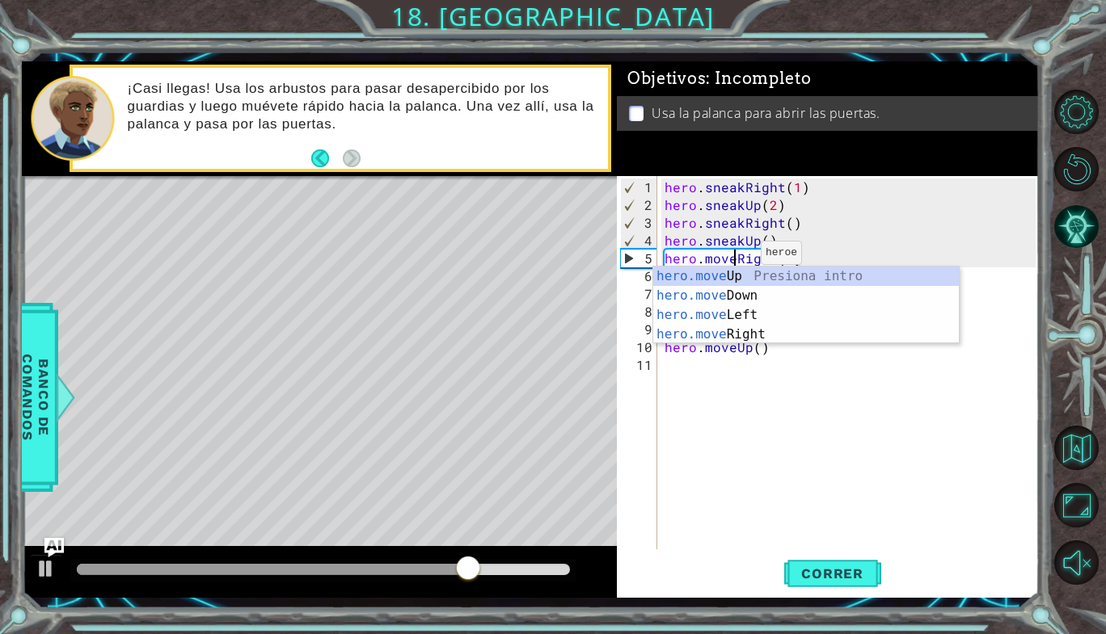
scroll to position [0, 4]
type textarea "hero.moveRight(2)"
click at [825, 578] on span "Correr" at bounding box center [832, 574] width 95 height 16
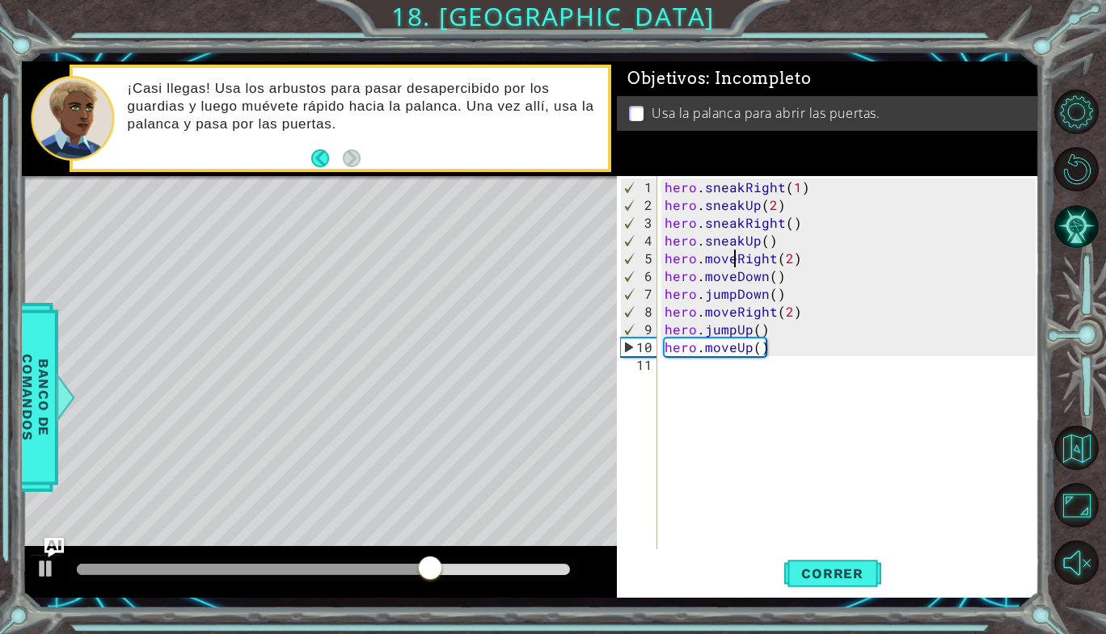
click at [693, 373] on div "hero . sneakRight ( 1 ) hero . sneakUp ( 2 ) hero . sneakRight ( ) hero . sneak…" at bounding box center [852, 383] width 382 height 409
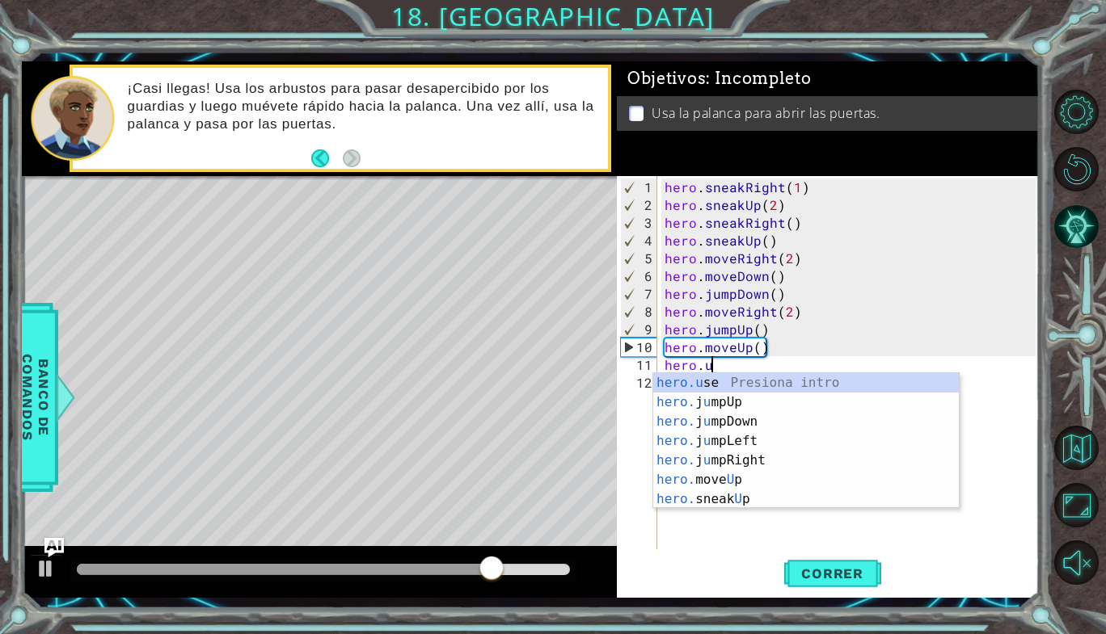
scroll to position [0, 2]
click at [757, 377] on div "hero.u se Presiona intro hero. j u mpUp Presiona intro hero. j u mpDown Presion…" at bounding box center [806, 460] width 306 height 175
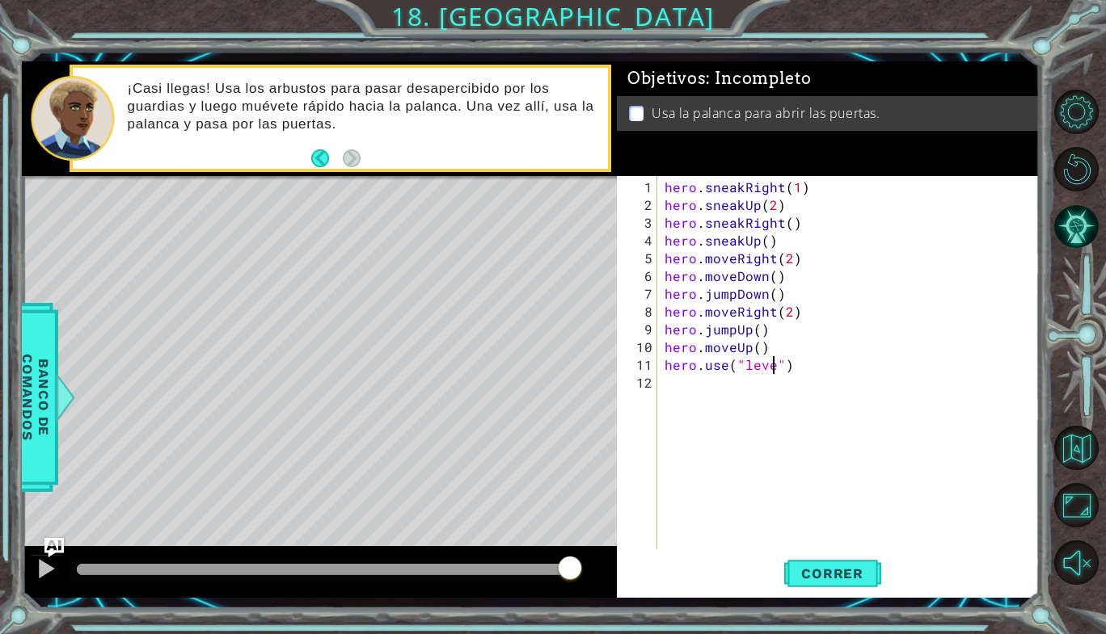
scroll to position [0, 6]
click at [845, 575] on span "Correr" at bounding box center [832, 574] width 95 height 16
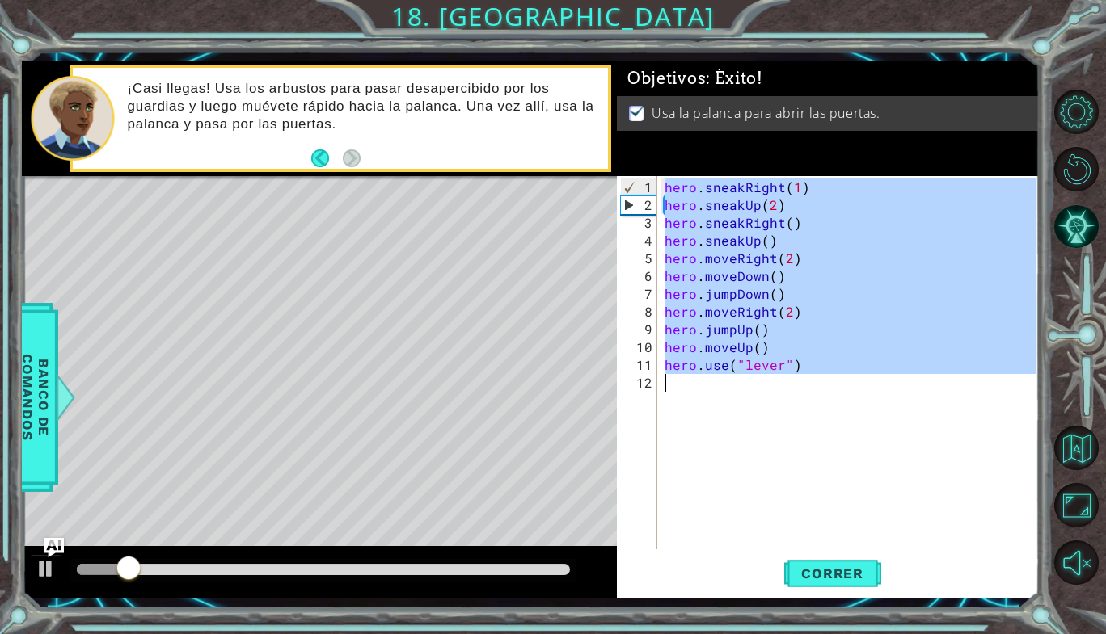
drag, startPoint x: 662, startPoint y: 188, endPoint x: 830, endPoint y: 380, distance: 254.9
click at [830, 380] on div "hero . sneakRight ( 1 ) hero . sneakUp ( 2 ) hero . sneakRight ( ) hero . sneak…" at bounding box center [852, 383] width 382 height 409
type textarea "hero.use("lever")"
